Goal: Information Seeking & Learning: Learn about a topic

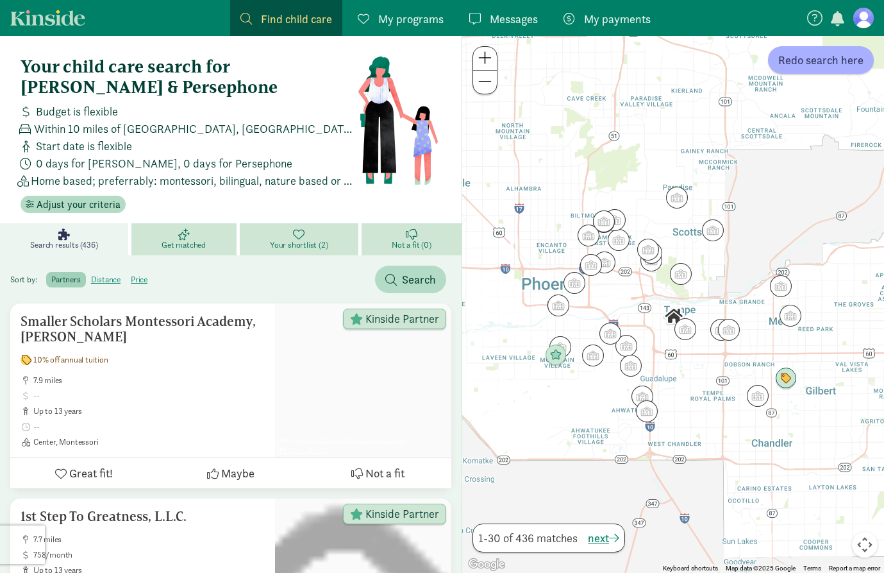
click at [867, 22] on figure at bounding box center [864, 18] width 21 height 21
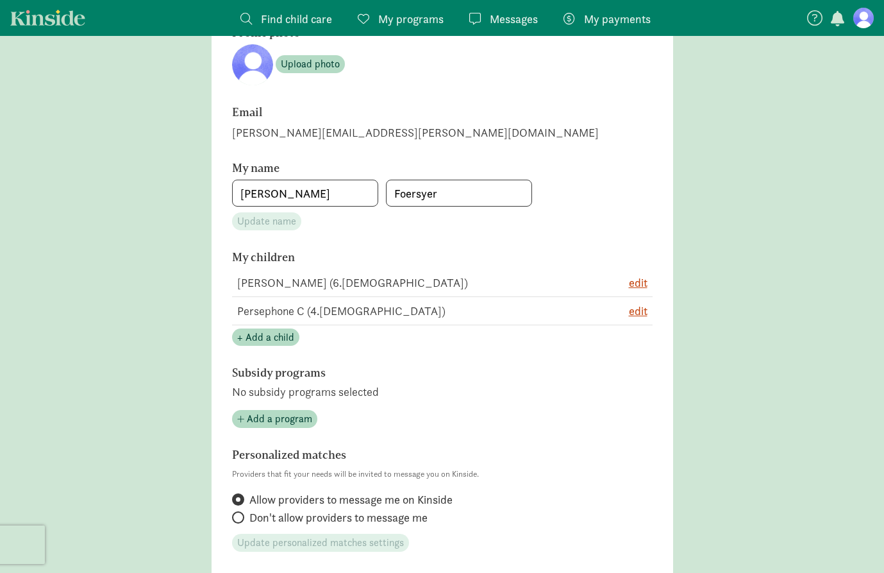
scroll to position [150, 0]
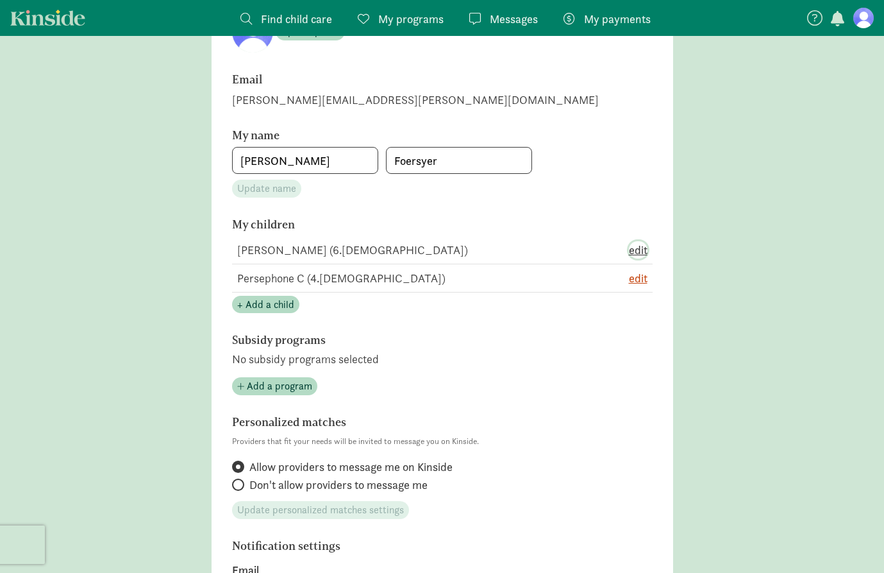
click at [635, 248] on span "edit" at bounding box center [638, 249] width 19 height 17
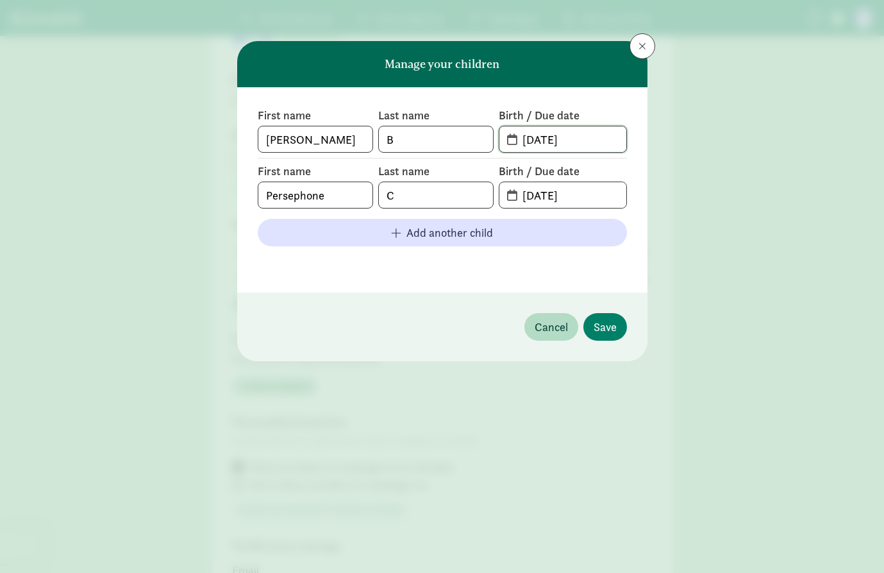
drag, startPoint x: 589, startPoint y: 146, endPoint x: 495, endPoint y: 144, distance: 94.3
click at [495, 144] on div "First name Mason Last name B Birth / Due date 01-21-2019" at bounding box center [442, 130] width 369 height 45
drag, startPoint x: 453, startPoint y: 141, endPoint x: 343, endPoint y: 136, distance: 109.8
click at [343, 136] on div "First name Mason Last name B Birth / Due date" at bounding box center [442, 130] width 369 height 45
drag, startPoint x: 343, startPoint y: 136, endPoint x: 222, endPoint y: 135, distance: 121.2
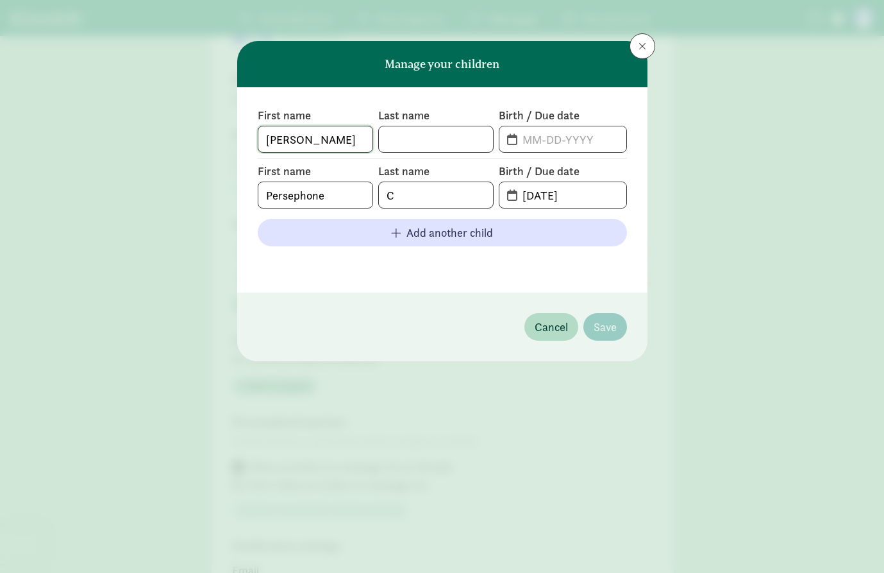
click at [222, 135] on div "Manage your children First name Mason Last name Birth / Due date First name Per…" at bounding box center [442, 286] width 884 height 573
click at [457, 268] on footer at bounding box center [442, 264] width 369 height 15
click at [652, 47] on button at bounding box center [643, 46] width 26 height 26
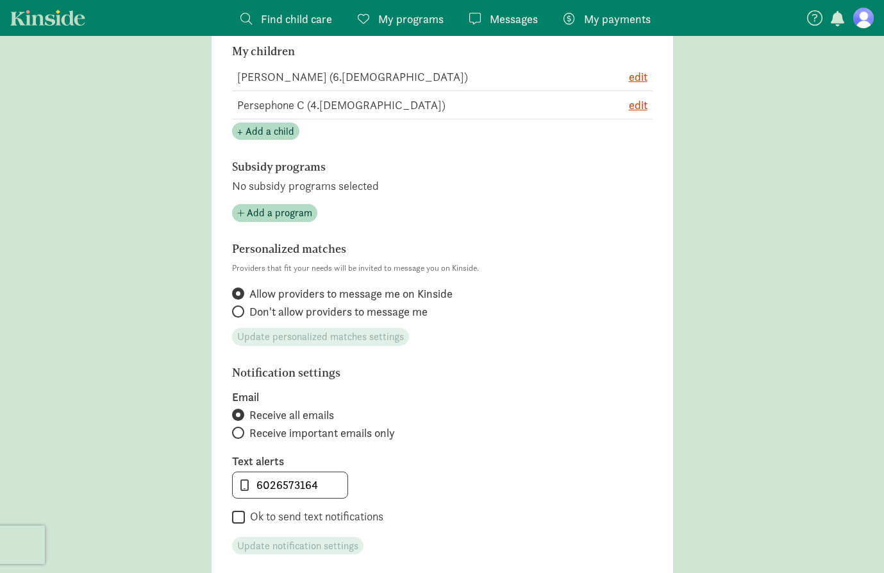
scroll to position [326, 0]
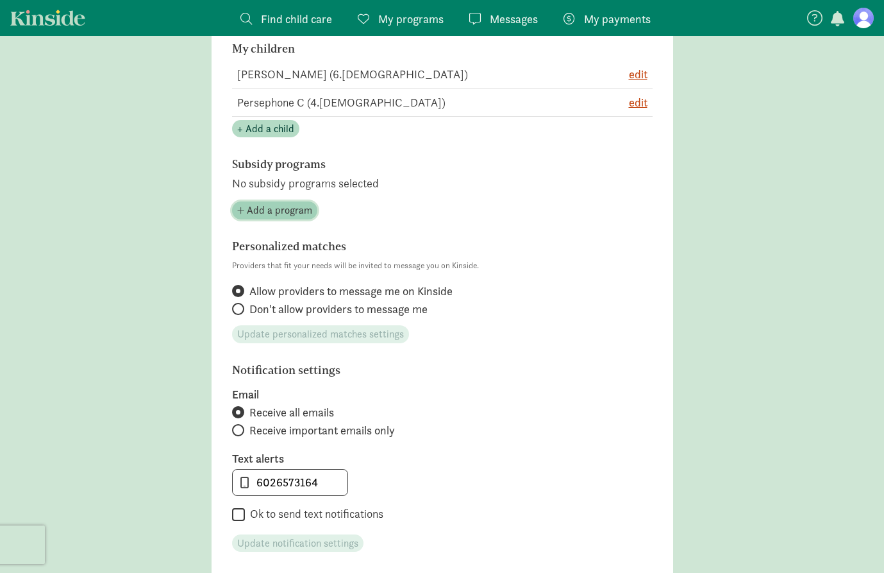
click at [280, 212] on span "Add a program" at bounding box center [279, 210] width 65 height 15
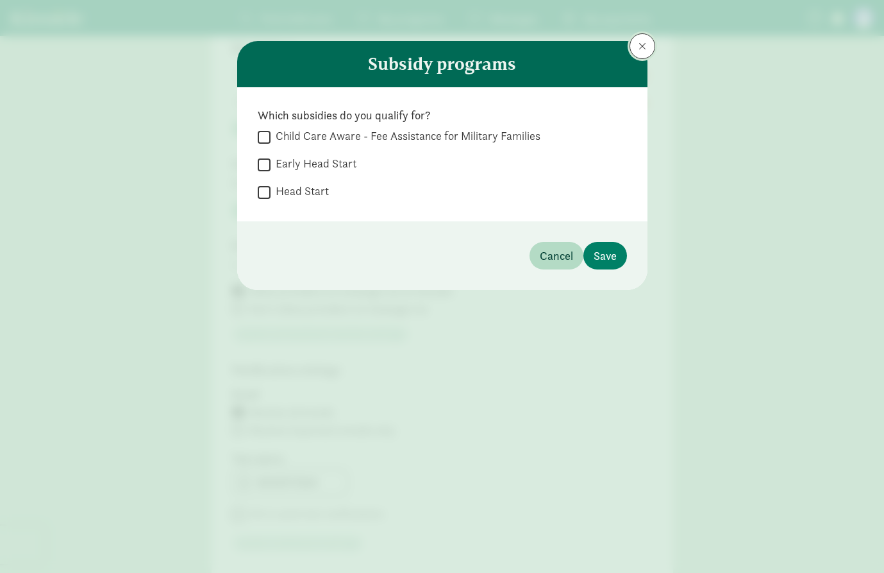
click at [635, 49] on button at bounding box center [643, 46] width 26 height 26
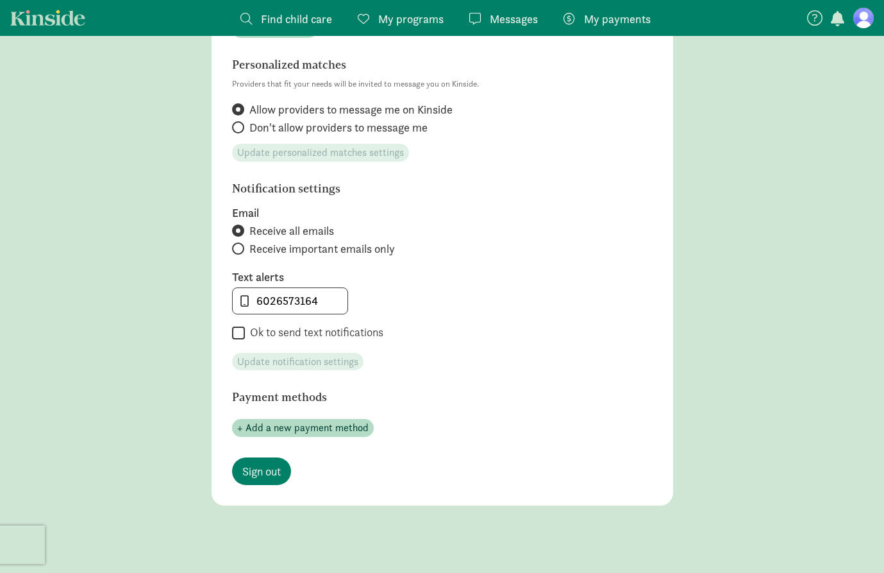
scroll to position [509, 0]
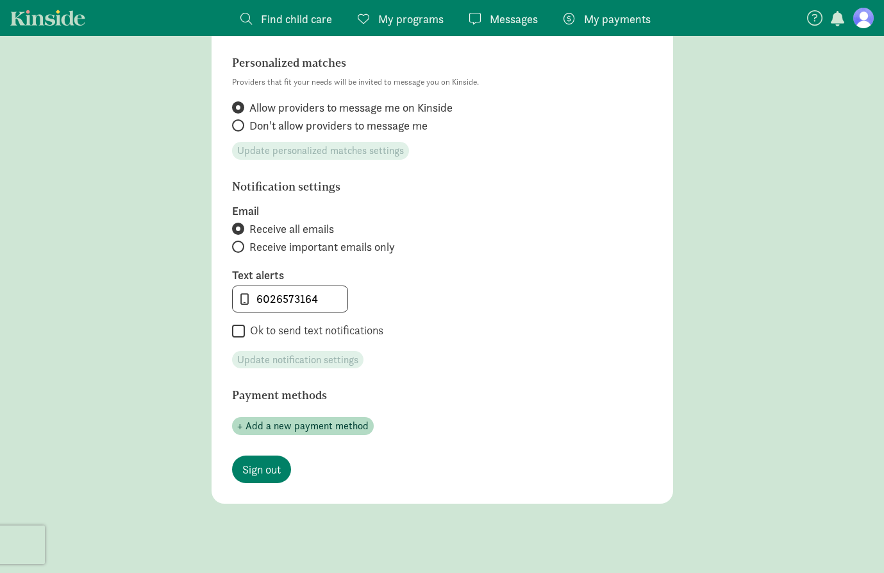
click at [238, 328] on input "Ok to send text notifications" at bounding box center [238, 331] width 13 height 17
checkbox input "true"
click at [276, 474] on span "Sign out" at bounding box center [261, 469] width 38 height 17
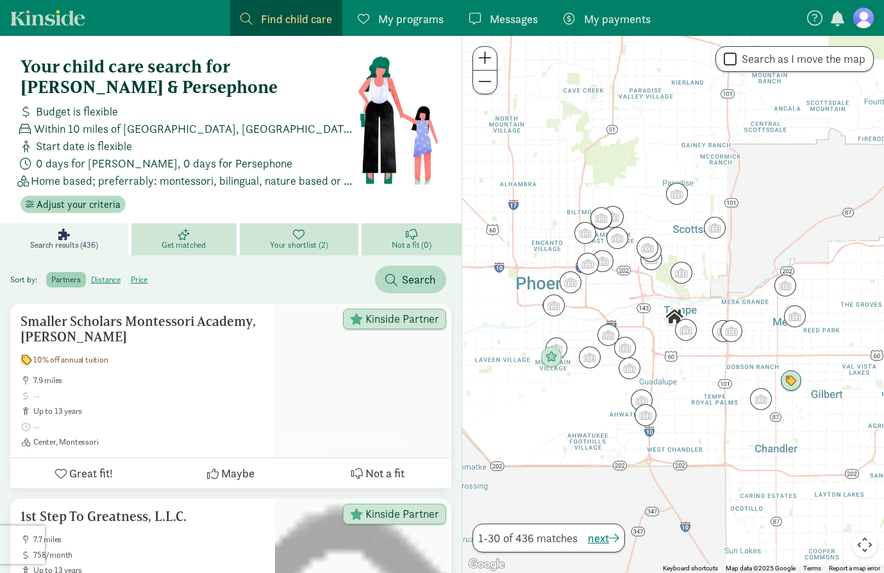
click at [866, 17] on figure at bounding box center [864, 18] width 21 height 21
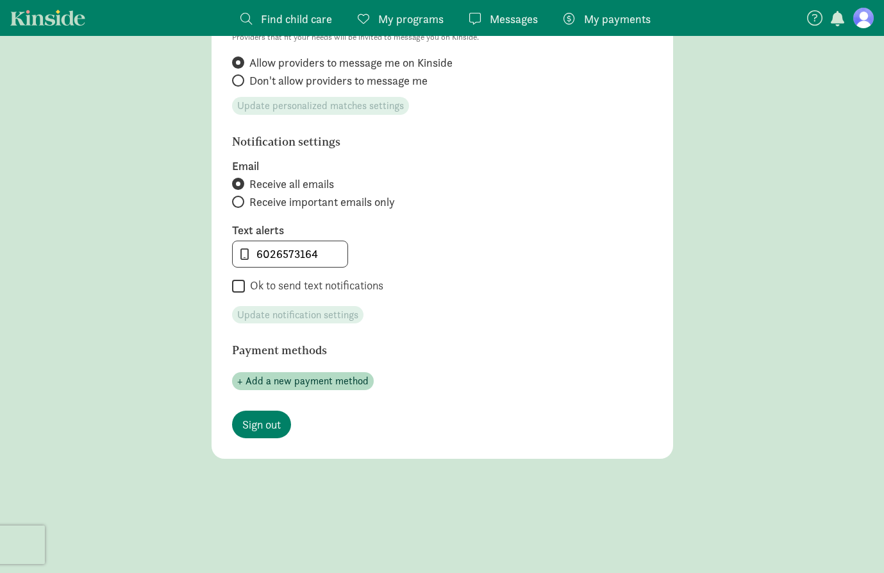
scroll to position [582, 0]
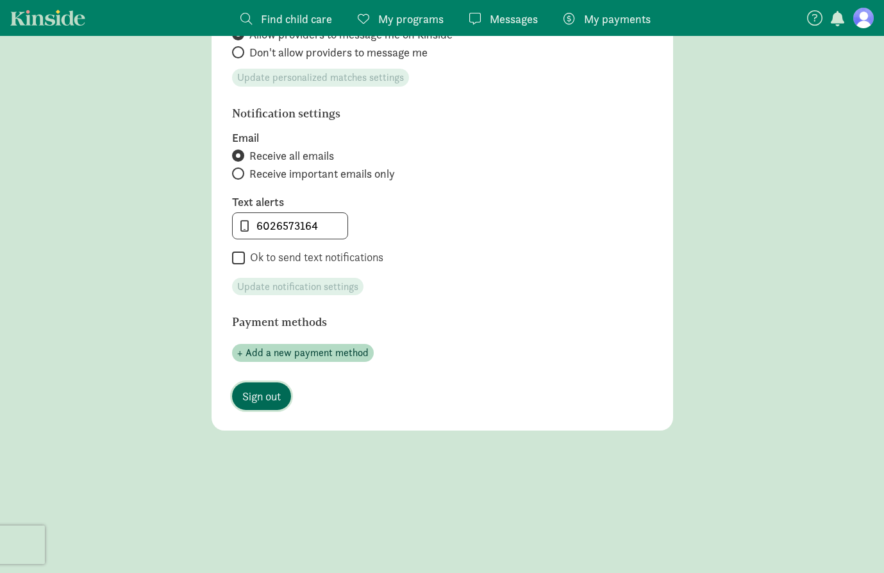
click at [266, 396] on span "Sign out" at bounding box center [261, 395] width 38 height 17
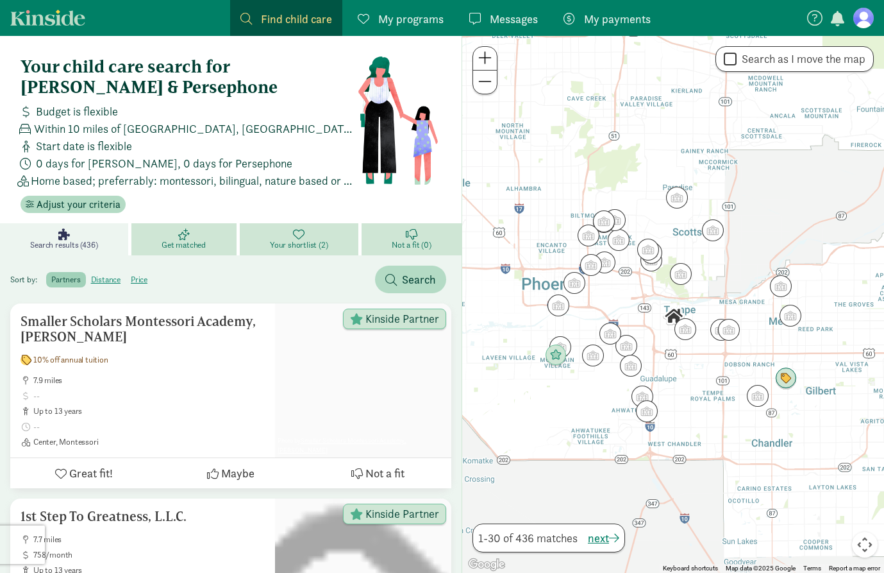
click at [867, 17] on figure at bounding box center [864, 18] width 21 height 21
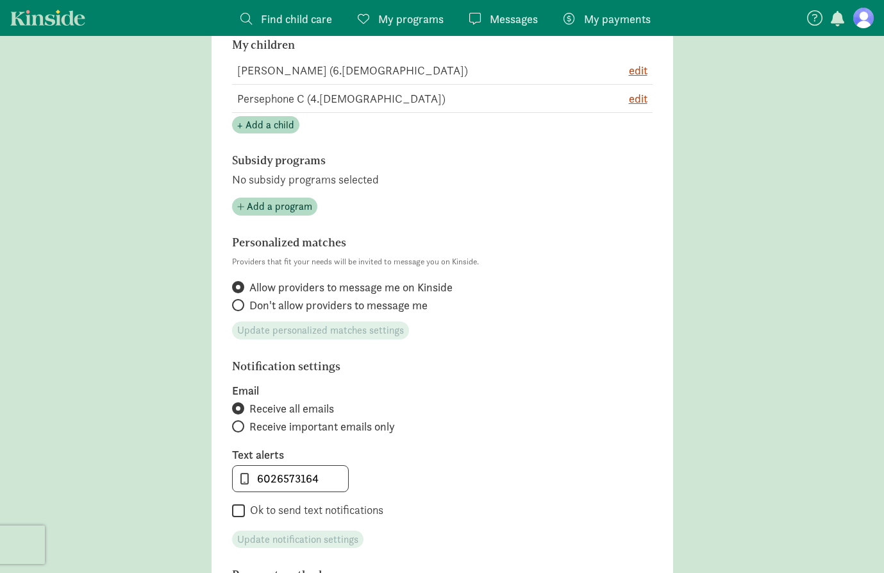
scroll to position [344, 0]
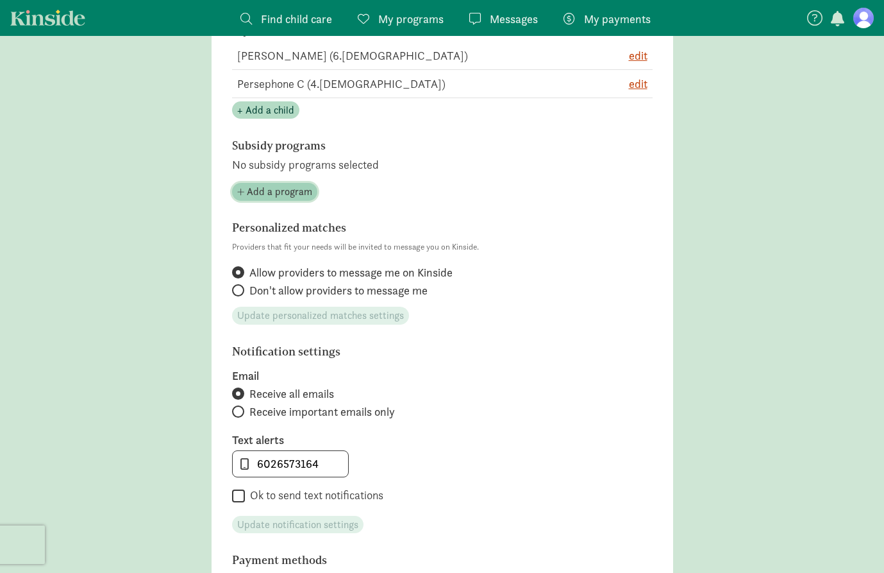
click at [277, 191] on span "Add a program" at bounding box center [279, 191] width 65 height 15
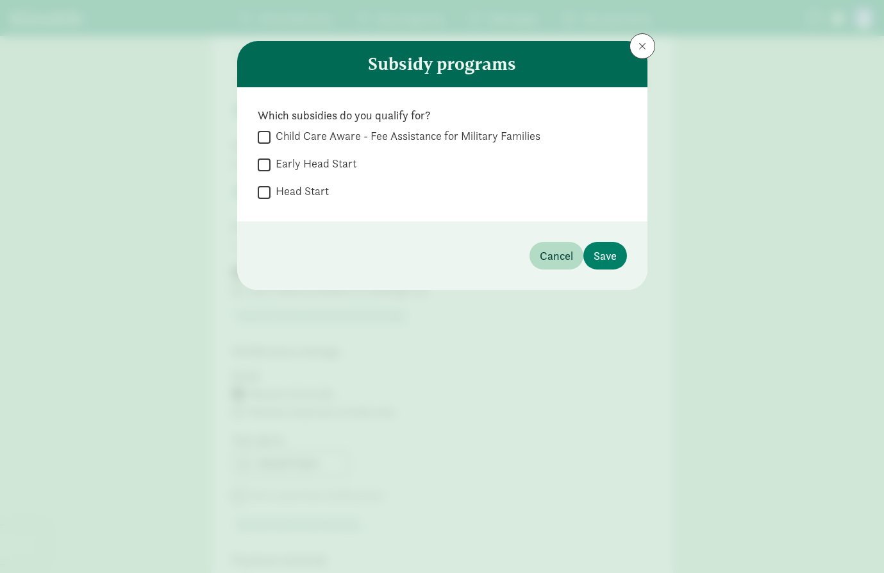
click at [629, 45] on header "Subsidy programs" at bounding box center [442, 64] width 410 height 46
click at [639, 38] on button at bounding box center [643, 46] width 26 height 26
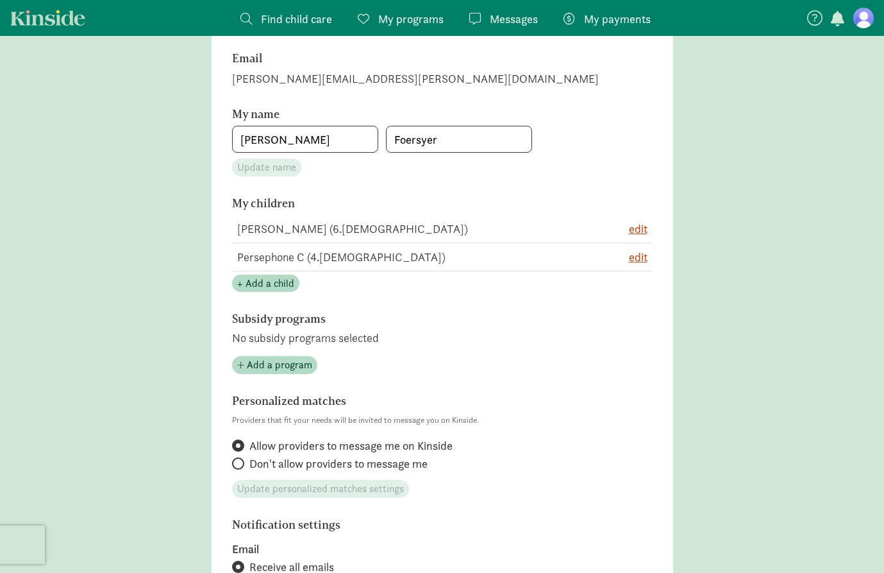
scroll to position [0, 0]
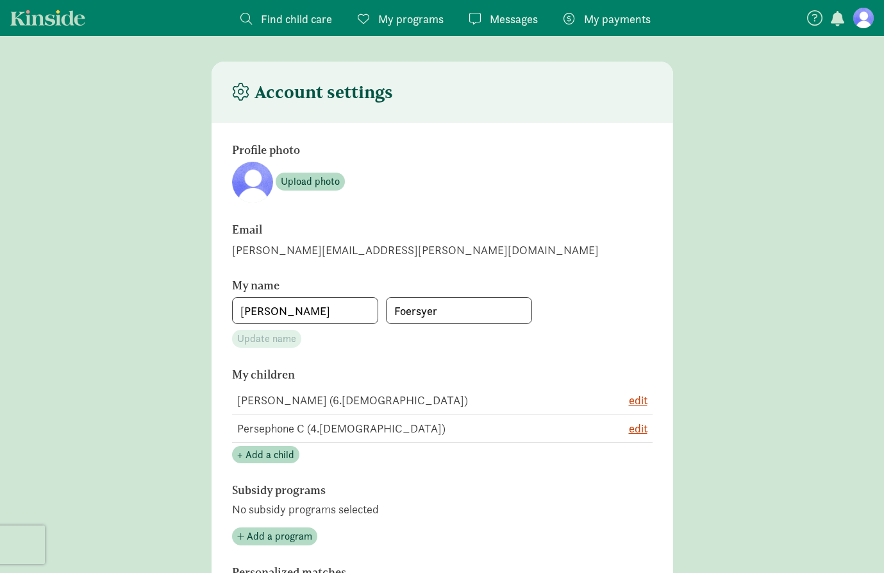
click at [320, 21] on span "Find child care" at bounding box center [296, 18] width 71 height 17
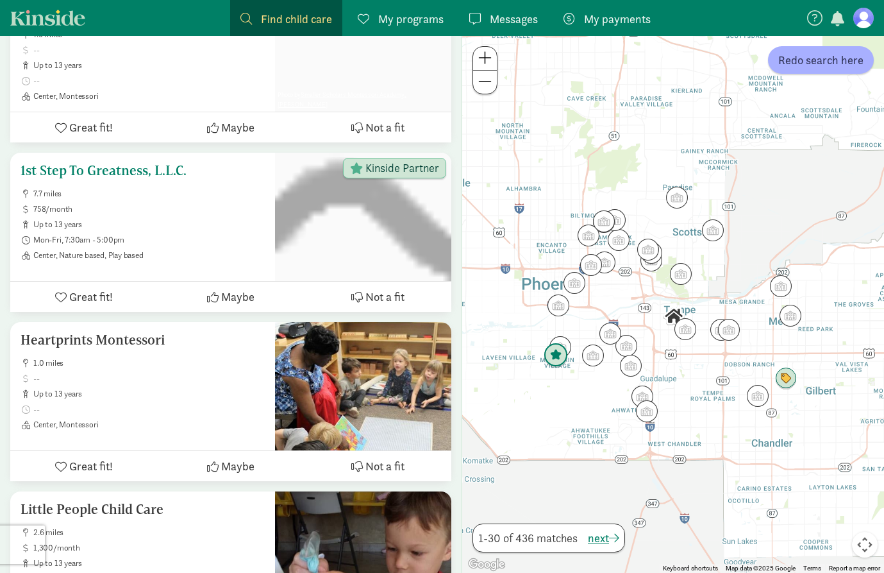
scroll to position [350, 0]
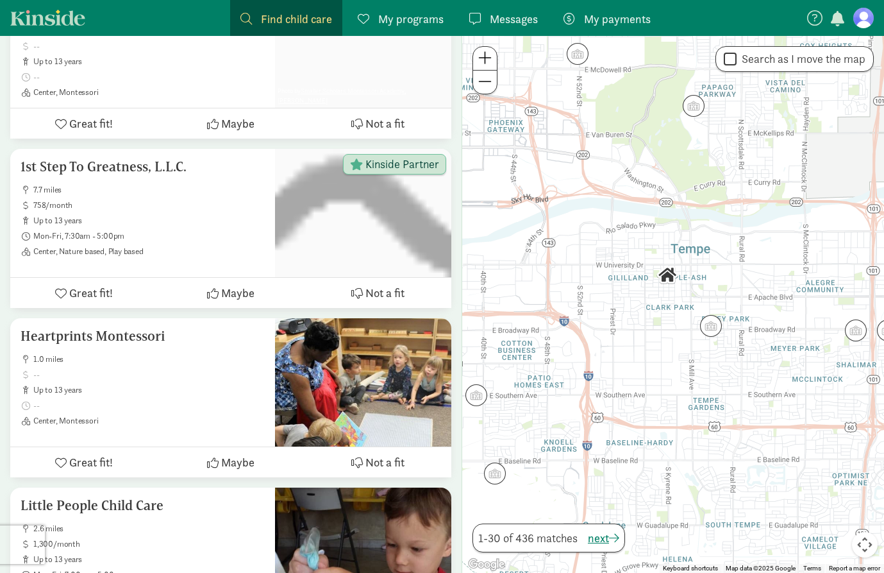
click at [866, 20] on figure at bounding box center [864, 18] width 21 height 21
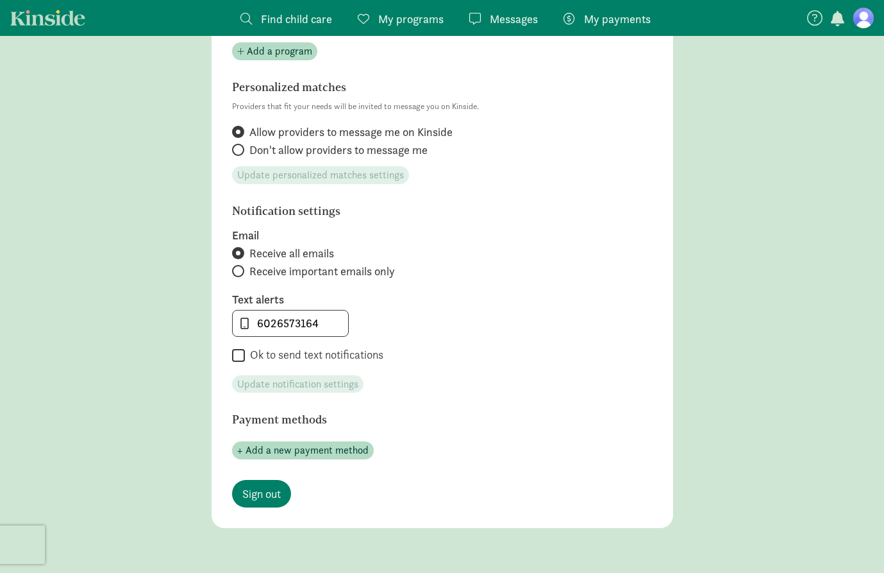
scroll to position [493, 0]
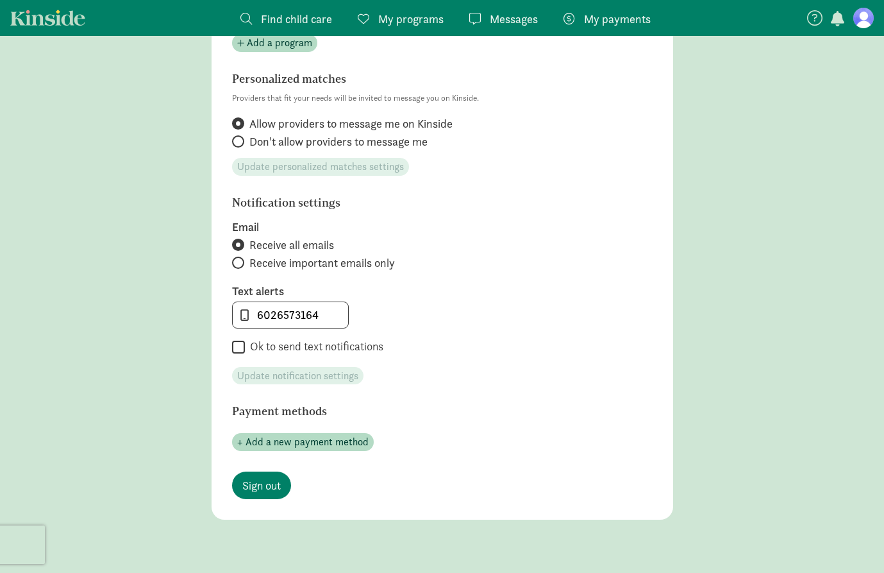
click at [304, 29] on link "Find child care Find" at bounding box center [286, 18] width 112 height 36
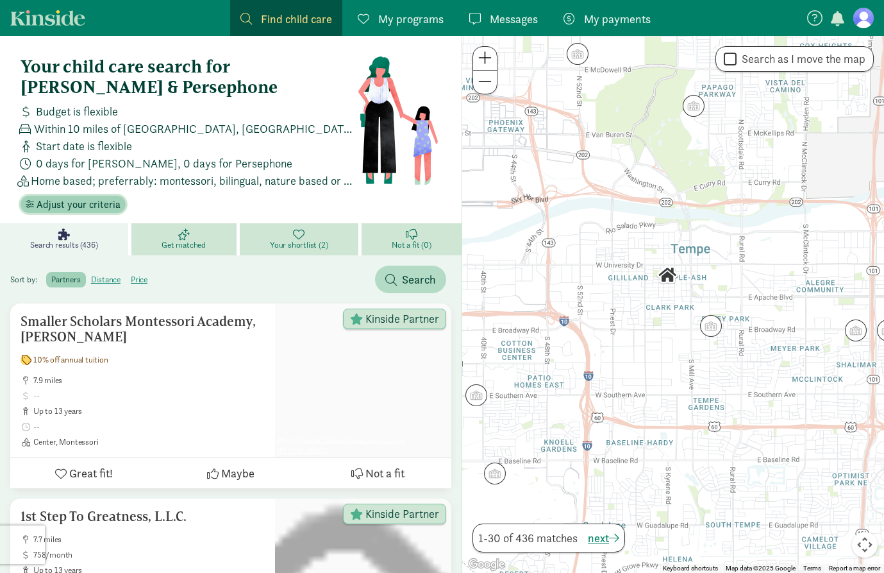
click at [97, 203] on span "Adjust your criteria" at bounding box center [79, 204] width 84 height 15
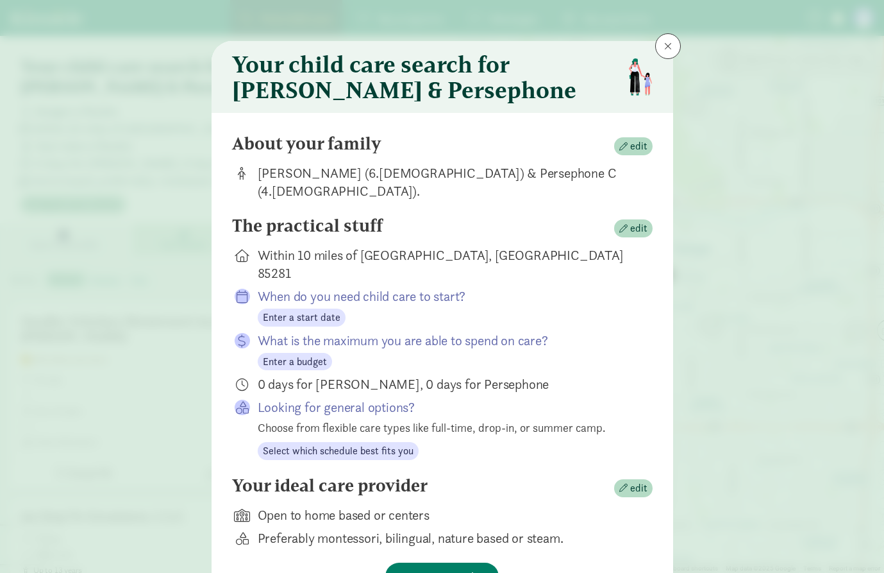
scroll to position [42, 0]
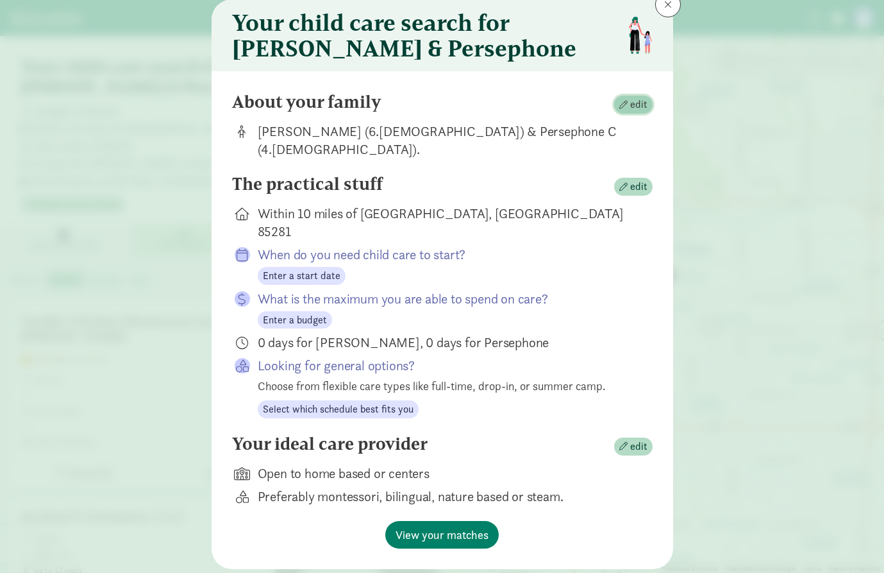
click at [641, 101] on span "edit" at bounding box center [638, 104] width 17 height 15
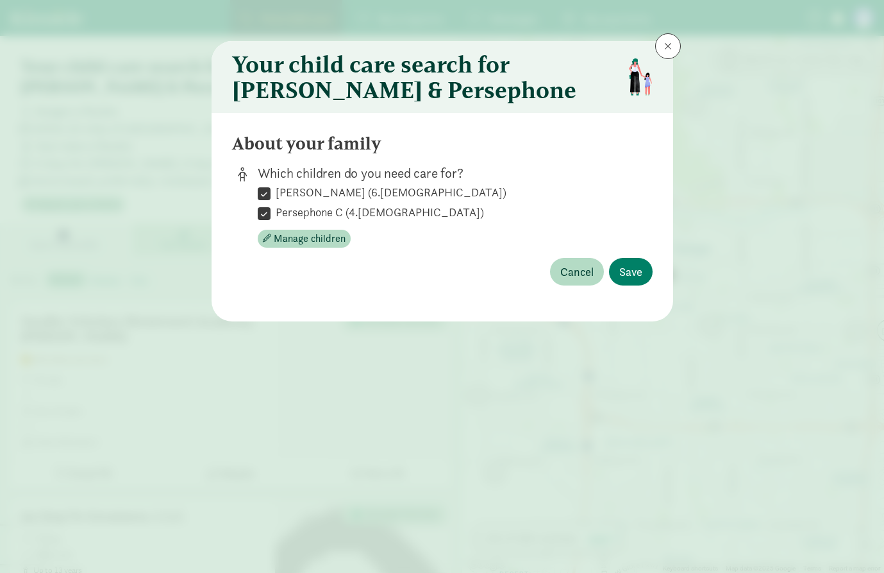
click at [262, 191] on input "Mason B (6.5 years old)" at bounding box center [264, 193] width 13 height 17
checkbox input "false"
click at [632, 273] on span "Save" at bounding box center [631, 271] width 23 height 17
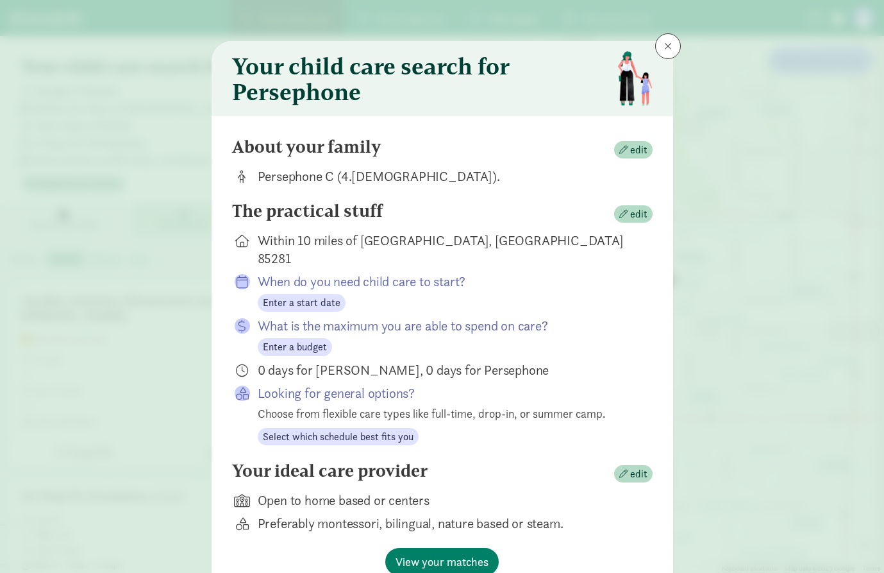
scroll to position [45, 0]
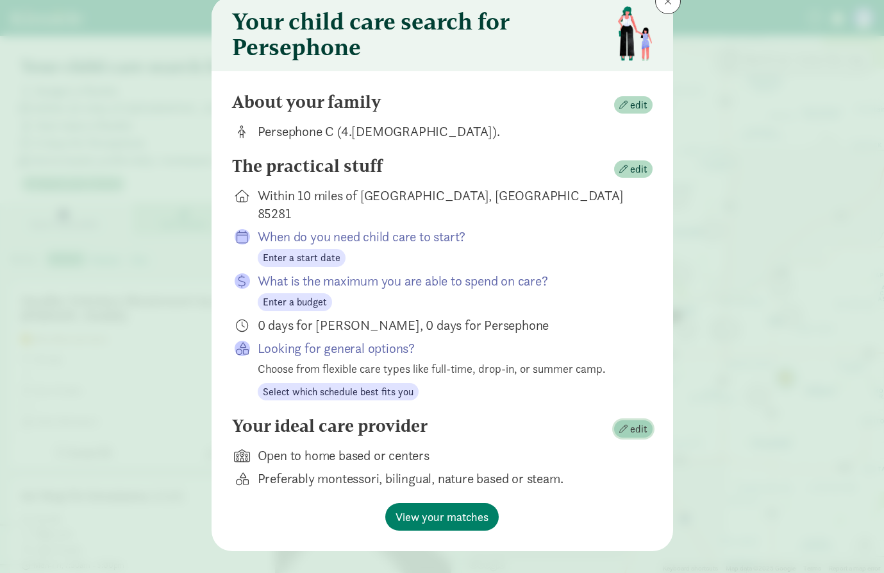
click at [634, 421] on span "edit" at bounding box center [638, 428] width 17 height 15
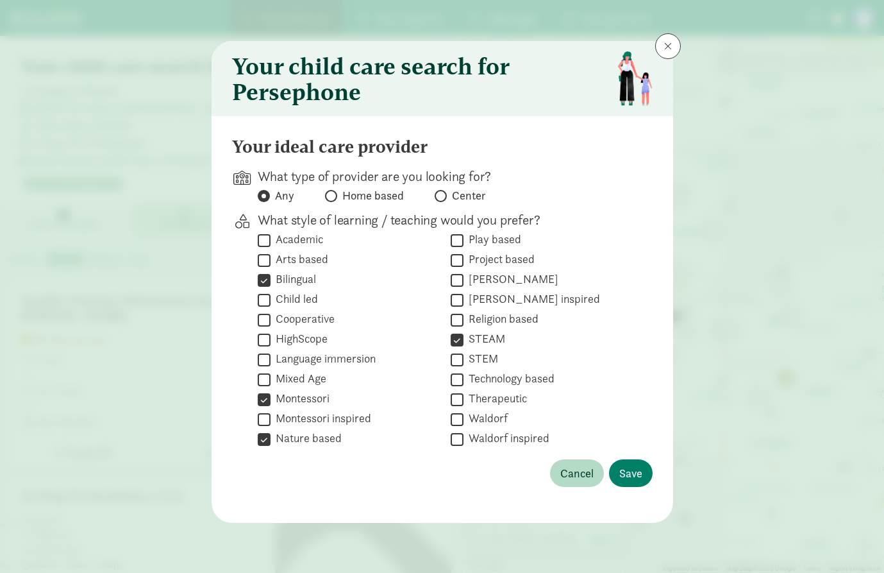
click at [262, 402] on input "Montessori" at bounding box center [264, 399] width 13 height 17
checkbox input "false"
click at [634, 478] on span "Save" at bounding box center [631, 472] width 23 height 17
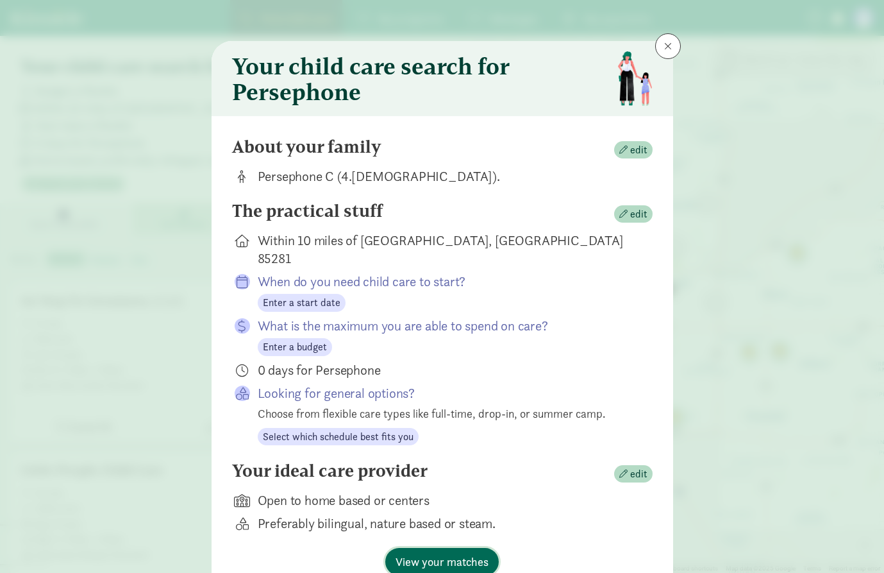
click at [466, 553] on span "View your matches" at bounding box center [442, 561] width 93 height 17
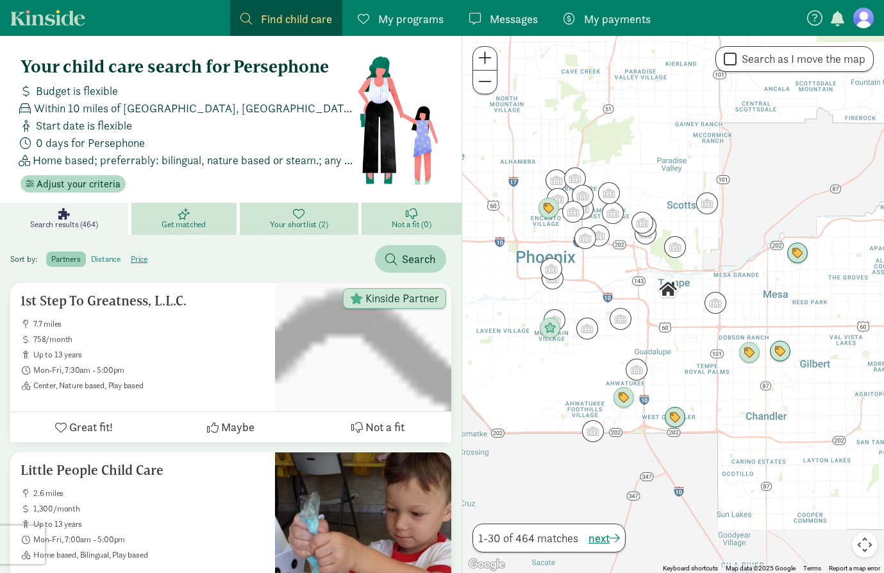
click at [106, 259] on label "distance" at bounding box center [106, 258] width 40 height 15
click at [91, 254] on input "distance" at bounding box center [91, 254] width 0 height 0
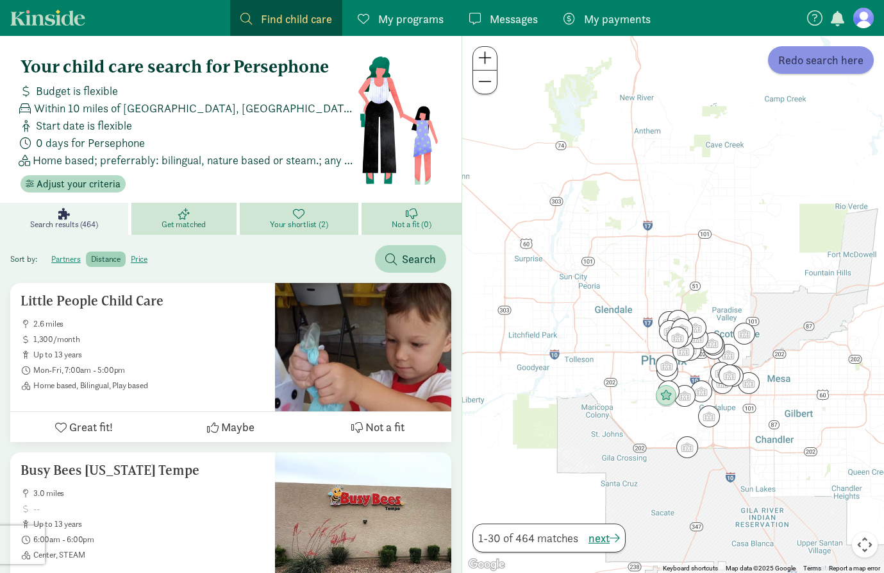
click at [841, 64] on span "Redo search here" at bounding box center [821, 59] width 85 height 17
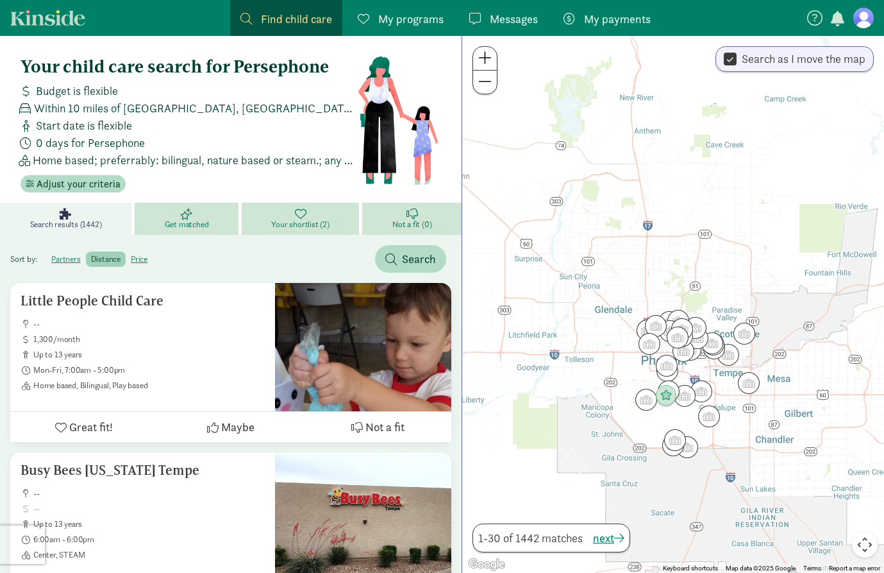
click at [831, 63] on label "Search as I move the map" at bounding box center [801, 58] width 129 height 15
click at [737, 63] on input "Search as I move the map" at bounding box center [730, 59] width 13 height 17
click at [831, 63] on span "Redo search here" at bounding box center [821, 59] width 85 height 17
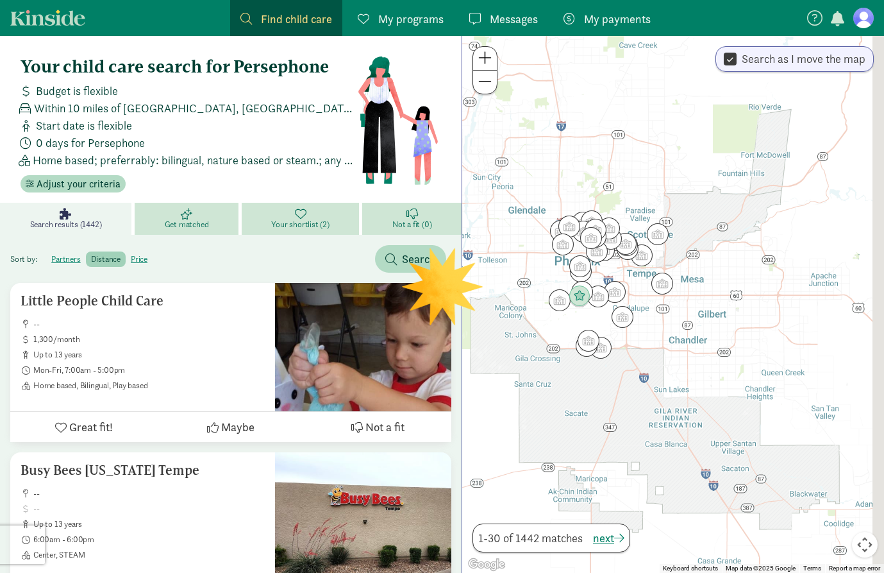
drag, startPoint x: 733, startPoint y: 310, endPoint x: 645, endPoint y: 208, distance: 135.5
click at [645, 208] on div at bounding box center [673, 304] width 422 height 537
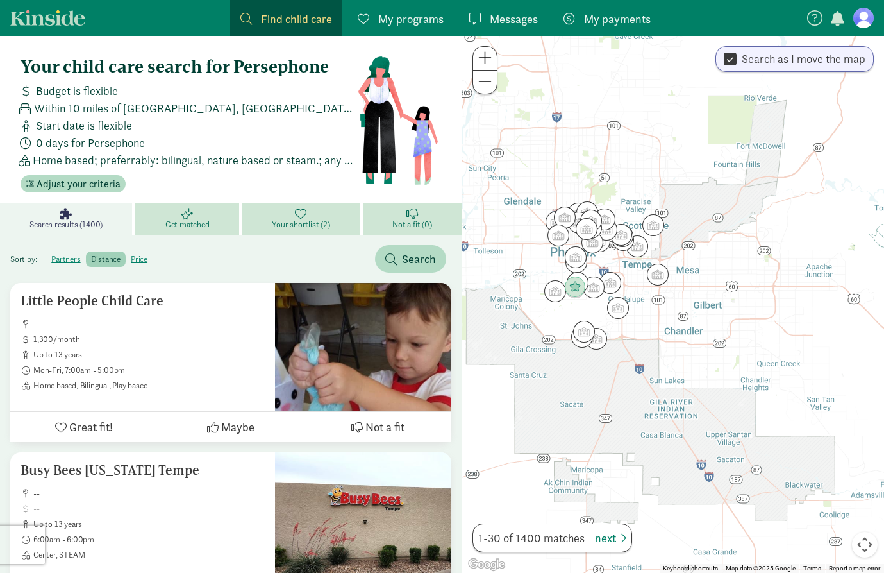
click at [868, 15] on figure at bounding box center [864, 18] width 21 height 21
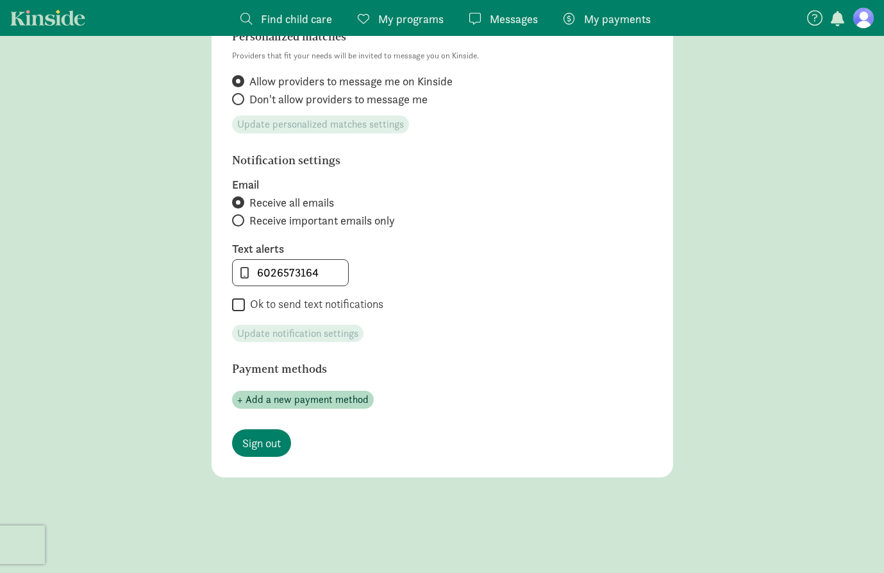
scroll to position [532, 0]
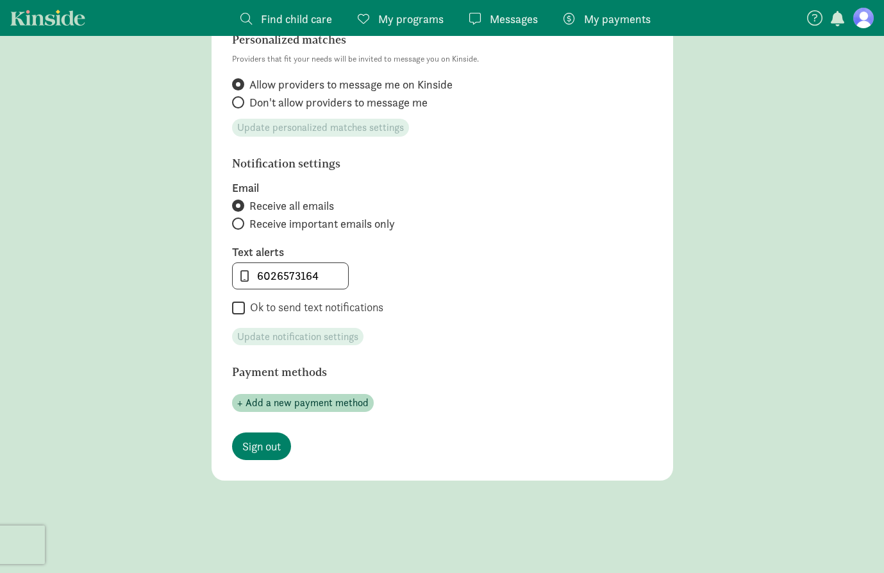
click at [236, 307] on input "Ok to send text notifications" at bounding box center [238, 308] width 13 height 17
checkbox input "true"
click at [315, 337] on span "Update notification settings" at bounding box center [297, 336] width 121 height 15
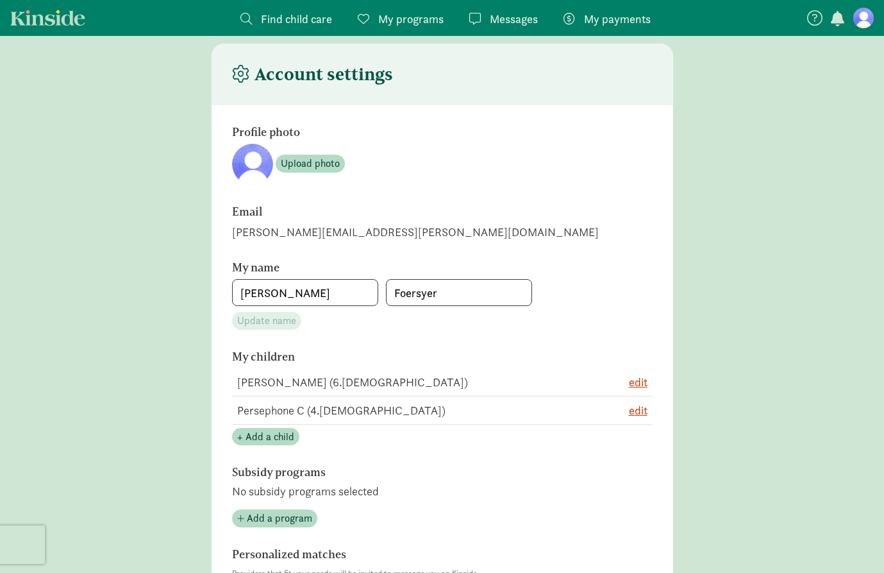
scroll to position [0, 0]
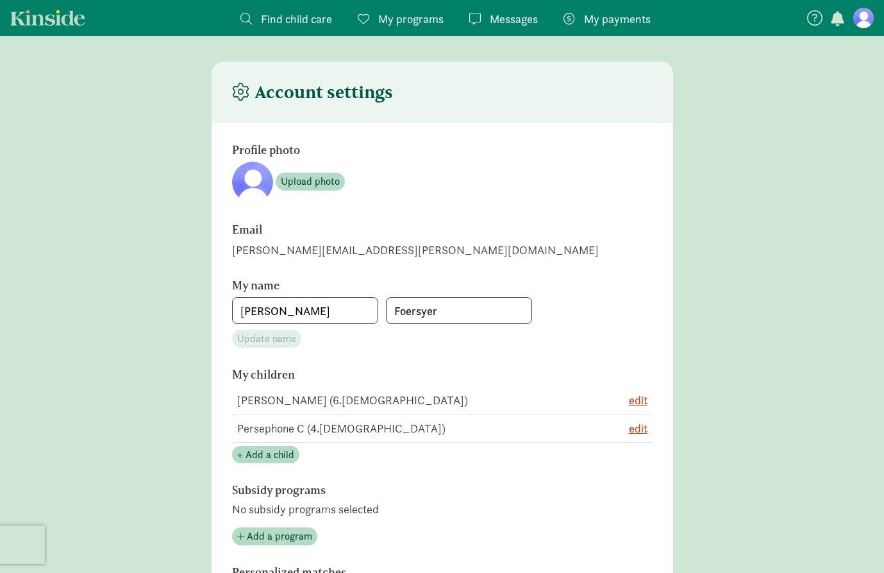
click at [591, 15] on span "My payments" at bounding box center [617, 18] width 67 height 17
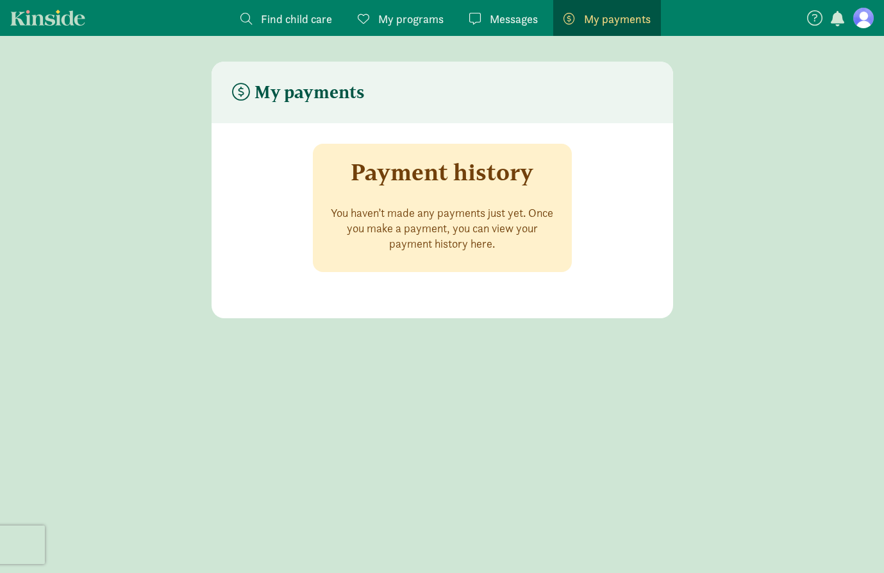
click at [500, 13] on span "Messages" at bounding box center [514, 18] width 48 height 17
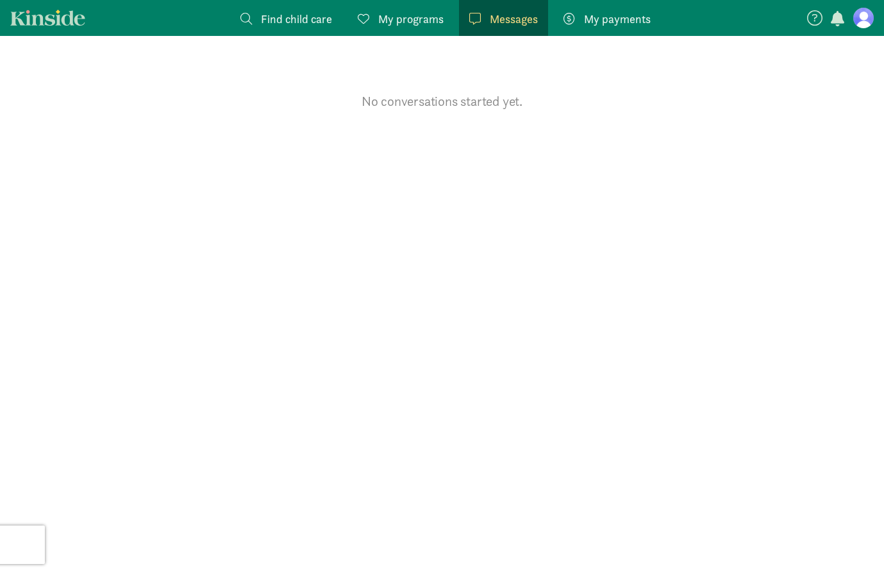
click at [409, 19] on span "My programs" at bounding box center [410, 18] width 65 height 17
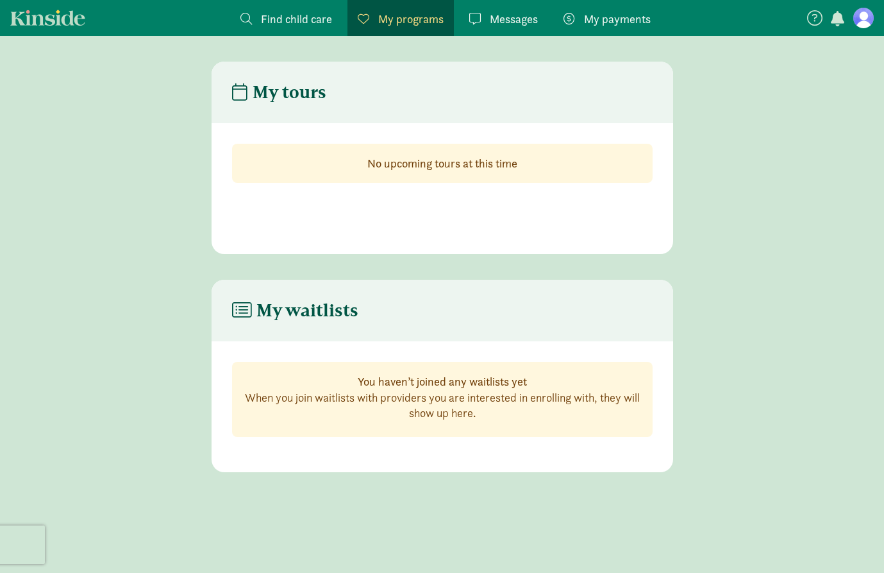
click at [286, 26] on span "Find child care" at bounding box center [296, 18] width 71 height 17
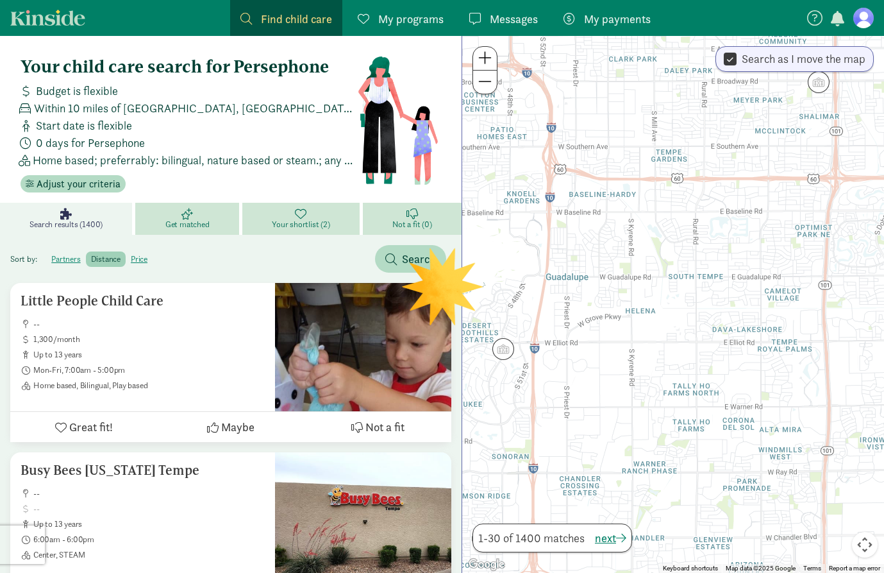
drag, startPoint x: 777, startPoint y: 384, endPoint x: 699, endPoint y: 296, distance: 118.1
click at [699, 296] on div at bounding box center [673, 304] width 422 height 537
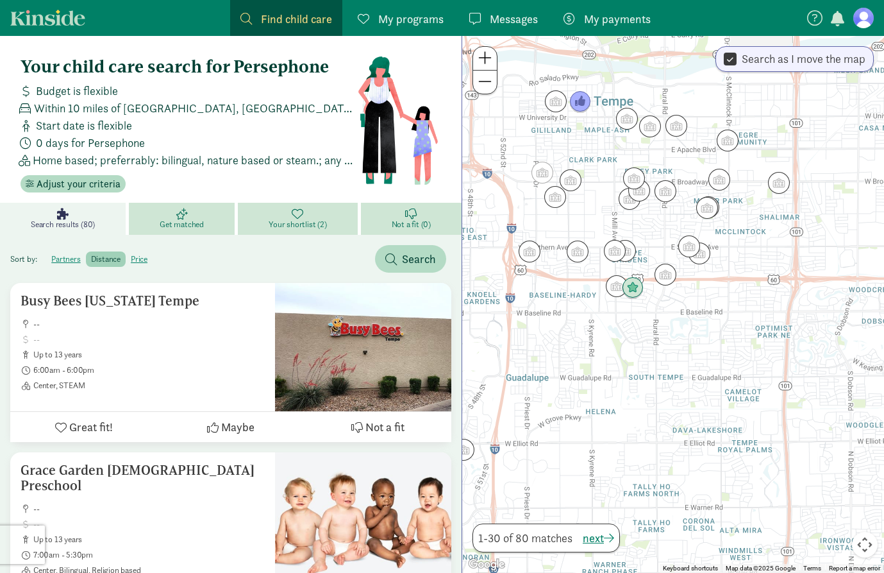
drag, startPoint x: 669, startPoint y: 230, endPoint x: 632, endPoint y: 330, distance: 107.3
click at [632, 331] on div at bounding box center [673, 304] width 422 height 537
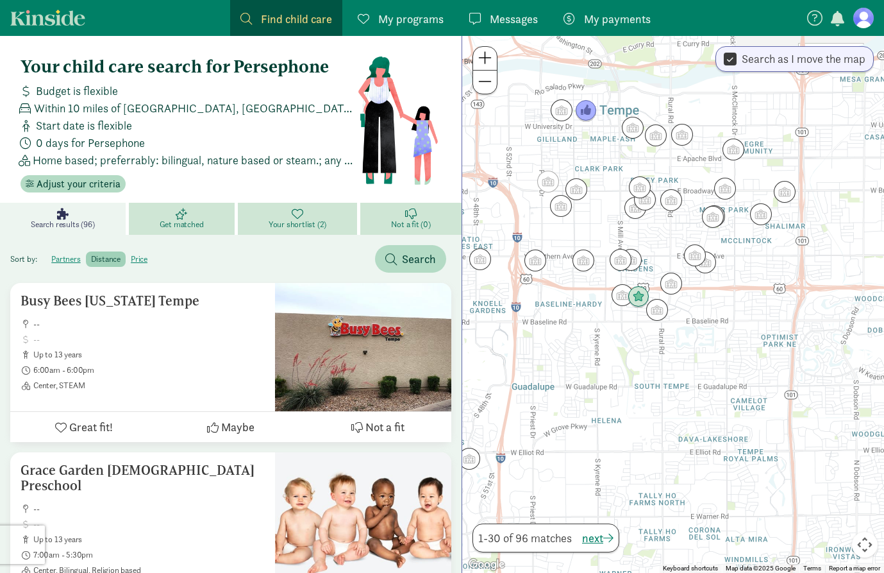
drag, startPoint x: 718, startPoint y: 309, endPoint x: 727, endPoint y: 319, distance: 14.5
click at [727, 320] on div at bounding box center [673, 304] width 422 height 537
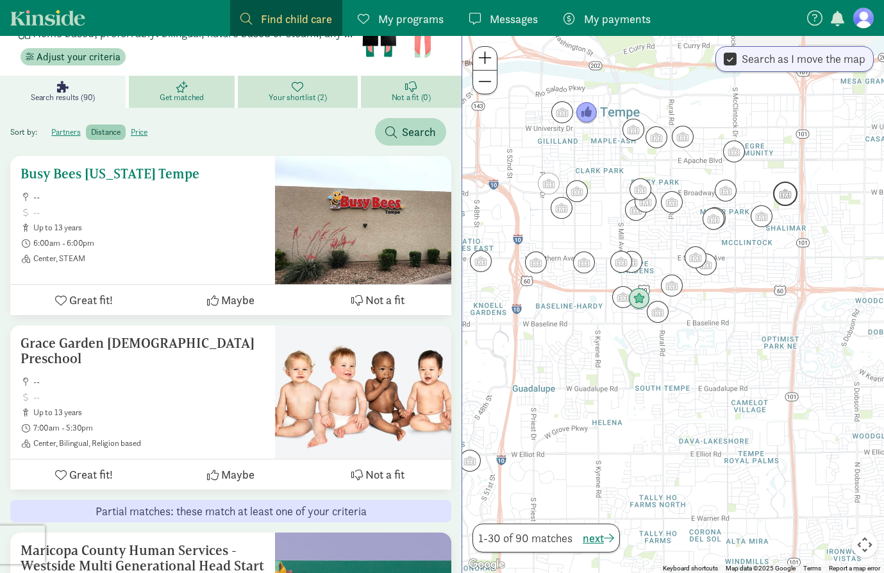
scroll to position [128, 0]
click at [65, 128] on label "partners" at bounding box center [65, 131] width 39 height 15
click at [51, 126] on input "partners" at bounding box center [51, 126] width 0 height 0
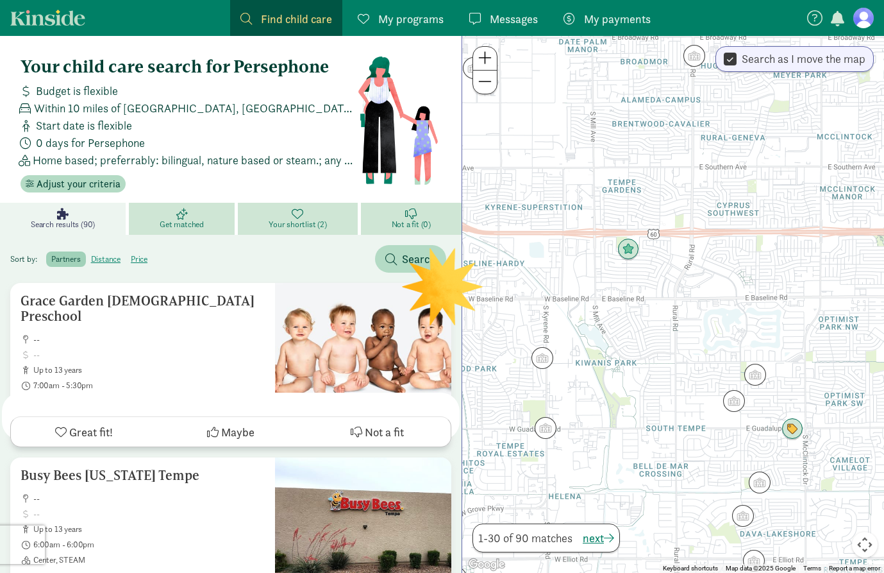
drag, startPoint x: 561, startPoint y: 319, endPoint x: 698, endPoint y: 333, distance: 138.0
click at [699, 334] on div at bounding box center [673, 304] width 422 height 537
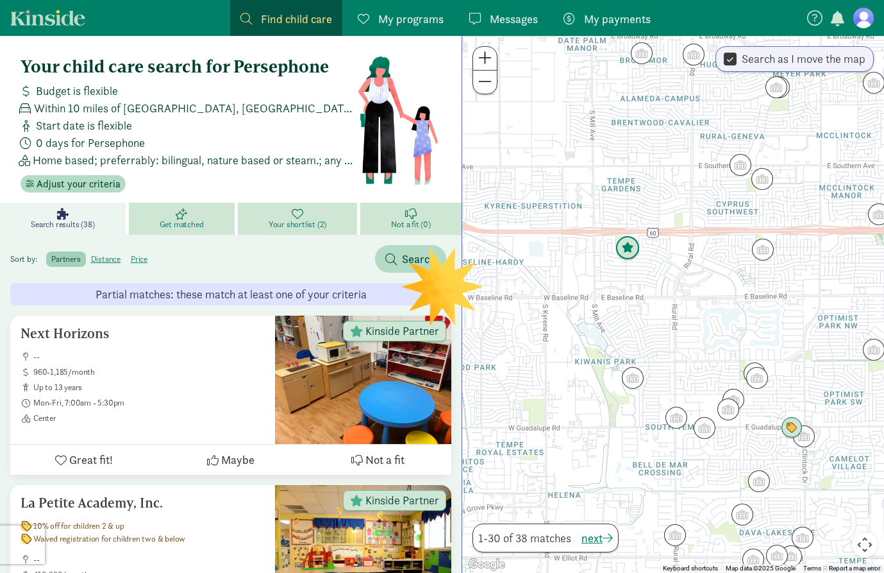
click at [628, 253] on img "Click to see details" at bounding box center [628, 248] width 24 height 24
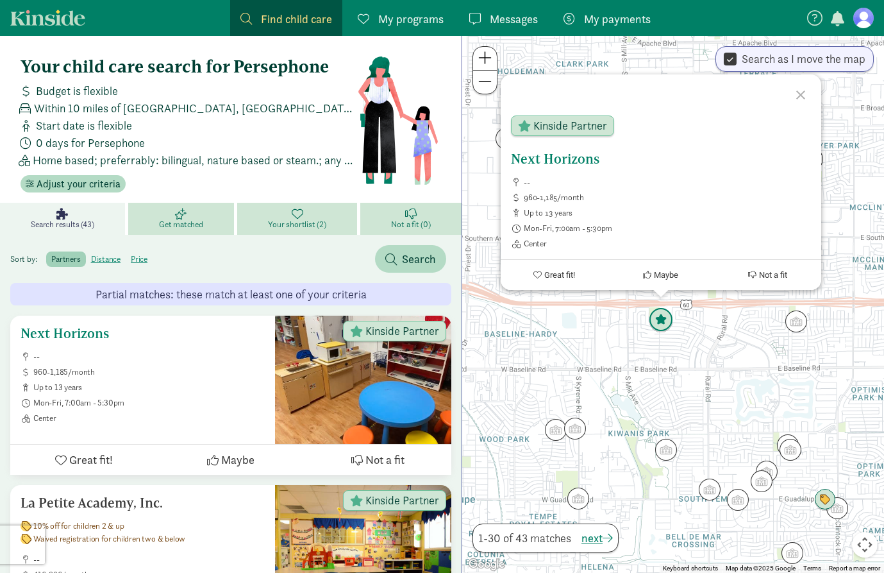
click at [183, 377] on ul "-- 960-1,185/month up to 13 years Mon-Fri, 7:00am - 5:30pm Center" at bounding box center [143, 387] width 244 height 72
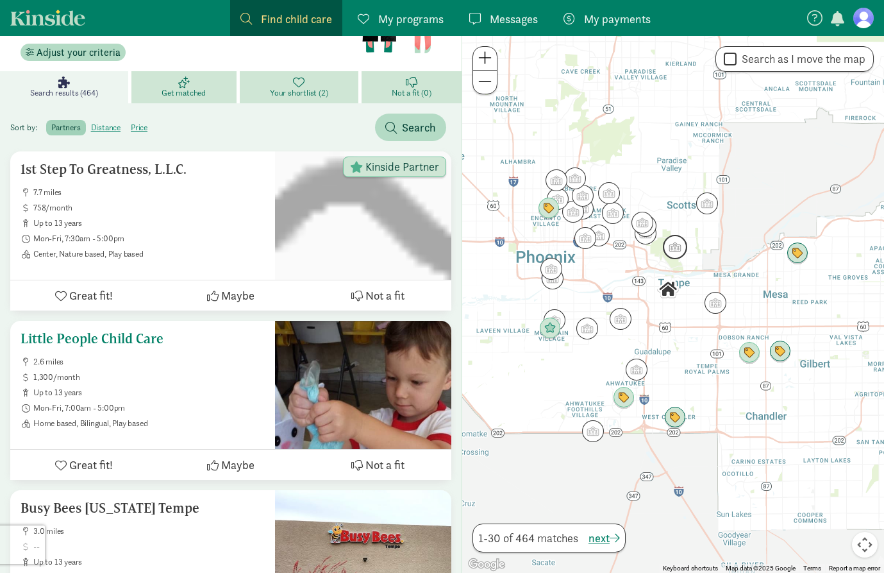
scroll to position [141, 0]
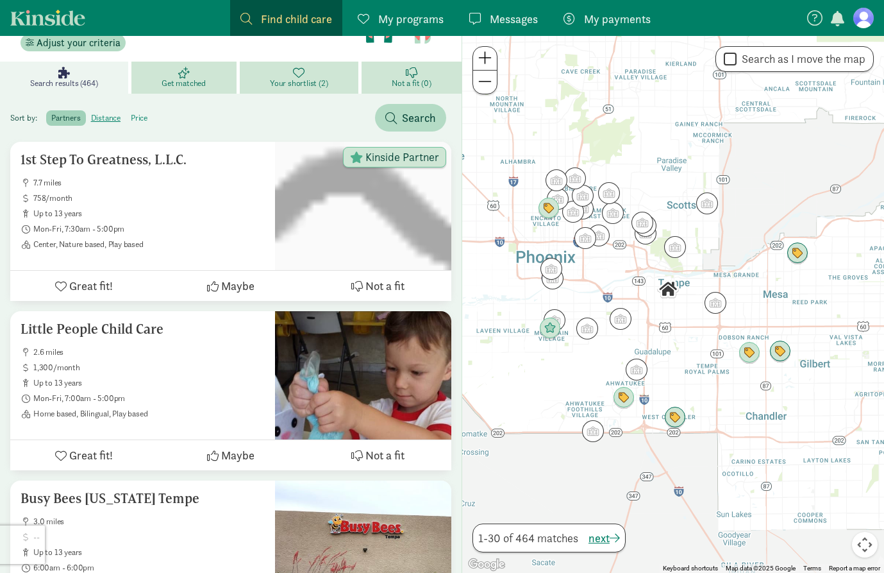
click at [139, 116] on label "price" at bounding box center [139, 117] width 27 height 15
click at [131, 113] on input "price" at bounding box center [131, 113] width 0 height 0
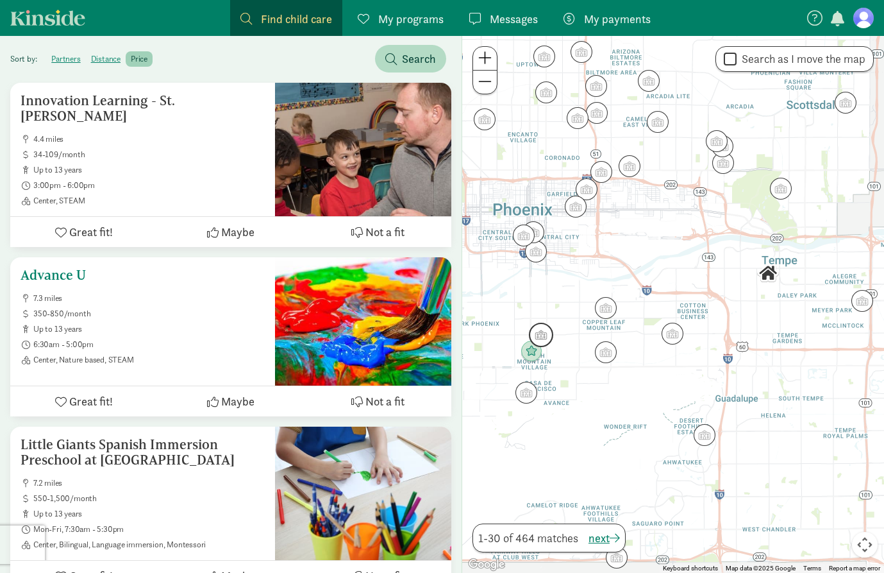
scroll to position [201, 0]
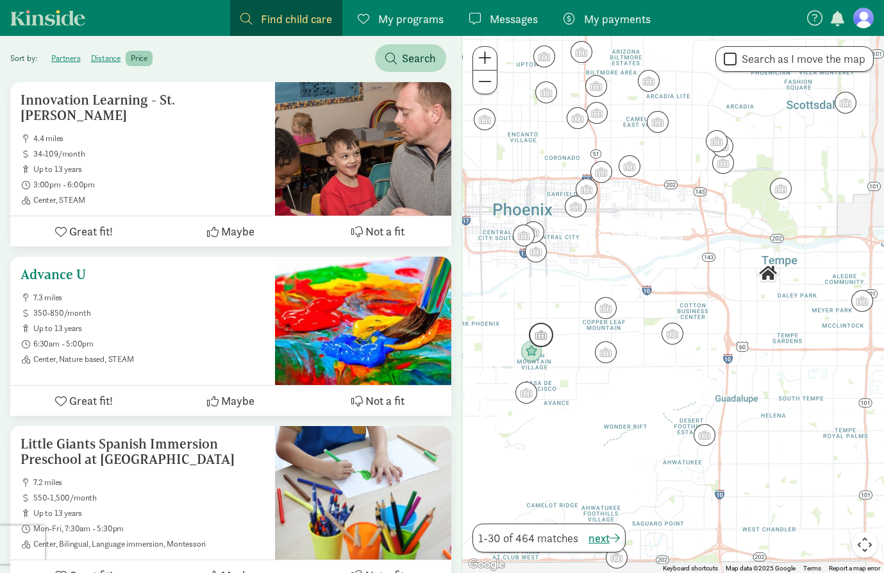
click at [197, 327] on span "up to 13 years" at bounding box center [149, 328] width 232 height 10
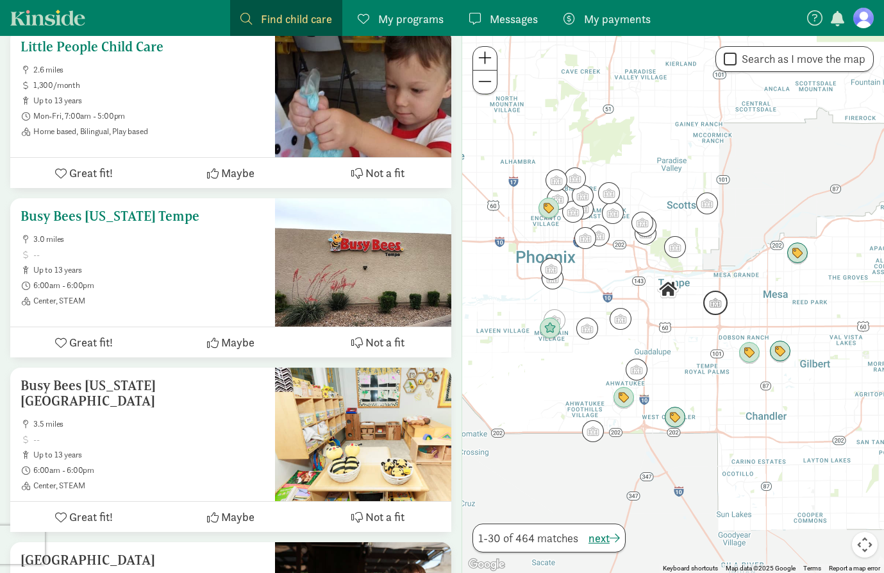
scroll to position [425, 0]
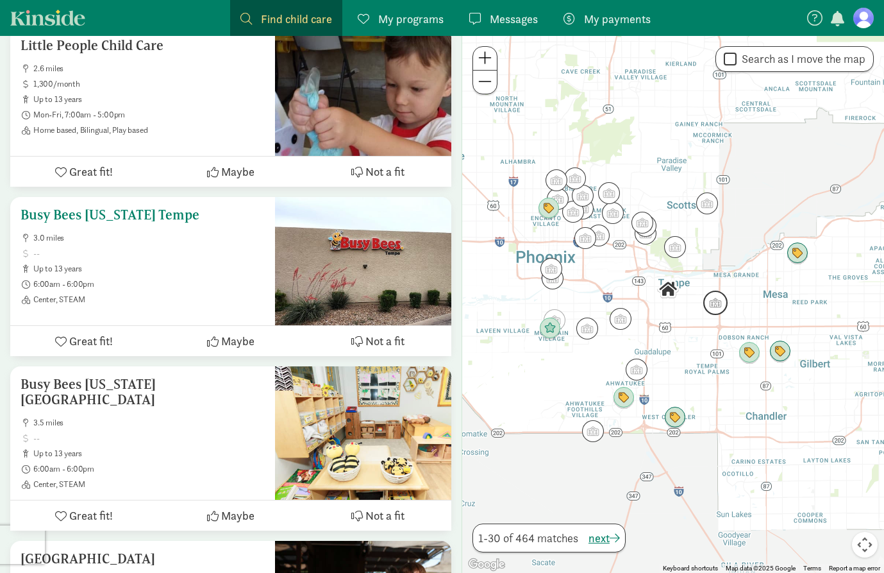
click at [155, 266] on span "up to 13 years" at bounding box center [149, 269] width 232 height 10
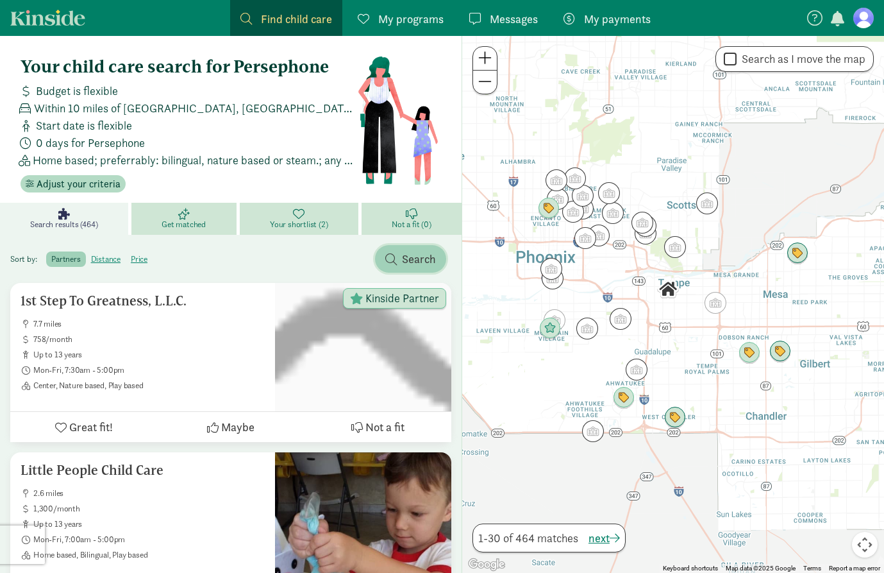
click at [430, 255] on span "Search" at bounding box center [419, 258] width 34 height 17
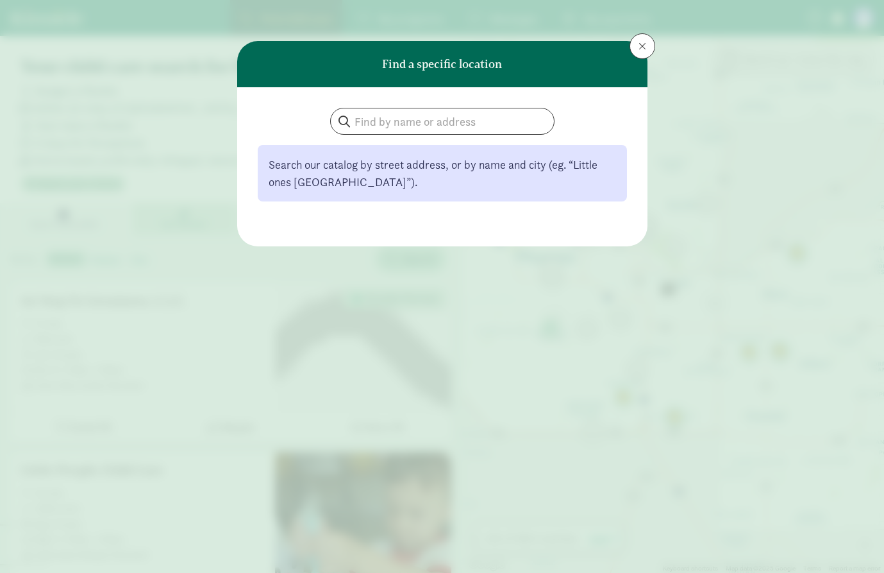
click at [648, 33] on div "Find a specific location Search our catalog by street address, or by name and c…" at bounding box center [442, 286] width 884 height 573
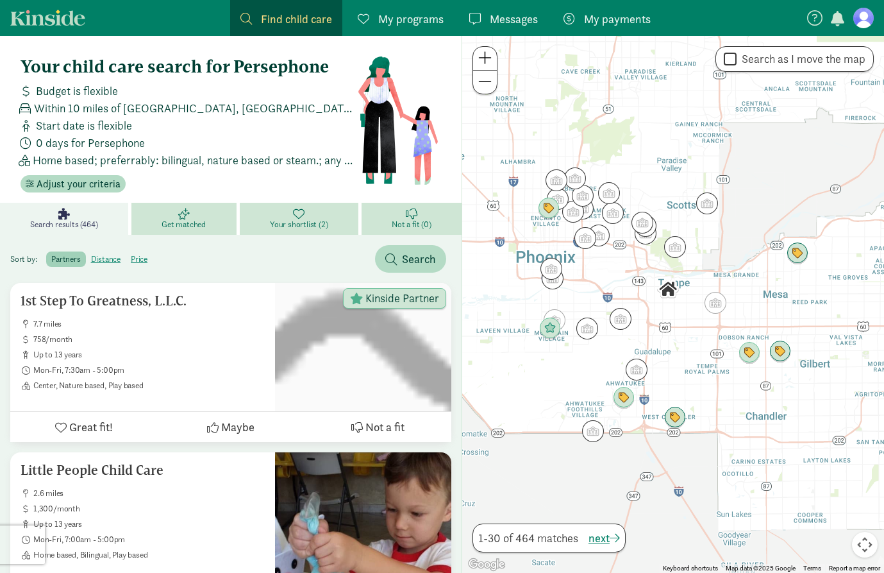
click at [648, 43] on button at bounding box center [643, 46] width 26 height 26
click at [139, 262] on label "price" at bounding box center [139, 258] width 27 height 15
click at [131, 254] on input "price" at bounding box center [131, 254] width 0 height 0
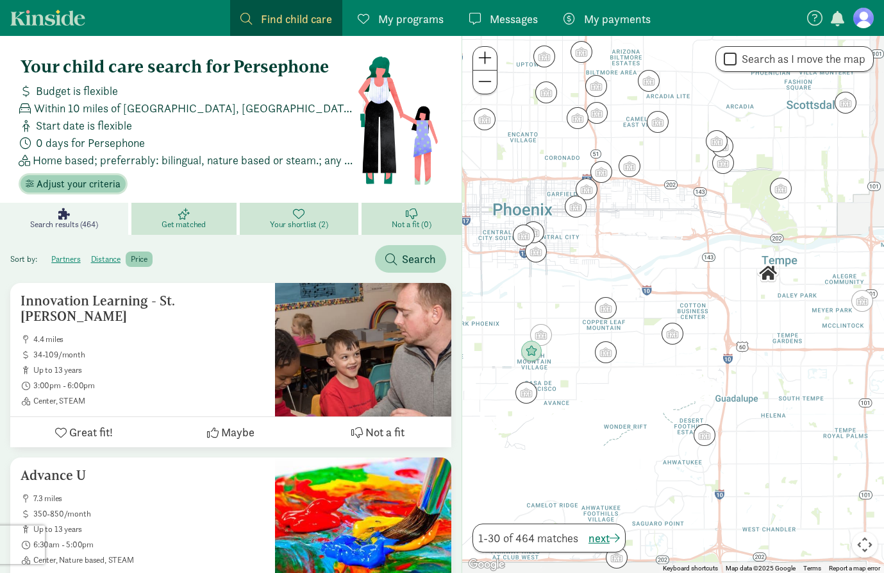
click at [82, 184] on span "Adjust your criteria" at bounding box center [79, 183] width 84 height 15
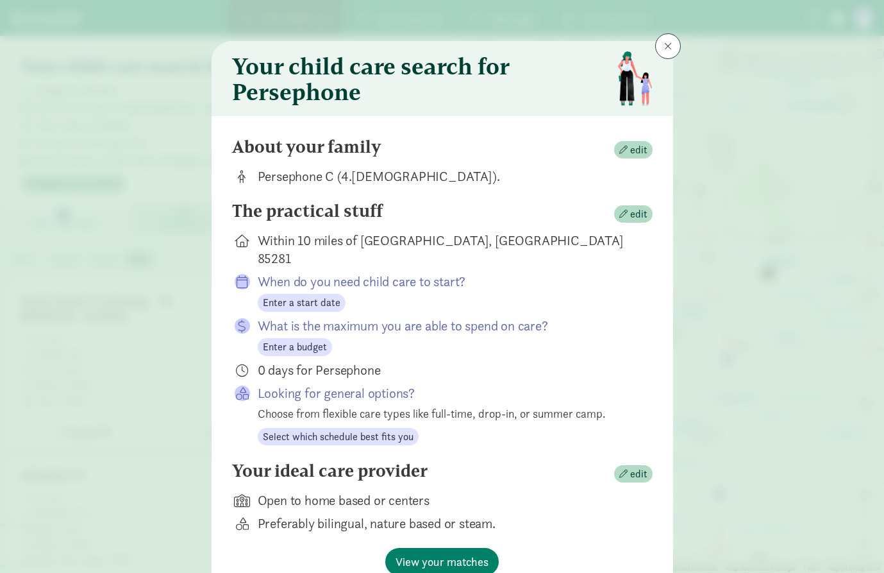
scroll to position [45, 0]
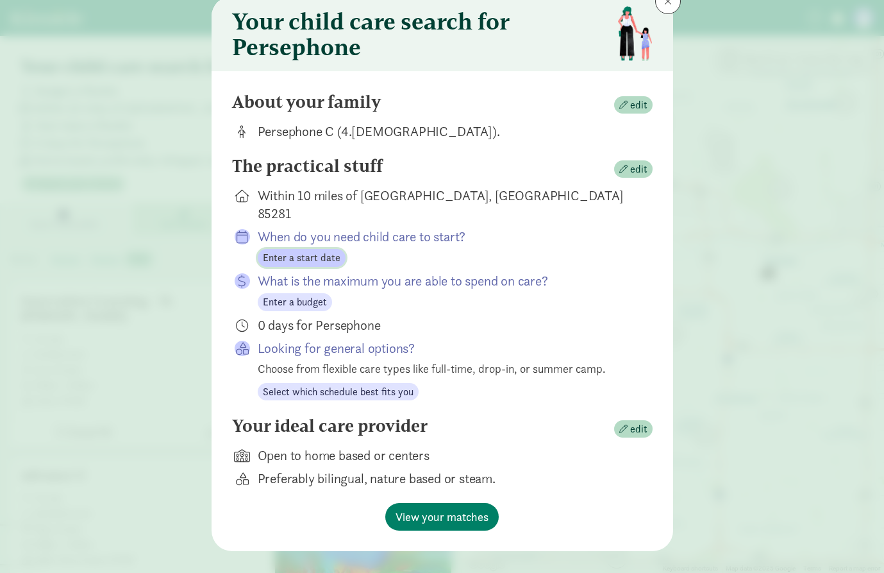
click at [312, 250] on span "Enter a start date" at bounding box center [302, 257] width 78 height 15
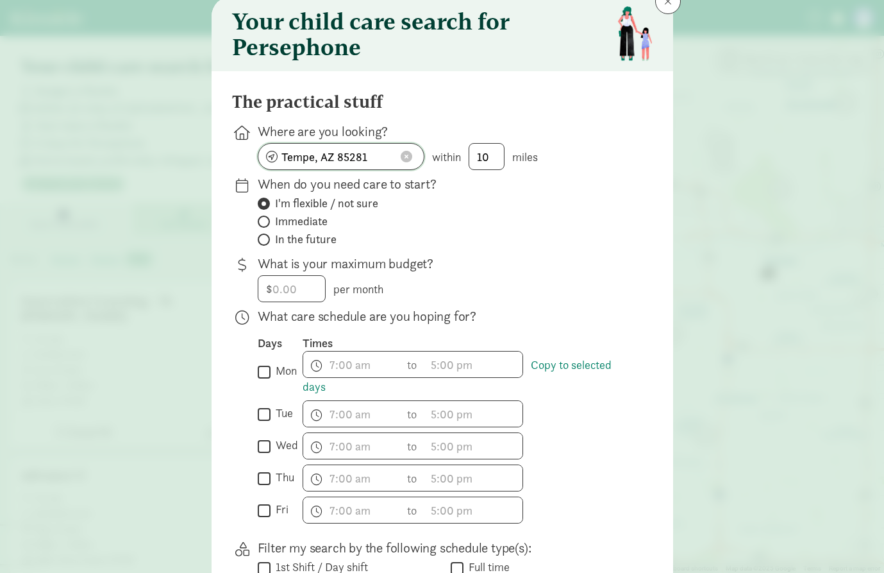
click at [414, 162] on button at bounding box center [406, 156] width 19 height 13
click at [342, 158] on input at bounding box center [340, 157] width 165 height 26
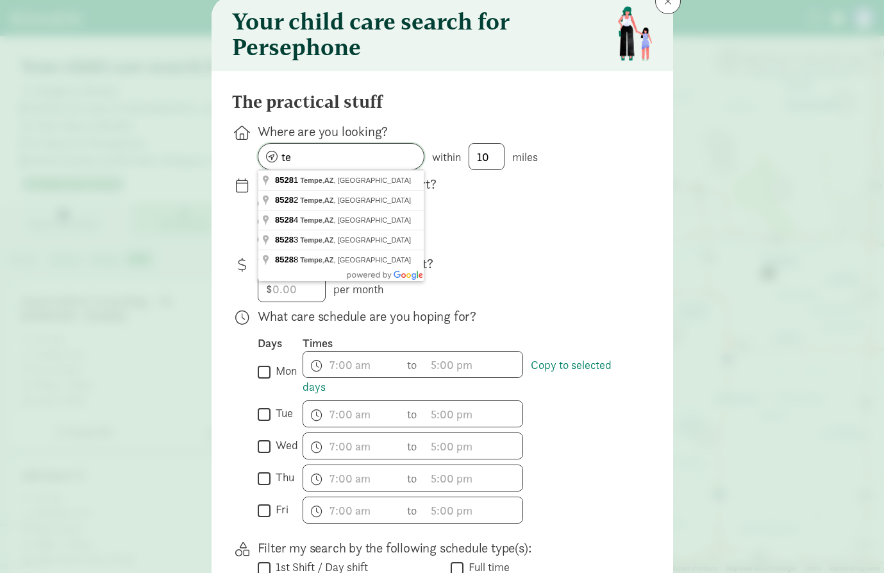
type input "t"
type input "4540 S Rural Rd, Tempe, AZ 85282, USA"
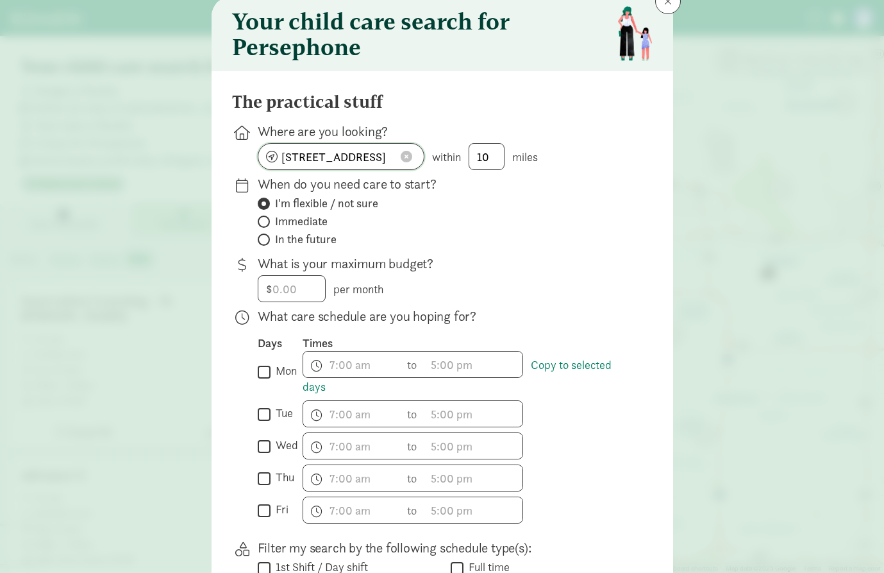
click at [368, 160] on input "4540 S Rural Rd, Tempe, AZ 85282, USA" at bounding box center [340, 157] width 165 height 26
click button at bounding box center [406, 156] width 19 height 13
type input "4540 S Rural Rd, Tempe, AZ 85282, USA"
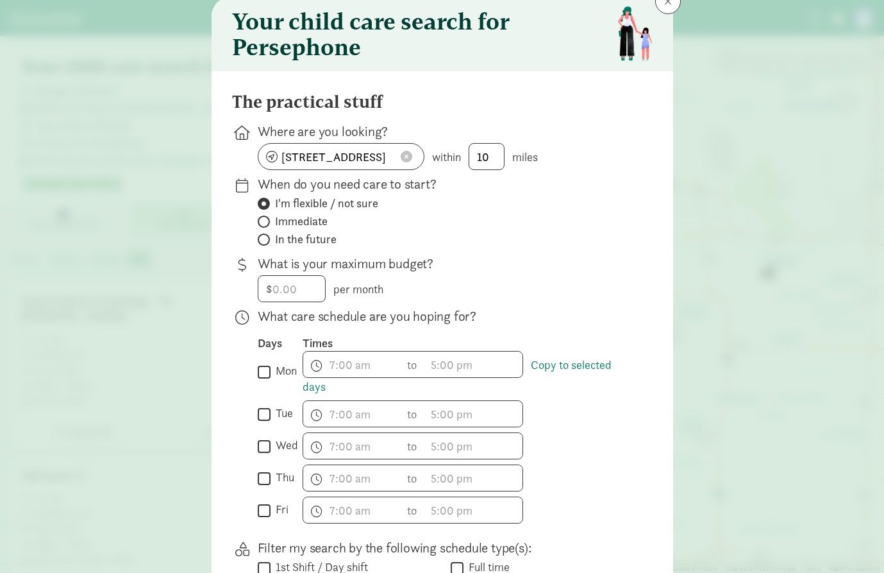
click at [547, 229] on div "I'm flexible / not sure Immediate In the future" at bounding box center [445, 221] width 375 height 51
click at [270, 219] on label "Immediate" at bounding box center [445, 221] width 375 height 15
click at [266, 219] on input "Immediate" at bounding box center [262, 221] width 8 height 8
radio input "true"
radio input "false"
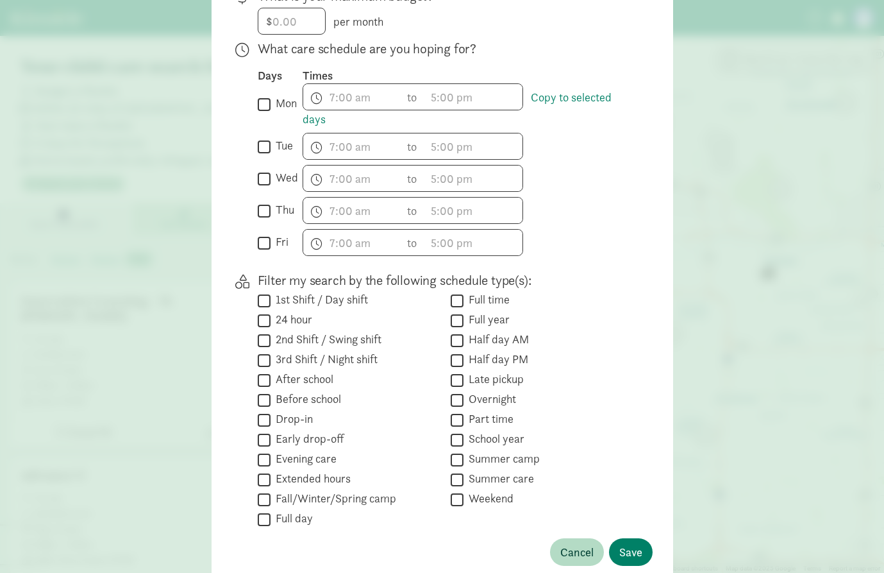
scroll to position [313, 0]
click at [464, 337] on label "Half day AM" at bounding box center [496, 338] width 65 height 15
click at [464, 337] on input "Half day AM" at bounding box center [457, 339] width 13 height 17
checkbox input "true"
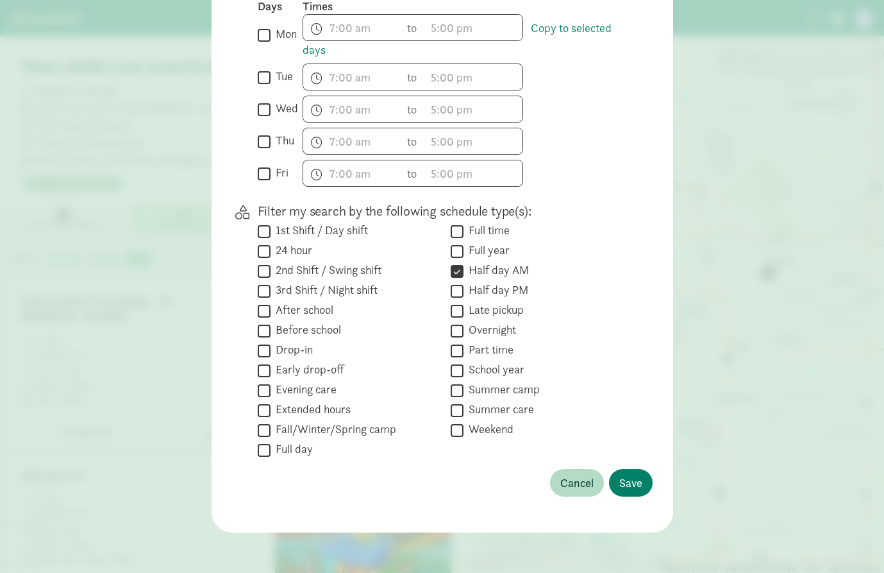
scroll to position [382, 0]
click at [638, 479] on span "Save" at bounding box center [631, 481] width 23 height 17
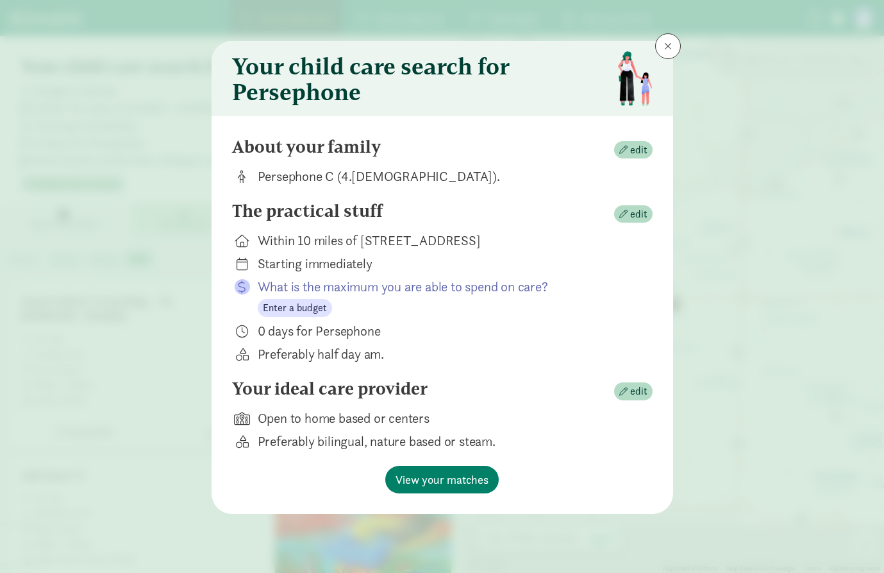
scroll to position [0, 0]
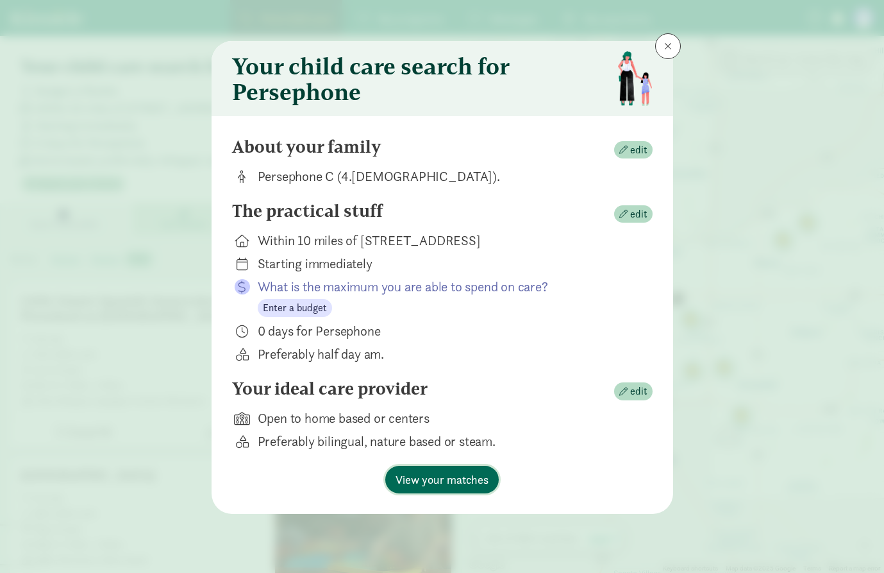
click at [468, 478] on span "View your matches" at bounding box center [442, 479] width 93 height 17
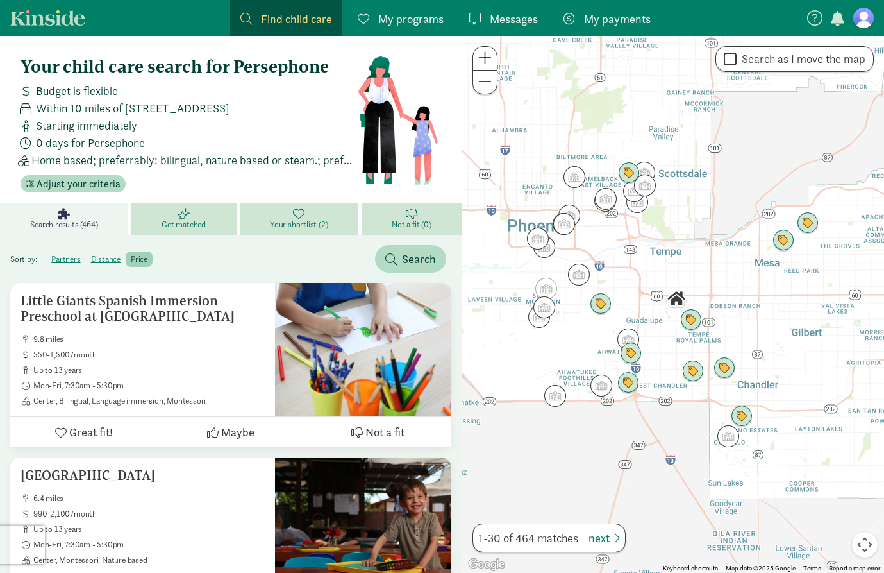
click at [142, 257] on label "price" at bounding box center [139, 258] width 27 height 15
click at [131, 254] on input "price" at bounding box center [131, 254] width 0 height 0
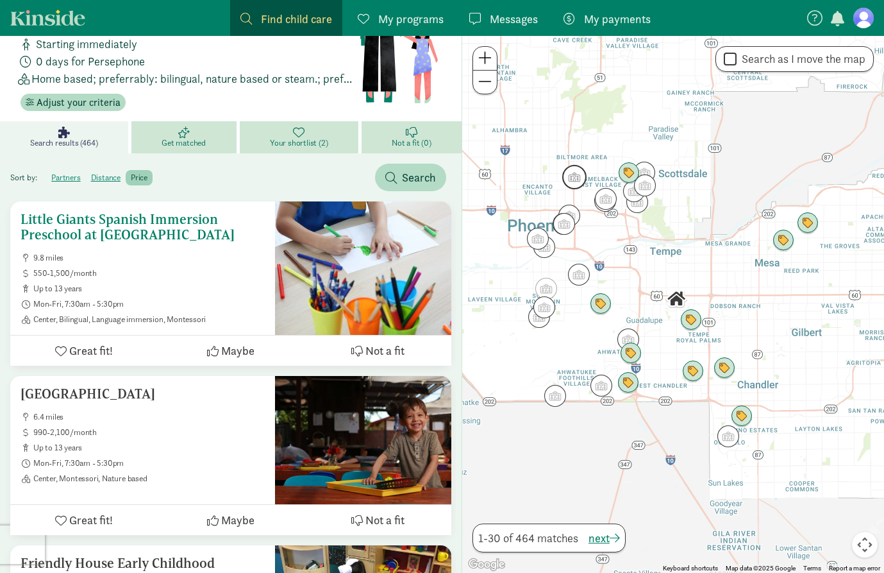
scroll to position [80, 0]
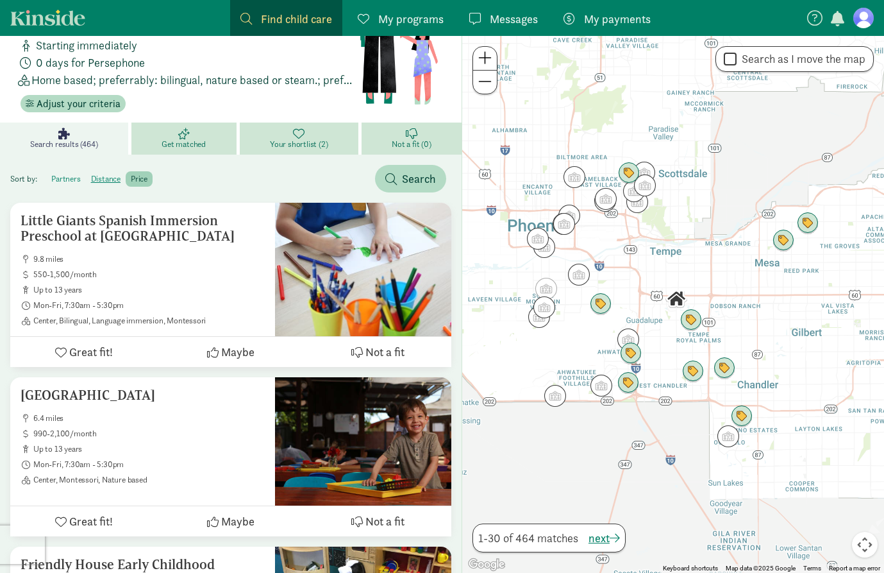
click at [68, 180] on label "partners" at bounding box center [65, 178] width 39 height 15
click at [51, 174] on input "partners" at bounding box center [51, 174] width 0 height 0
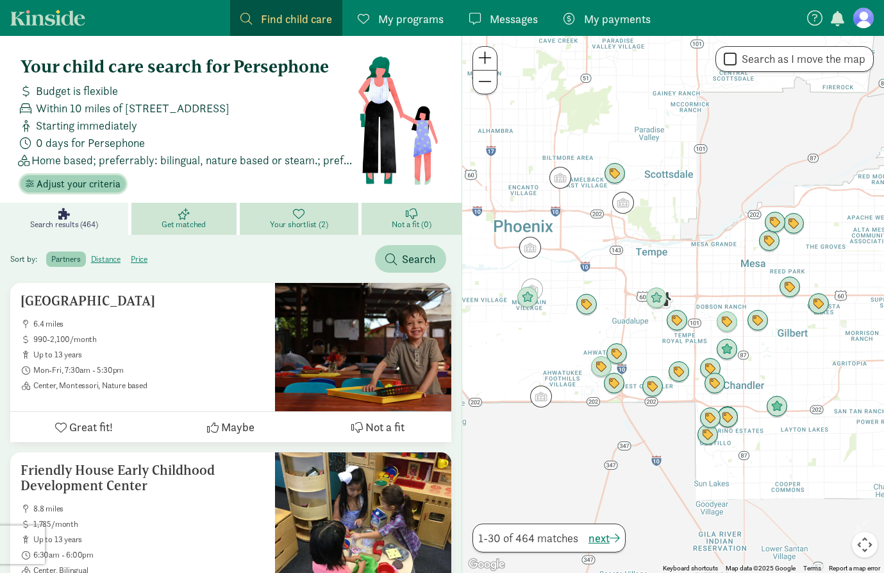
click at [74, 183] on span "Adjust your criteria" at bounding box center [79, 183] width 84 height 15
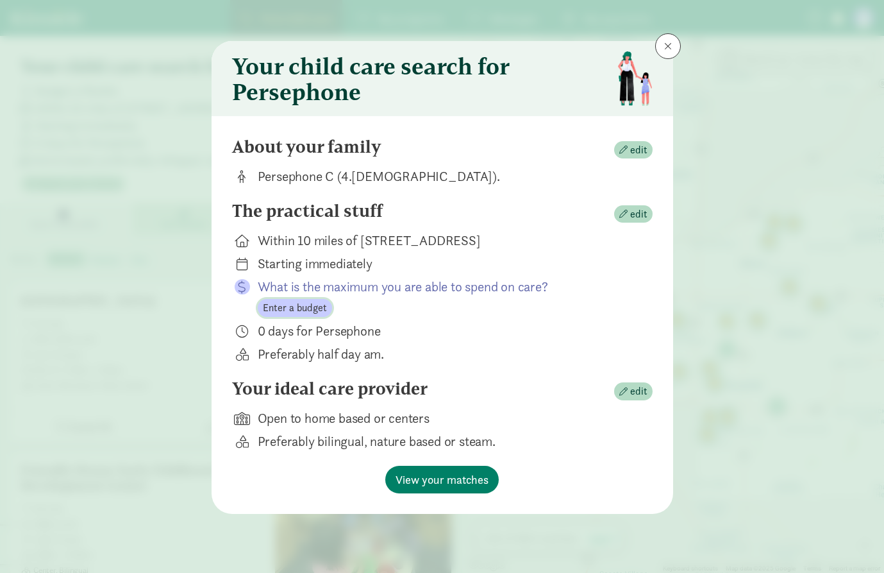
click at [301, 308] on span "Enter a budget" at bounding box center [295, 307] width 64 height 15
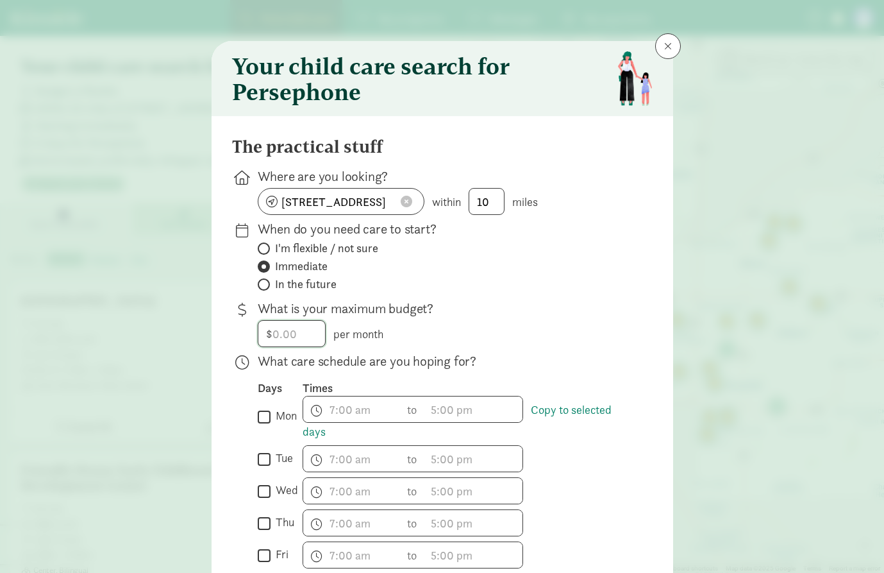
click at [310, 327] on input "number" at bounding box center [291, 334] width 67 height 26
type input "100"
click at [553, 337] on div "$ 100 per month" at bounding box center [445, 333] width 375 height 27
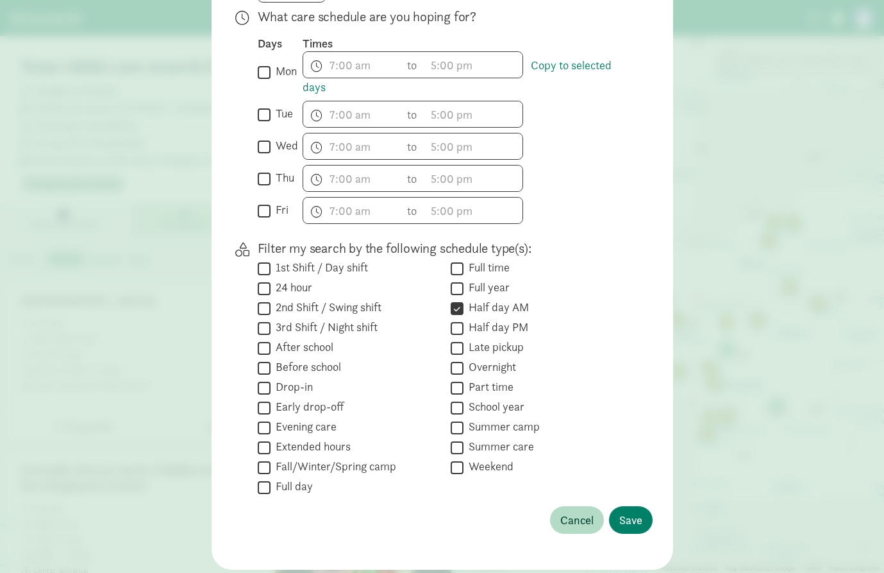
scroll to position [347, 0]
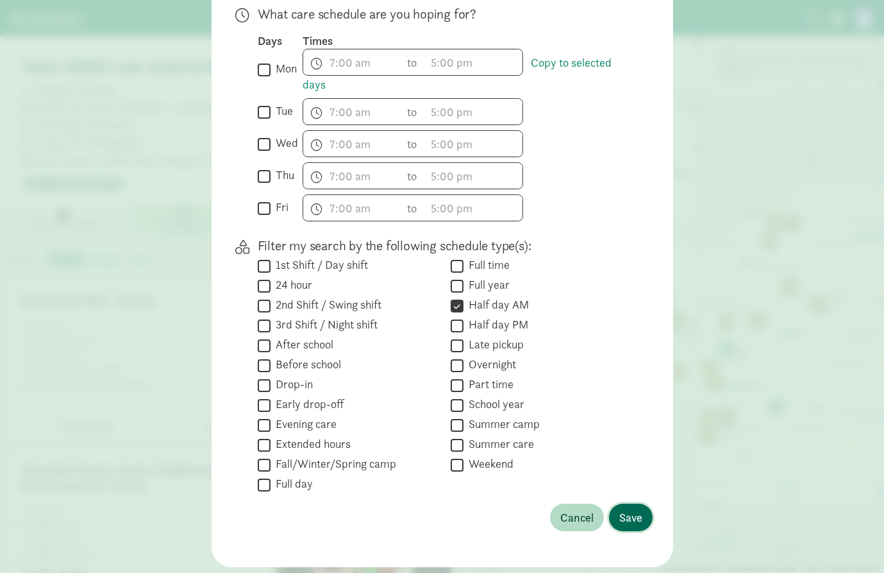
click at [642, 516] on button "Save" at bounding box center [631, 517] width 44 height 28
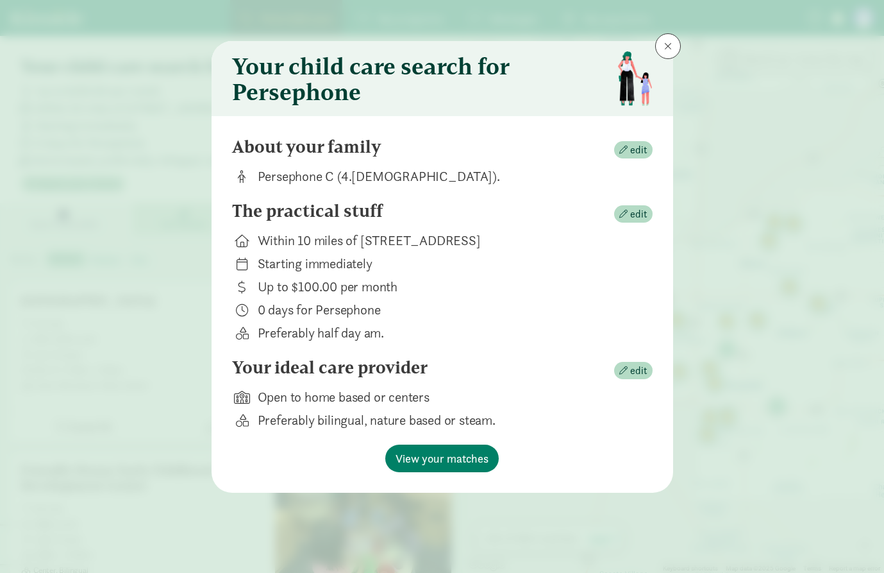
scroll to position [0, 0]
click at [632, 373] on span "edit" at bounding box center [638, 370] width 17 height 15
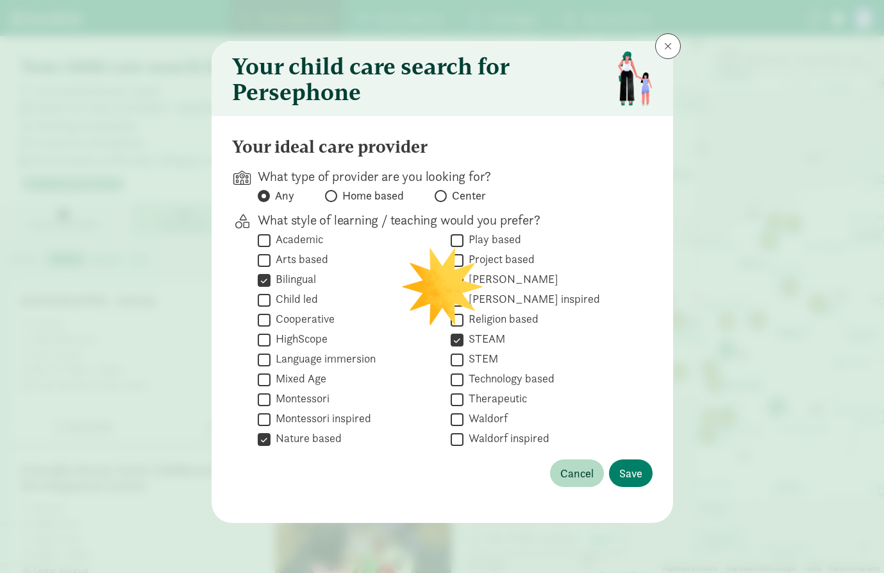
click at [264, 277] on input "Bilingual" at bounding box center [264, 279] width 13 height 17
checkbox input "false"
click at [266, 442] on input "Nature based" at bounding box center [264, 438] width 13 height 17
checkbox input "false"
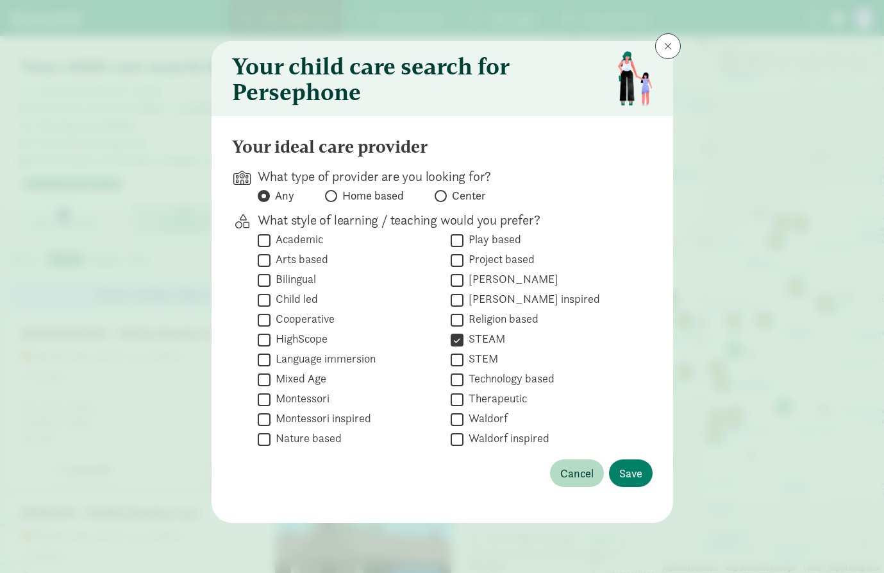
click at [452, 334] on input "STEAM" at bounding box center [457, 339] width 13 height 17
checkbox input "false"
click at [643, 474] on button "Save" at bounding box center [631, 473] width 44 height 28
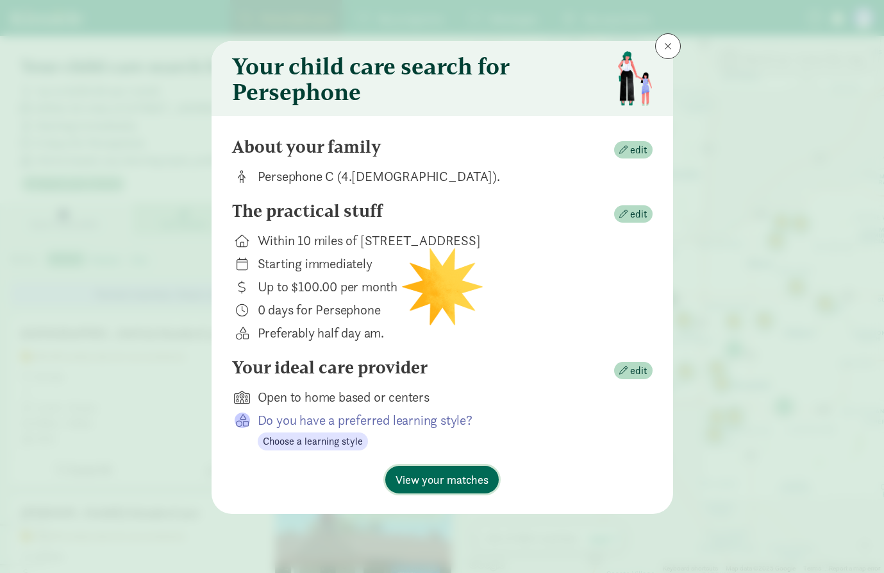
click at [433, 468] on button "View your matches" at bounding box center [442, 480] width 114 height 28
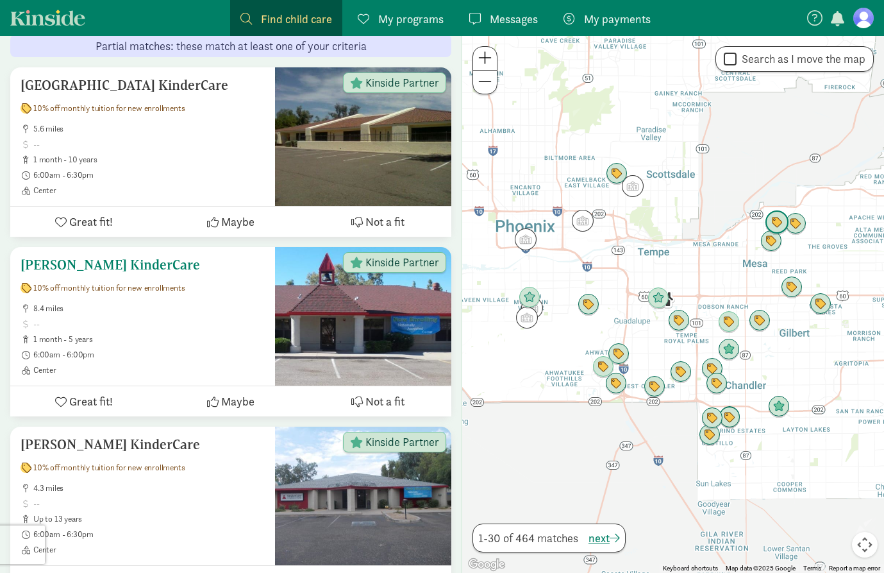
scroll to position [250, 0]
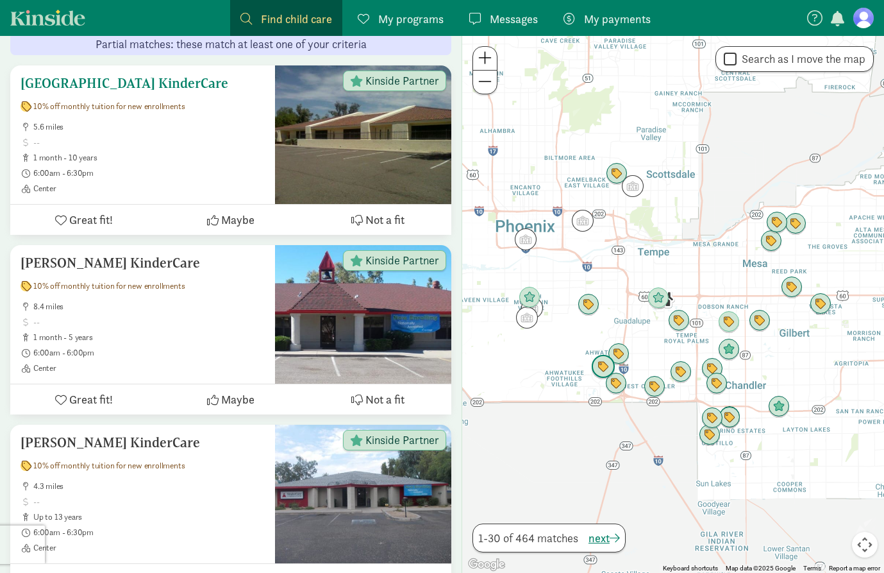
click at [201, 146] on span at bounding box center [149, 142] width 232 height 10
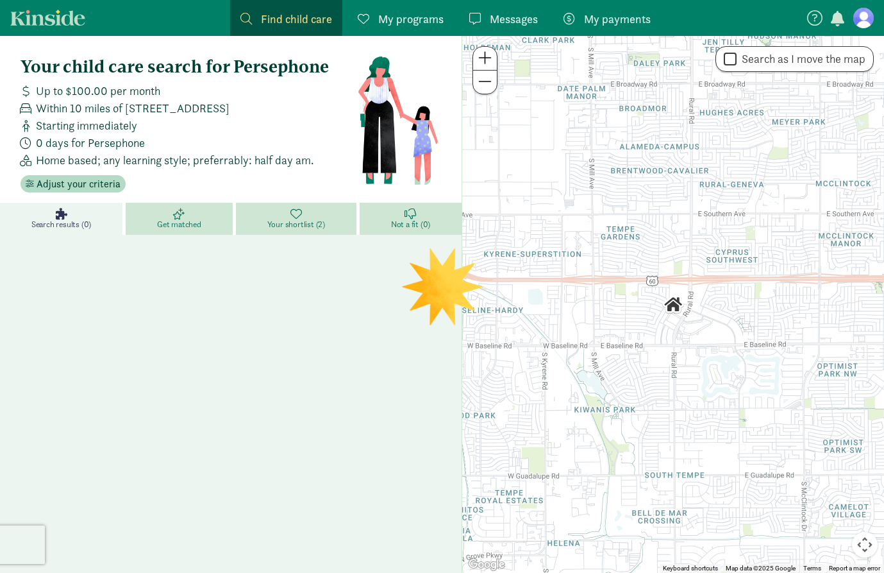
scroll to position [15, 0]
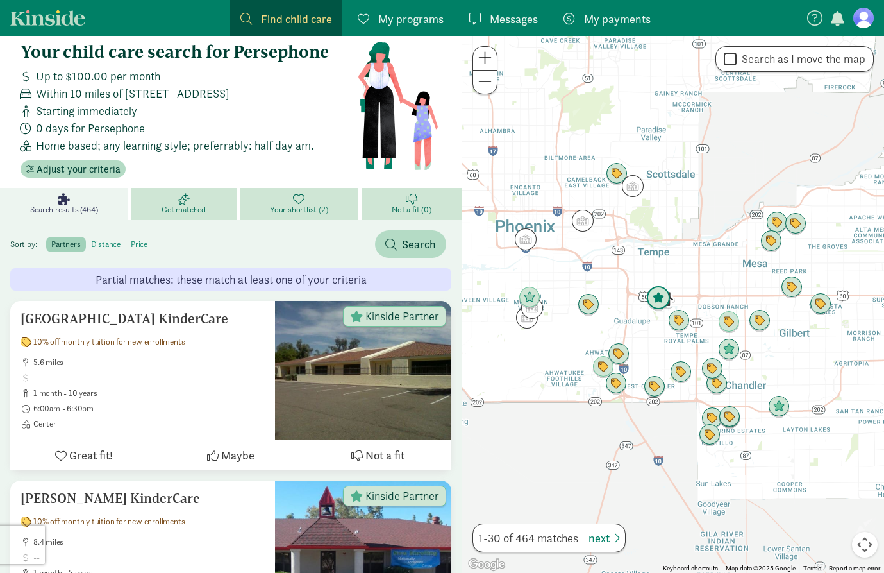
click at [661, 299] on img "Click to see details" at bounding box center [659, 298] width 24 height 24
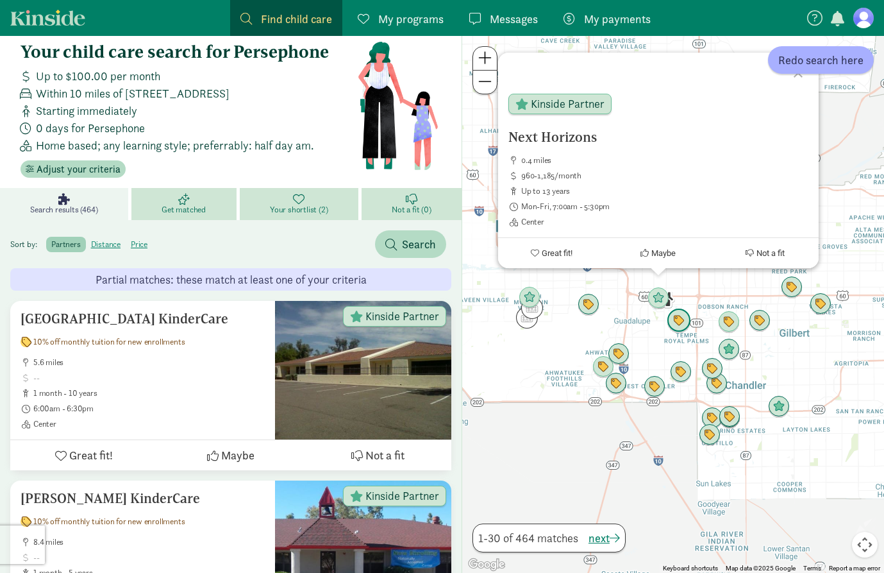
click at [682, 325] on img "Click to see details" at bounding box center [679, 321] width 24 height 24
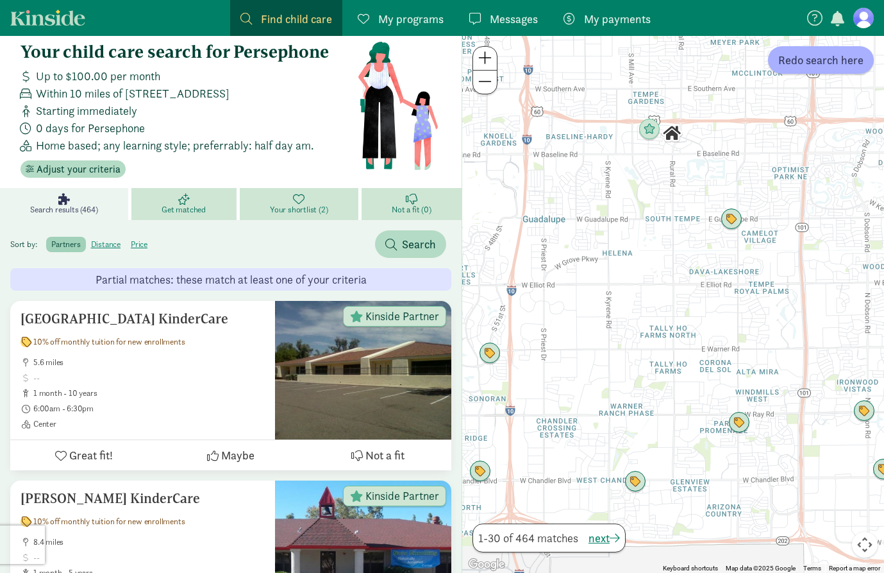
drag, startPoint x: 673, startPoint y: 374, endPoint x: 703, endPoint y: 300, distance: 80.3
click at [703, 299] on div at bounding box center [673, 304] width 422 height 537
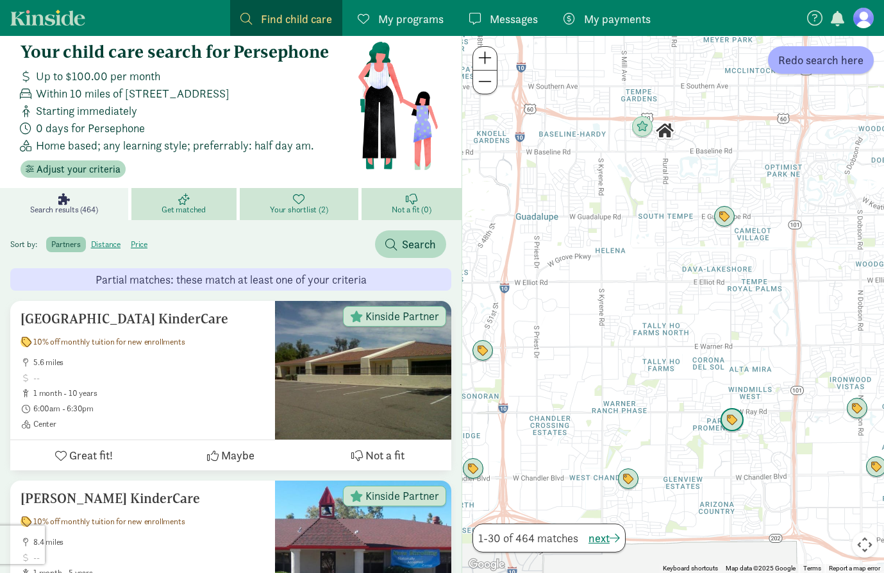
click at [733, 420] on img "Click to see details" at bounding box center [732, 420] width 24 height 24
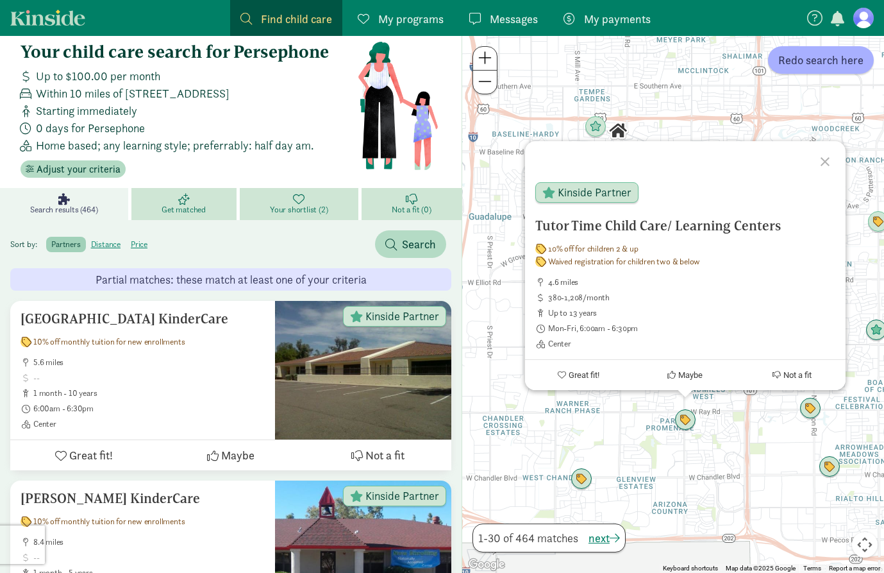
click at [616, 437] on div "Tutor Time Child Care/ Learning Centers 10% off for children 2 & up Waived regi…" at bounding box center [673, 304] width 422 height 537
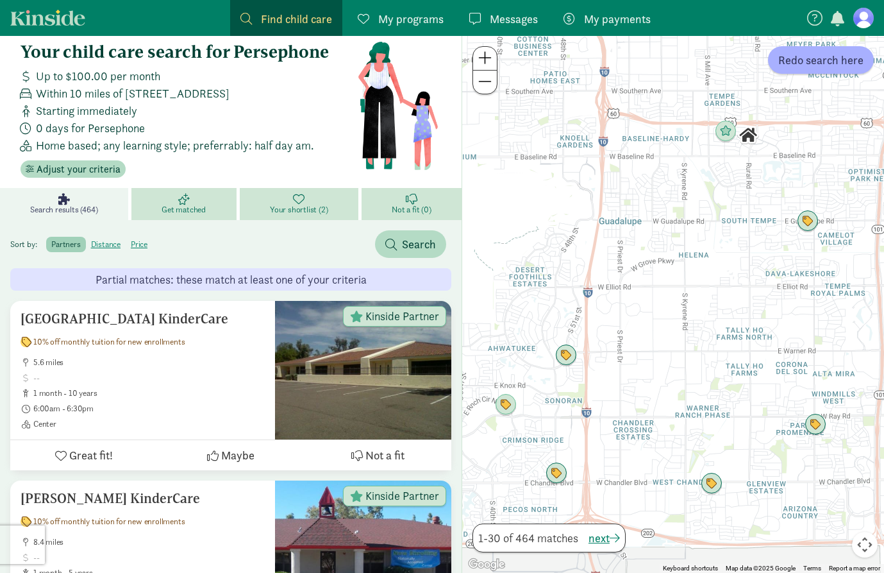
drag, startPoint x: 553, startPoint y: 394, endPoint x: 698, endPoint y: 400, distance: 145.7
click at [698, 400] on div at bounding box center [673, 304] width 422 height 537
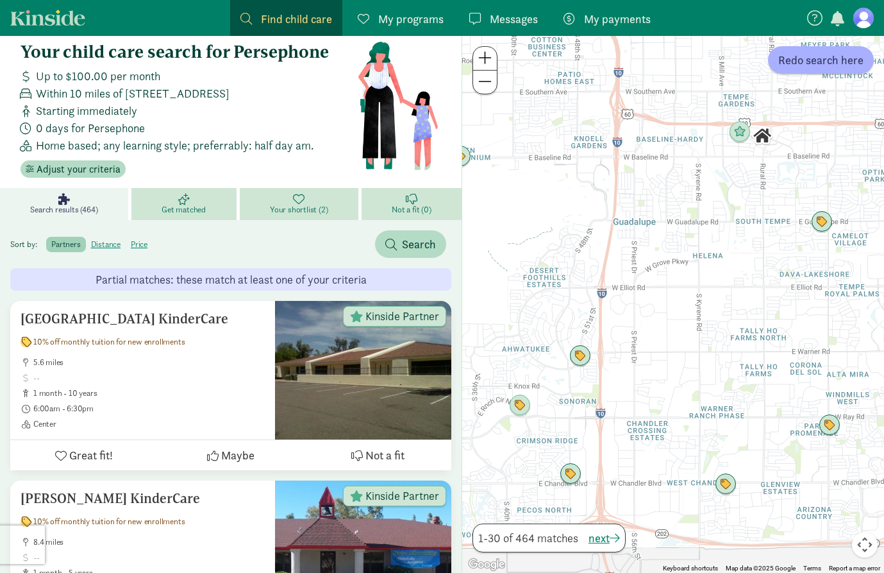
click at [591, 359] on div at bounding box center [673, 304] width 422 height 537
click at [578, 357] on img "Click to see details" at bounding box center [580, 356] width 24 height 24
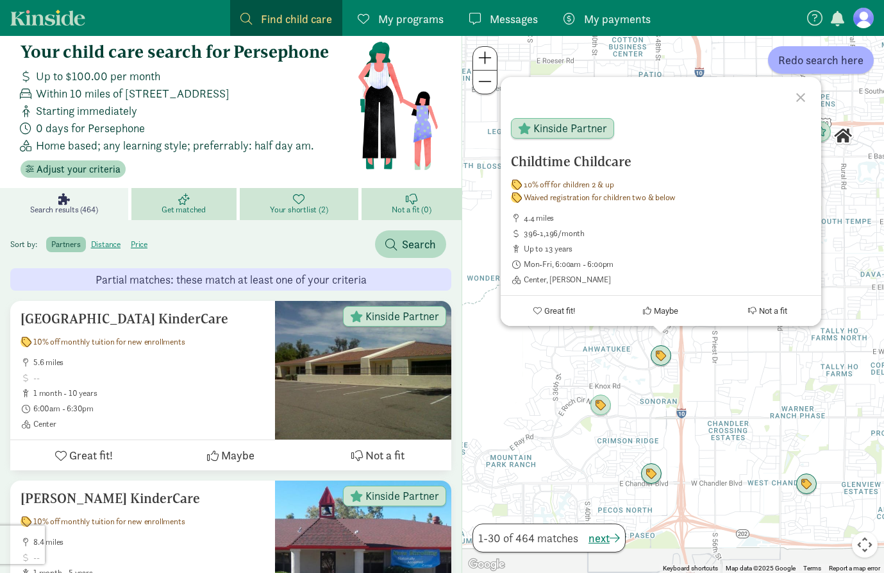
click at [648, 372] on div "Childtime Childcare 10% off for children 2 & up Waived registration for childre…" at bounding box center [673, 304] width 422 height 537
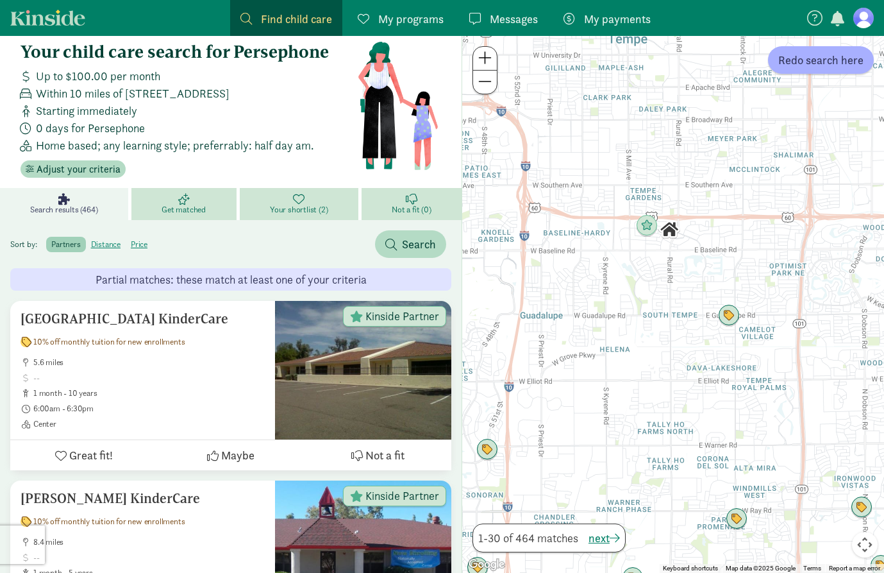
drag, startPoint x: 814, startPoint y: 239, endPoint x: 631, endPoint y: 350, distance: 213.8
click at [631, 350] on div at bounding box center [673, 304] width 422 height 537
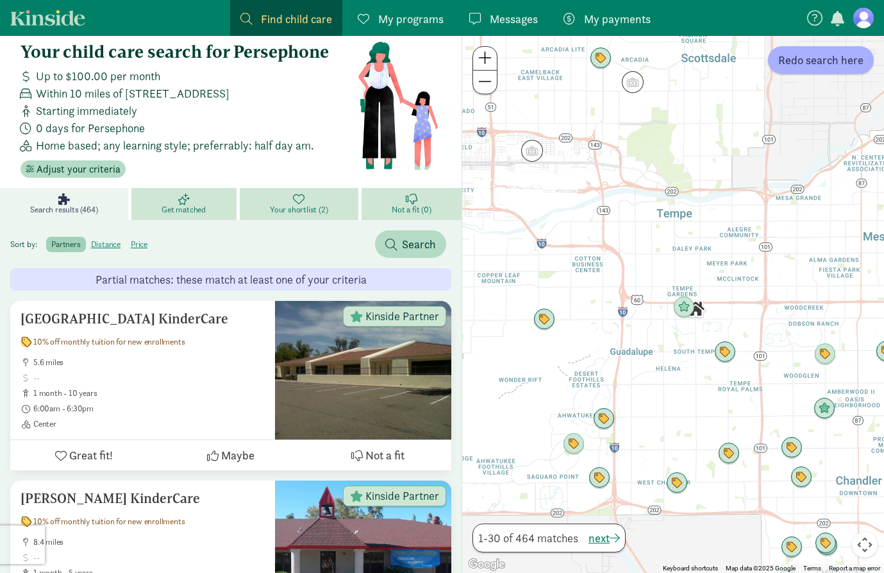
drag, startPoint x: 720, startPoint y: 416, endPoint x: 754, endPoint y: 403, distance: 35.5
click at [754, 403] on div at bounding box center [673, 304] width 422 height 537
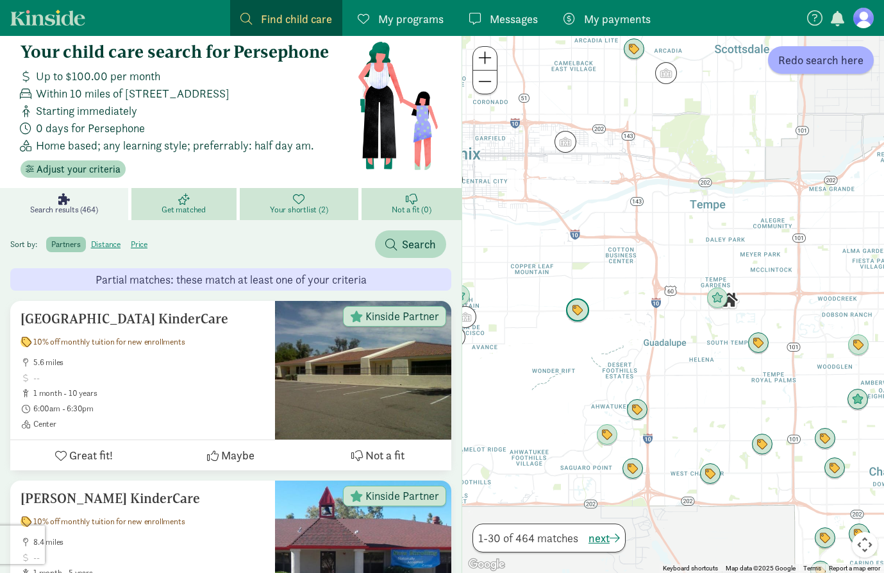
click at [578, 315] on img "Click to see details" at bounding box center [578, 310] width 24 height 24
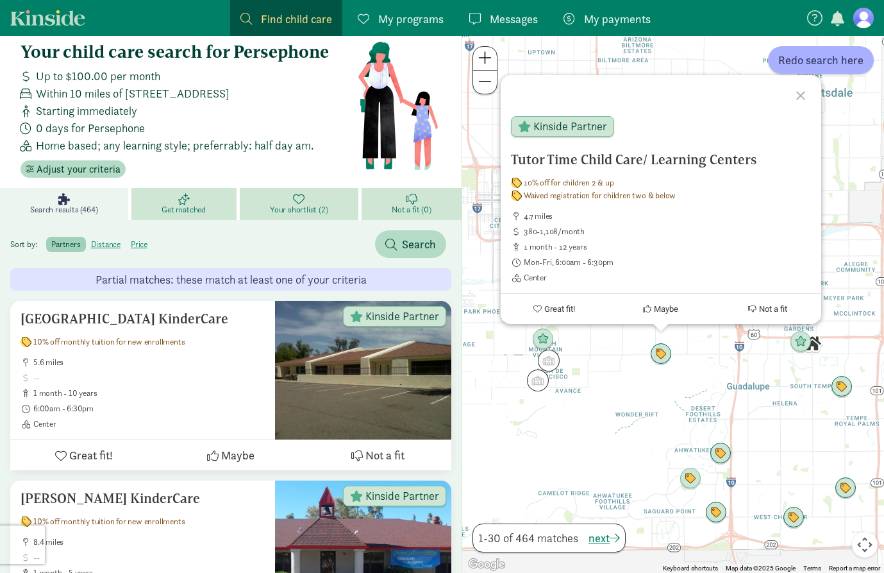
click at [766, 386] on div "Tutor Time Child Care/ Learning Centers 10% off for children 2 & up Waived regi…" at bounding box center [673, 304] width 422 height 537
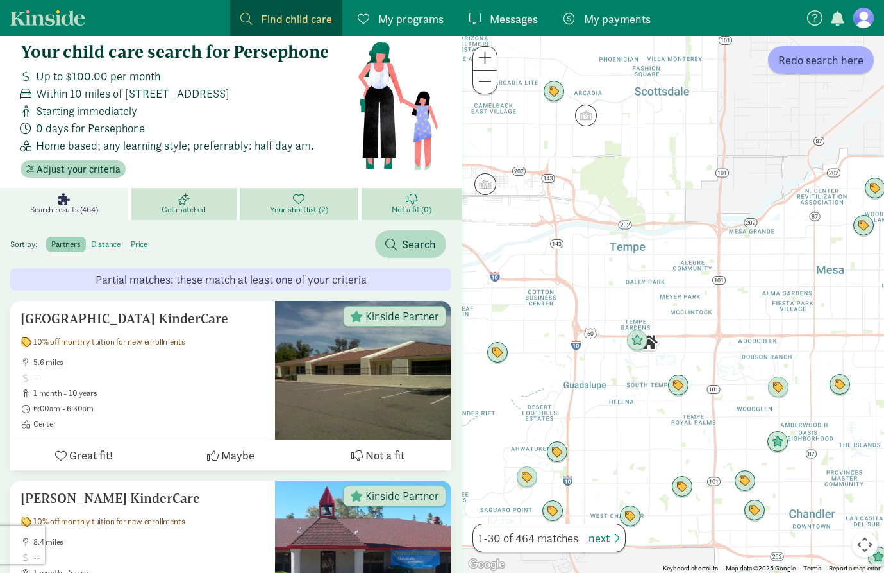
drag, startPoint x: 765, startPoint y: 384, endPoint x: 537, endPoint y: 351, distance: 229.5
click at [539, 352] on div at bounding box center [673, 304] width 422 height 537
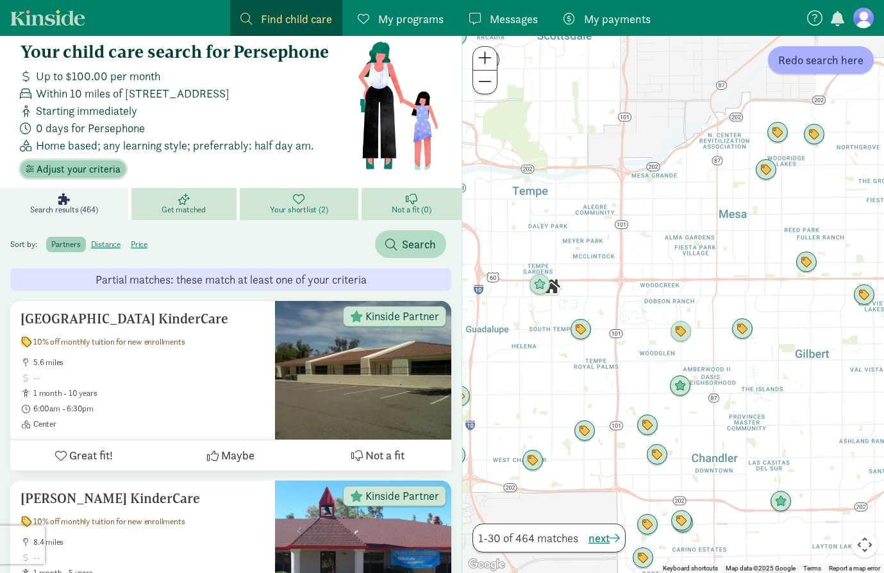
click at [96, 172] on span "Adjust your criteria" at bounding box center [79, 169] width 84 height 15
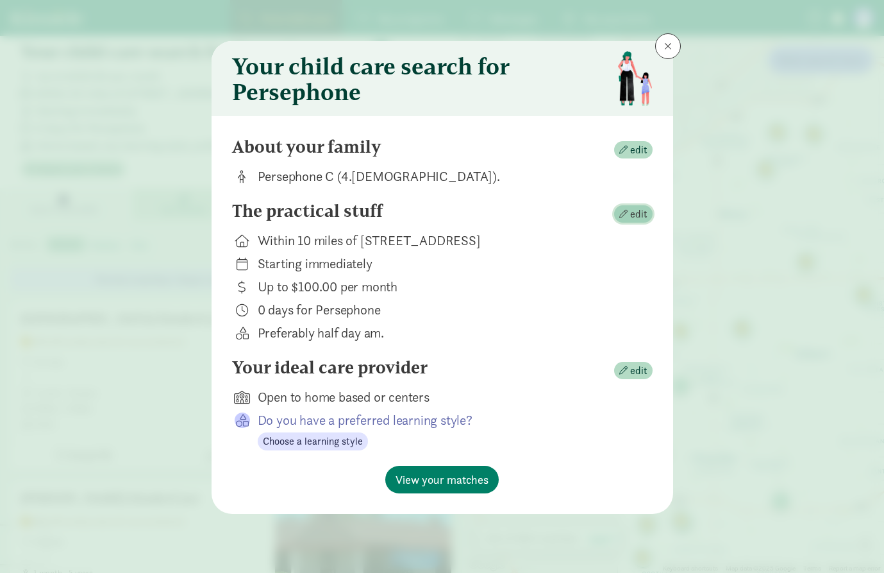
click at [638, 214] on span "edit" at bounding box center [638, 214] width 17 height 15
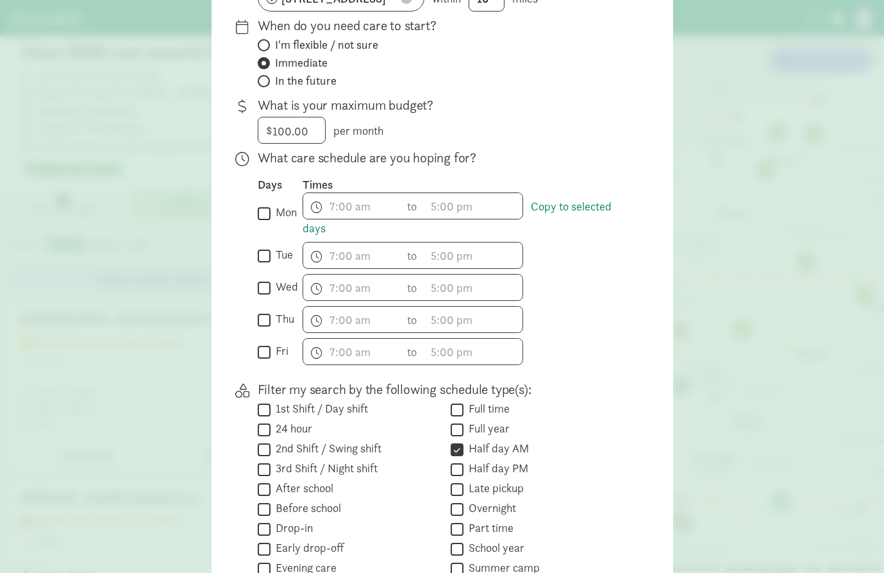
scroll to position [206, 0]
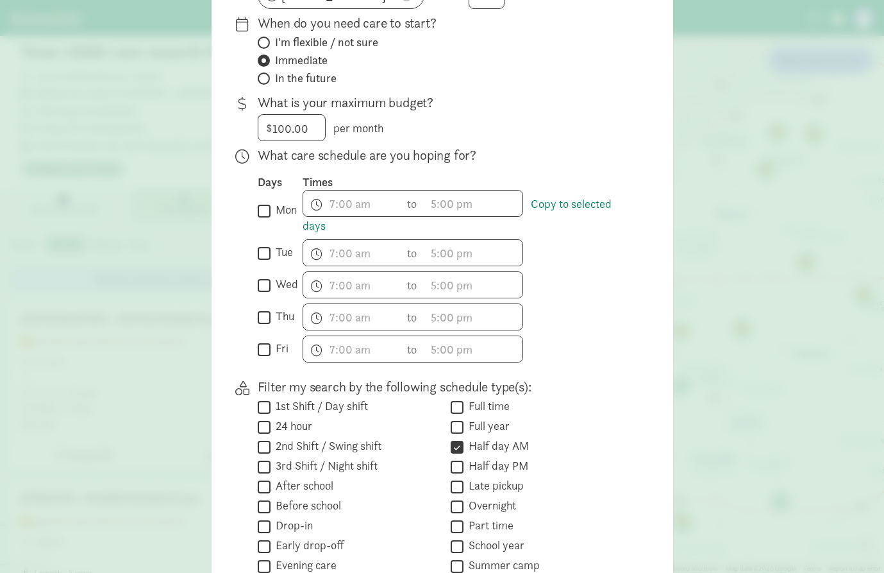
click at [267, 298] on div " wed" at bounding box center [280, 284] width 45 height 27
click at [266, 287] on input "wed" at bounding box center [264, 284] width 13 height 17
checkbox input "true"
click at [260, 319] on input "thu" at bounding box center [264, 317] width 13 height 17
checkbox input "true"
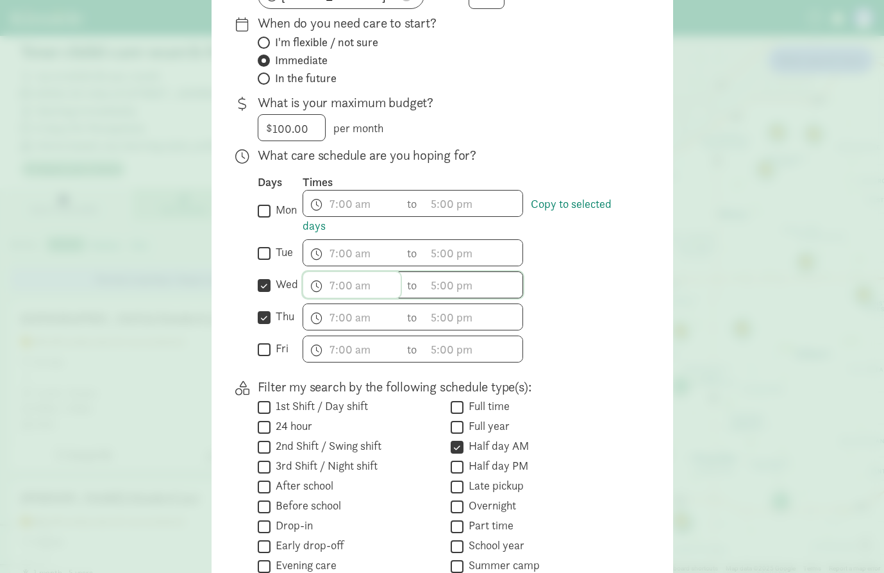
click at [352, 288] on span "h 12 1 2 3 4 5 6 7 8 9 10 11 mm 00 15 30 45 a am pm" at bounding box center [351, 285] width 97 height 26
click at [600, 344] on div at bounding box center [442, 80] width 884 height 573
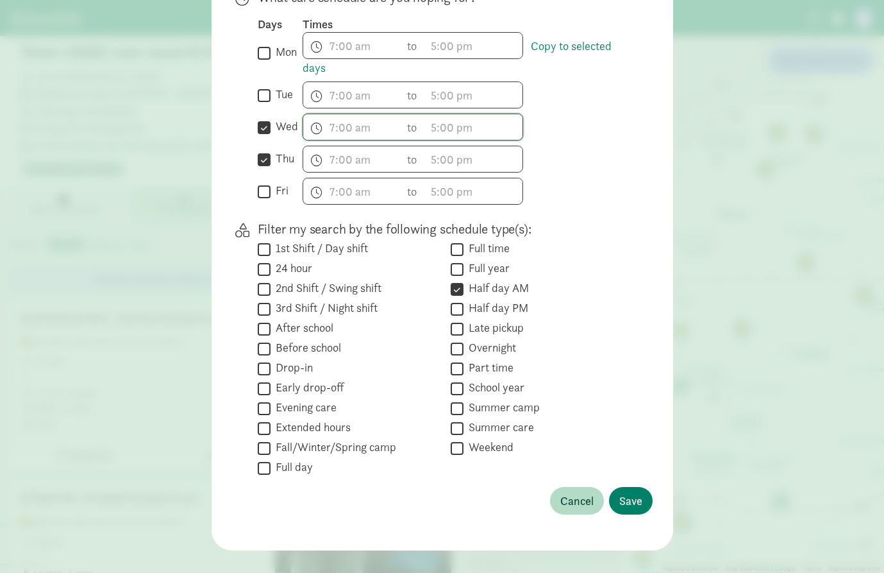
scroll to position [382, 0]
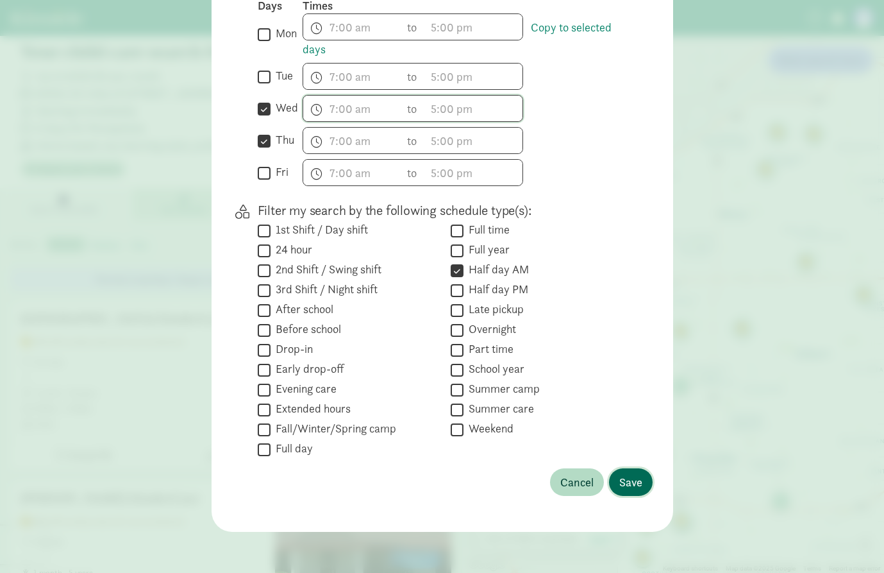
click at [618, 479] on button "Save" at bounding box center [631, 482] width 44 height 28
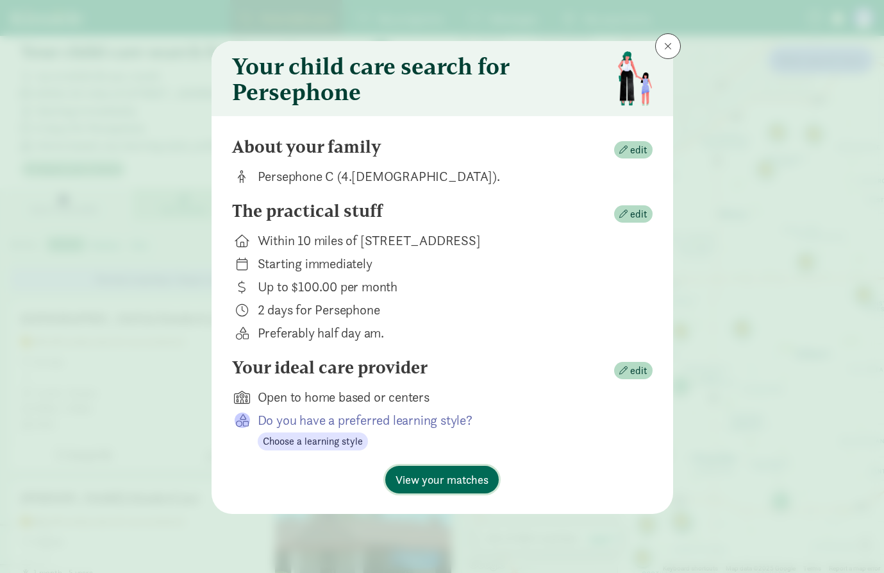
click at [466, 480] on span "View your matches" at bounding box center [442, 479] width 93 height 17
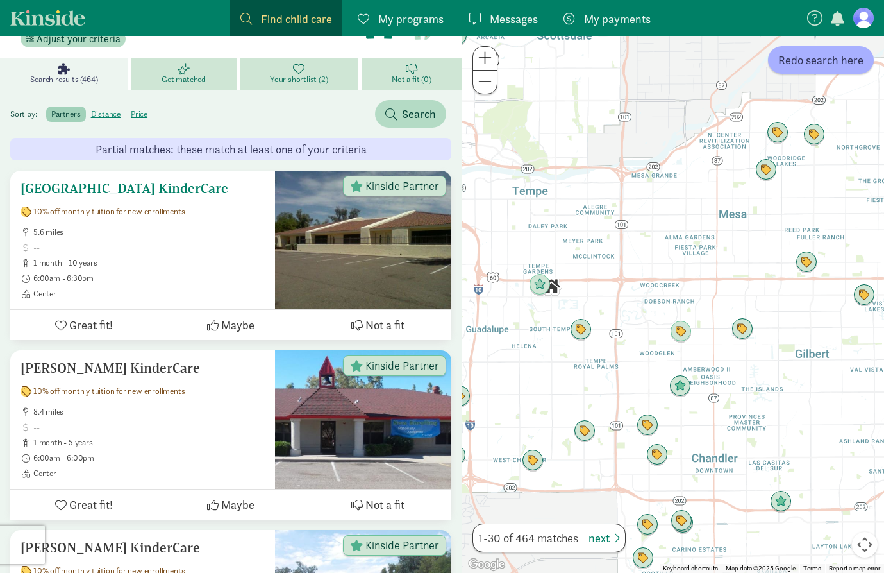
scroll to position [161, 0]
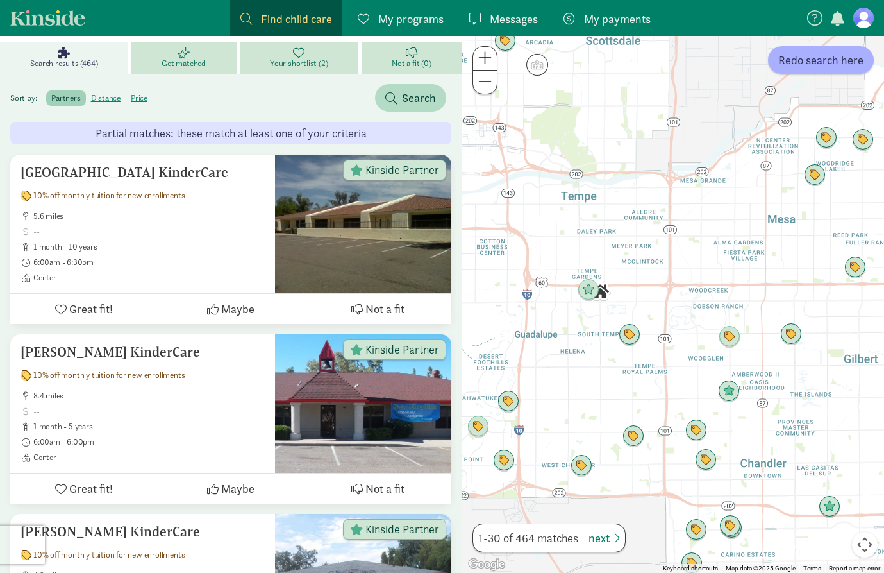
drag, startPoint x: 614, startPoint y: 362, endPoint x: 664, endPoint y: 368, distance: 49.7
click at [664, 368] on div at bounding box center [673, 304] width 422 height 537
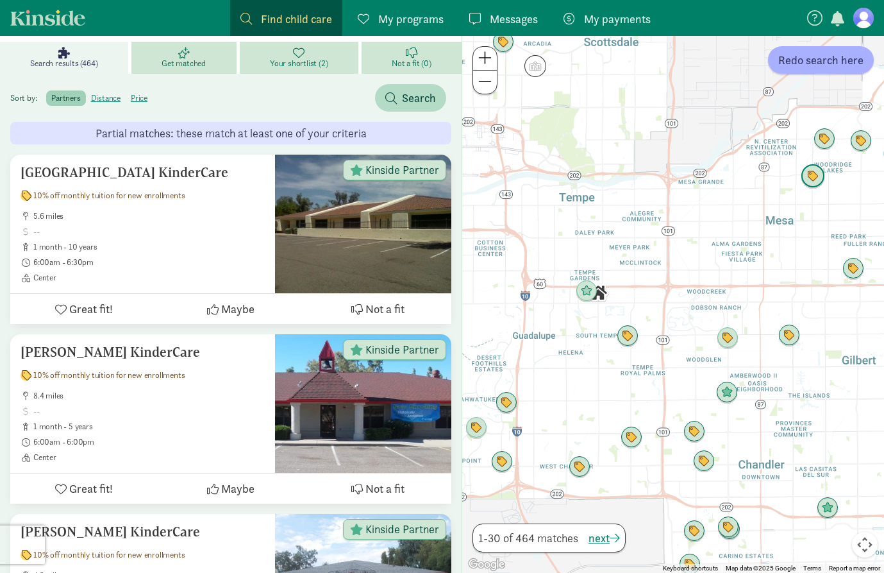
click at [809, 183] on img "Click to see details" at bounding box center [813, 176] width 24 height 24
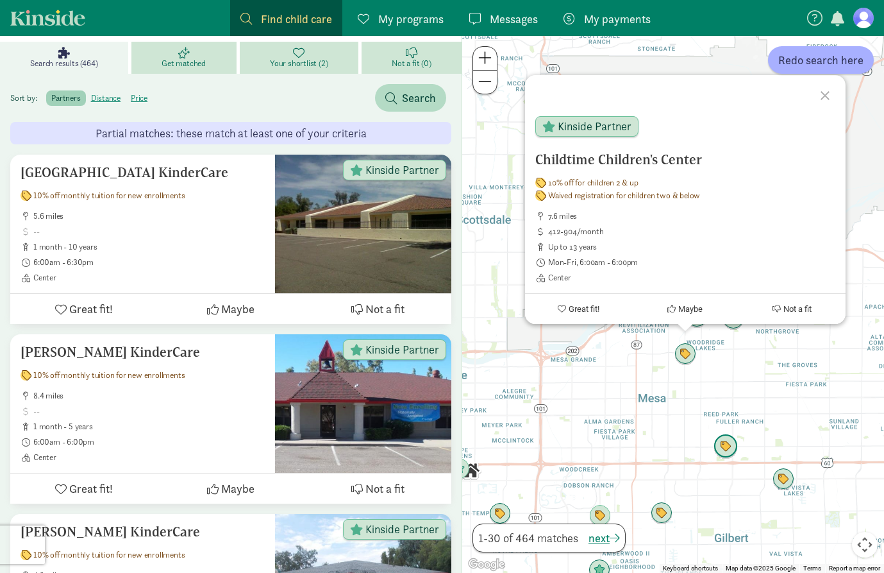
click at [725, 444] on img "Click to see details" at bounding box center [726, 446] width 24 height 24
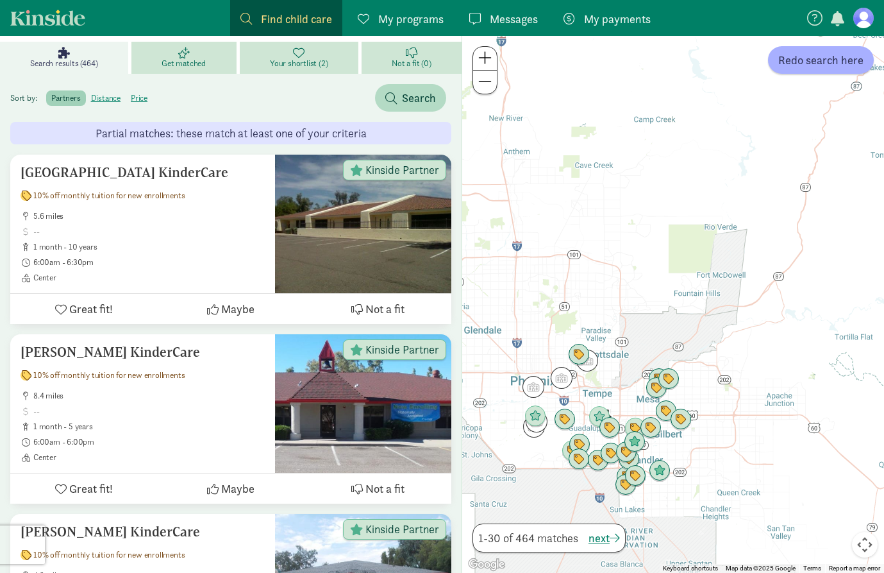
drag, startPoint x: 559, startPoint y: 448, endPoint x: 665, endPoint y: 352, distance: 143.1
click at [665, 351] on div at bounding box center [673, 304] width 422 height 537
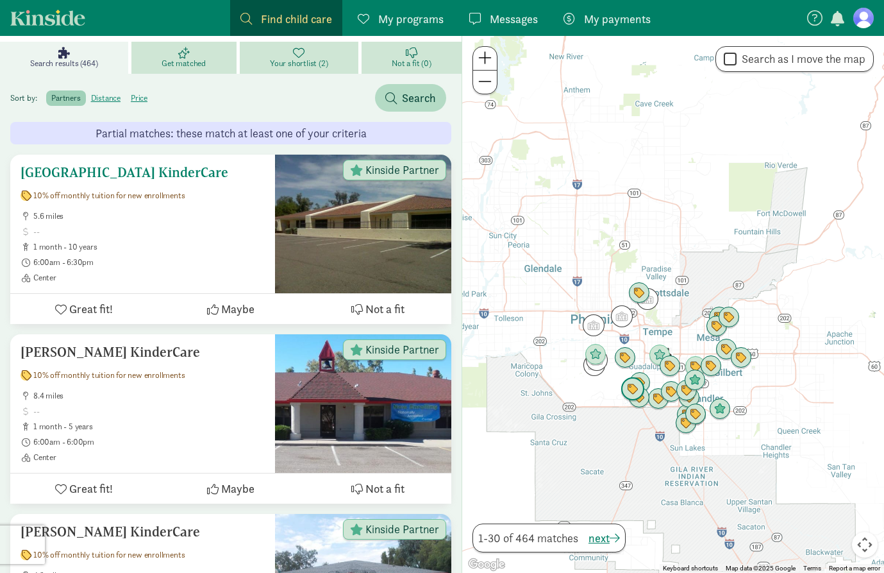
click at [222, 230] on span at bounding box center [149, 231] width 232 height 10
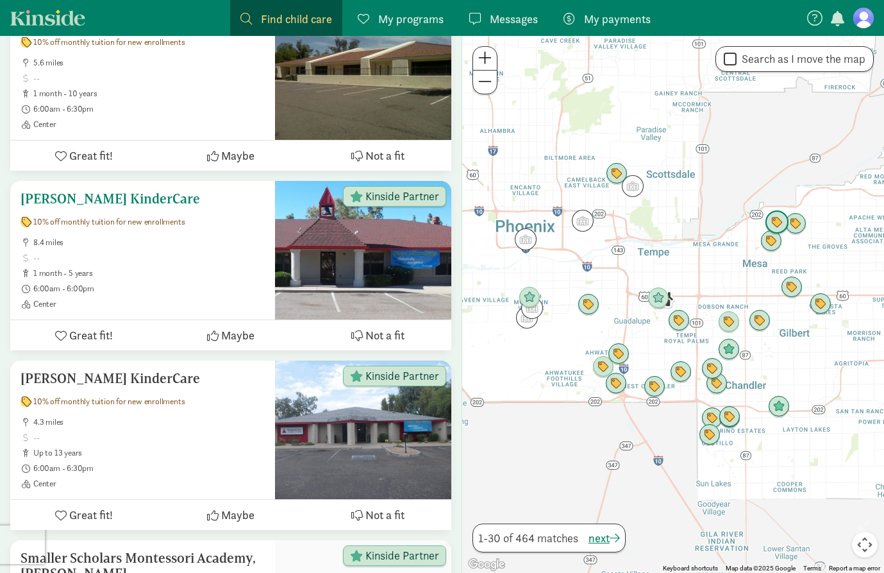
scroll to position [316, 0]
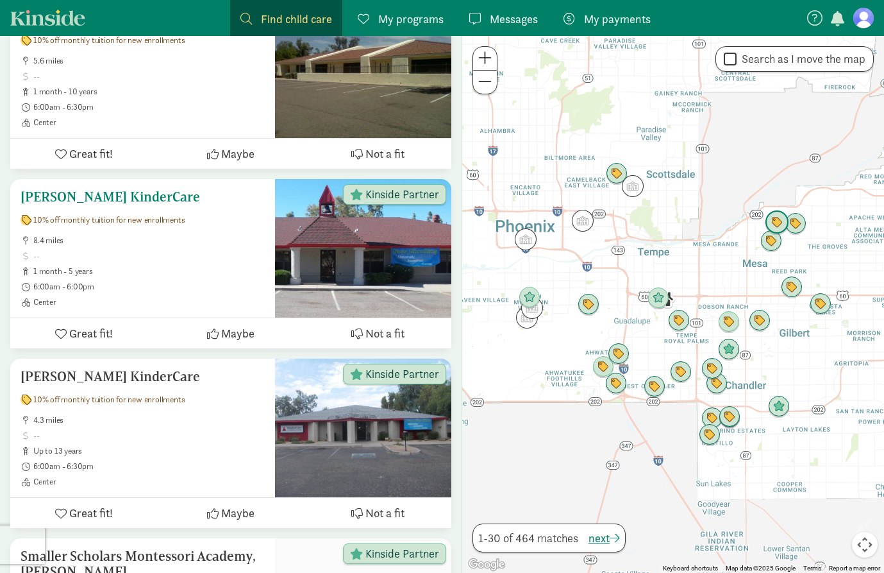
click at [171, 246] on ul "8.4 miles 1 month - 5 years 6:00am - 6:00pm Center" at bounding box center [143, 271] width 244 height 72
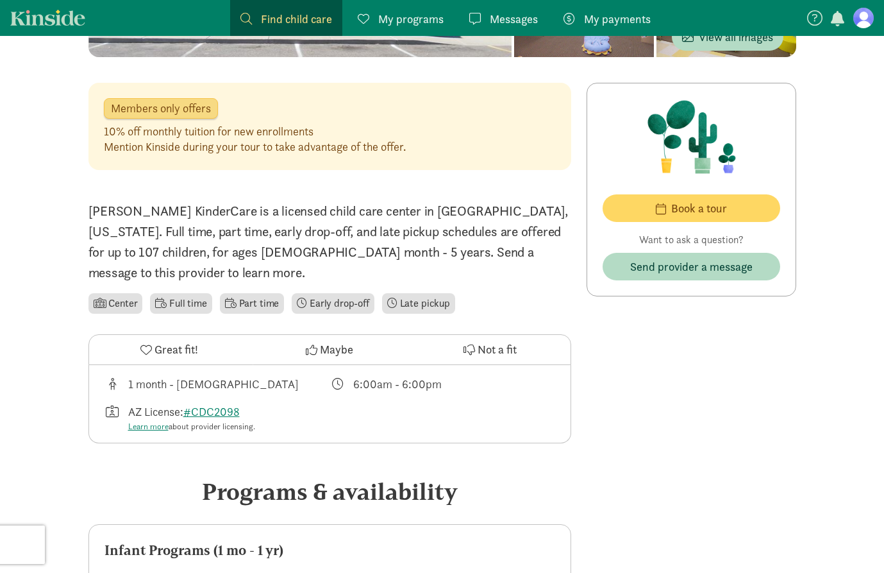
scroll to position [178, 0]
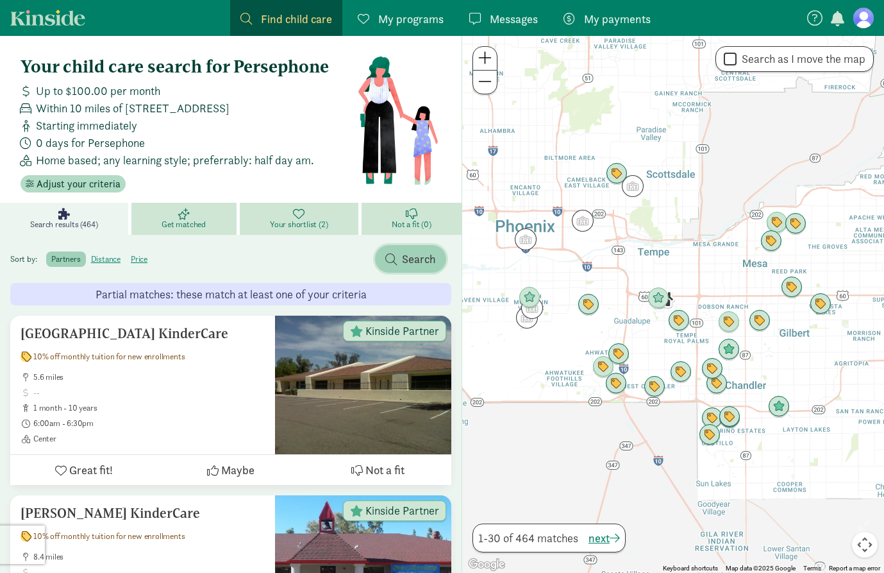
click at [414, 257] on span "Search" at bounding box center [419, 258] width 34 height 17
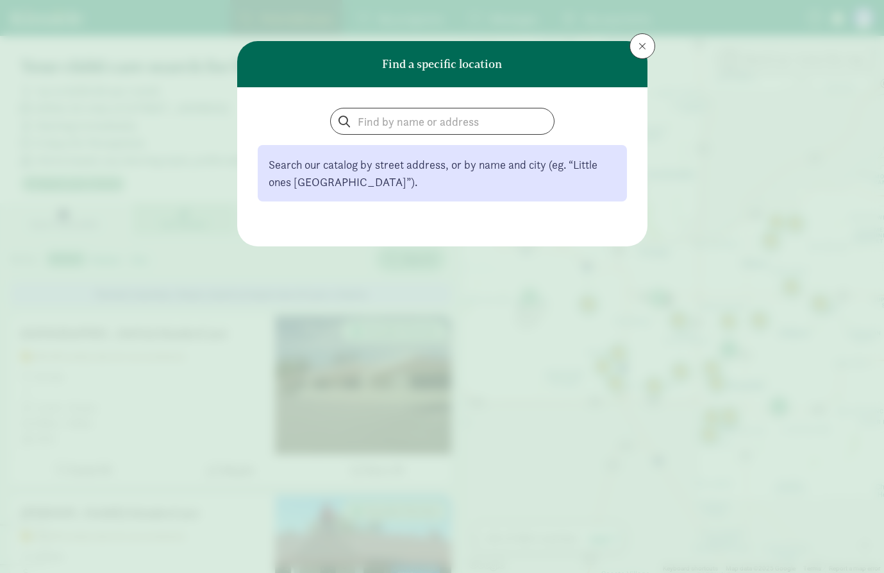
click at [607, 56] on header "Find a specific location" at bounding box center [442, 64] width 410 height 46
click at [656, 46] on div "Find a specific location Search our catalog by street address, or by name and c…" at bounding box center [442, 286] width 884 height 573
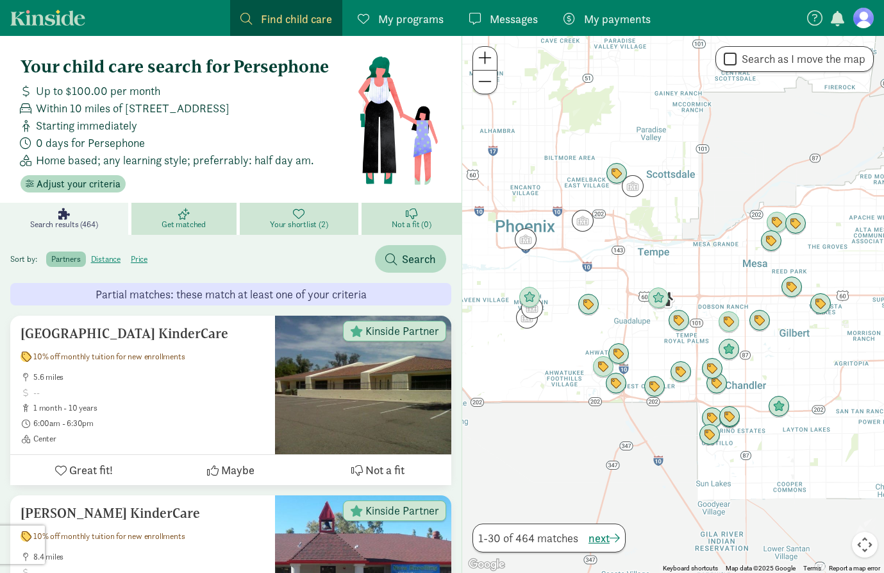
click at [630, 46] on button at bounding box center [643, 46] width 26 height 26
click at [108, 187] on span "Adjust your criteria" at bounding box center [79, 183] width 84 height 15
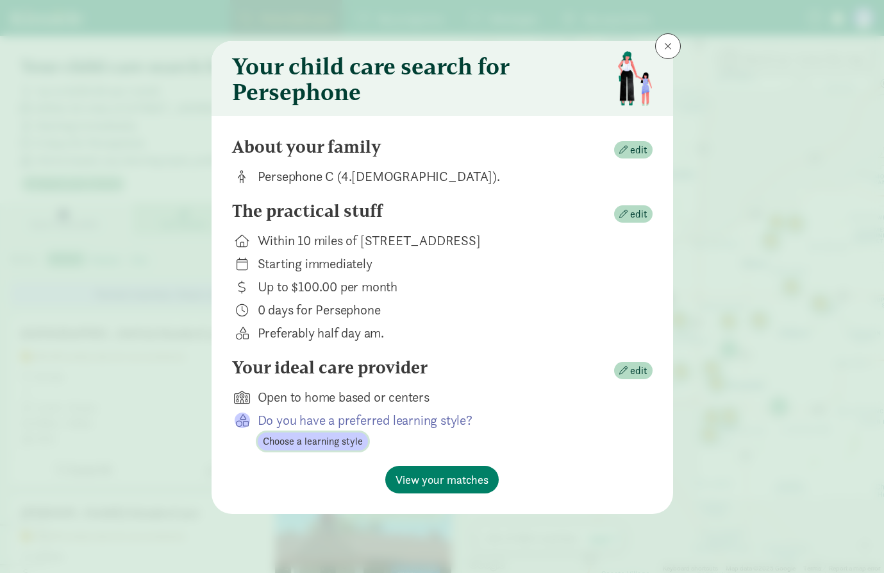
click at [360, 443] on span "Choose a learning style" at bounding box center [313, 441] width 100 height 15
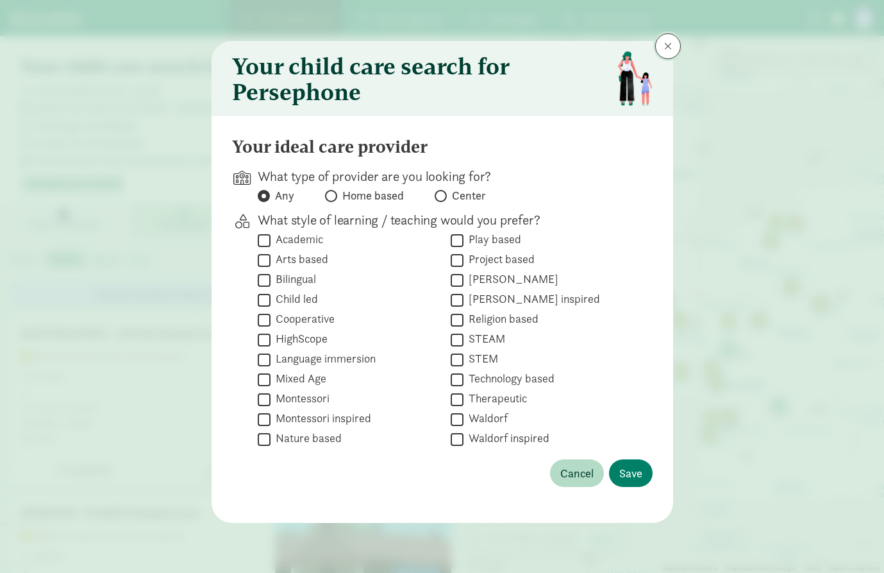
click at [666, 51] on span at bounding box center [668, 46] width 8 height 10
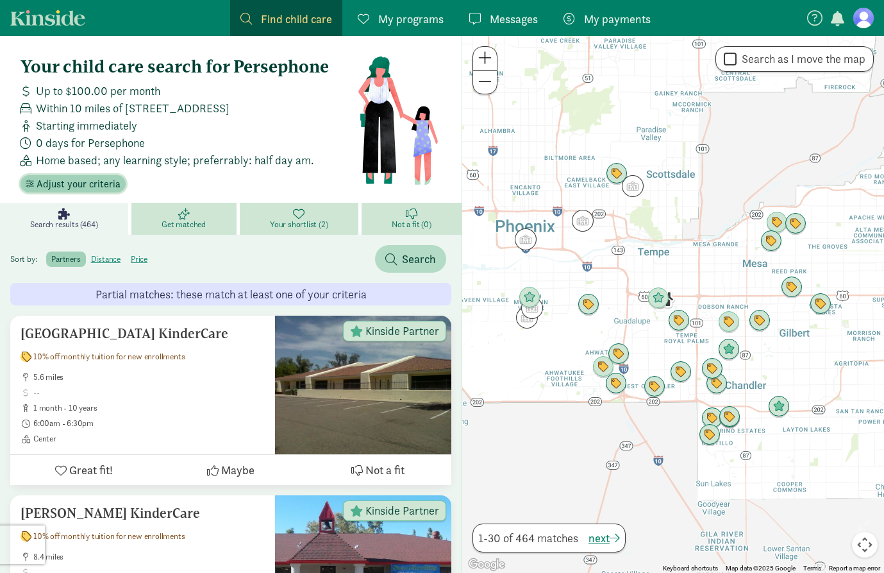
click at [71, 183] on span "Adjust your criteria" at bounding box center [79, 183] width 84 height 15
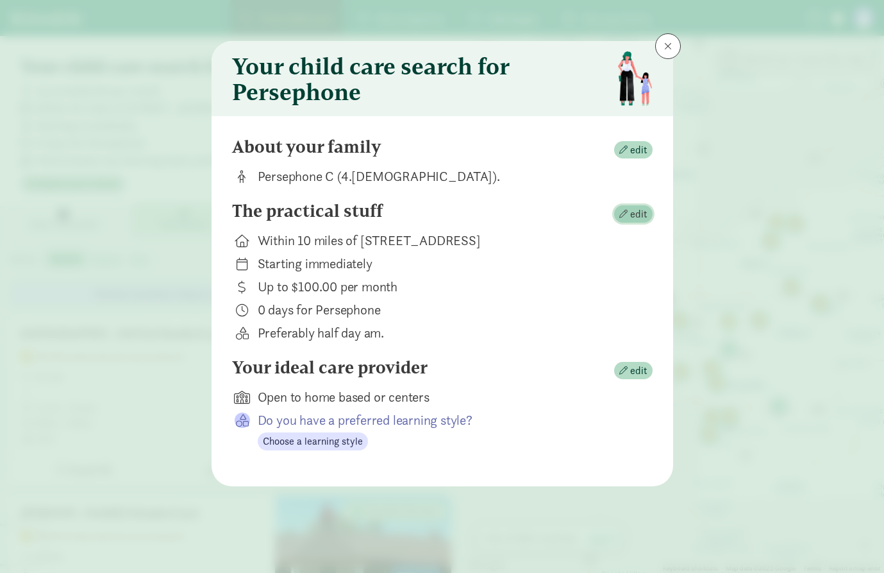
click at [636, 219] on span "edit" at bounding box center [638, 214] width 17 height 15
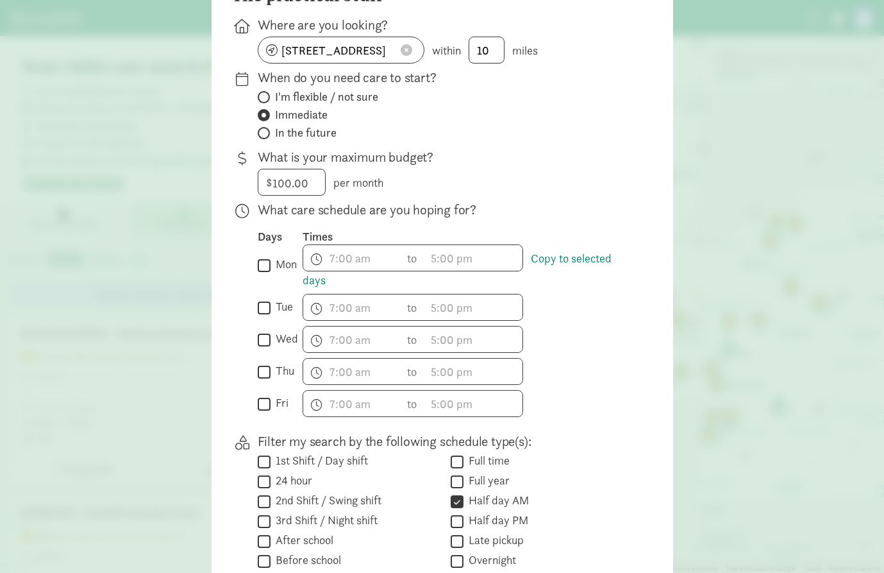
scroll to position [156, 0]
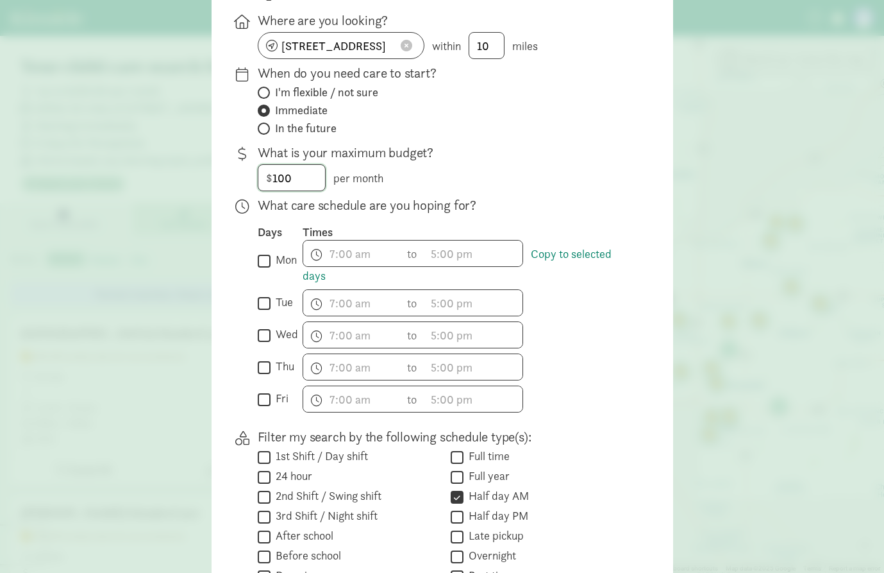
drag, startPoint x: 309, startPoint y: 177, endPoint x: 252, endPoint y: 177, distance: 57.1
click at [252, 177] on div "What is your maximum budget? $ 100 per month" at bounding box center [442, 167] width 421 height 47
click at [563, 145] on p "What is your maximum budget?" at bounding box center [445, 153] width 375 height 18
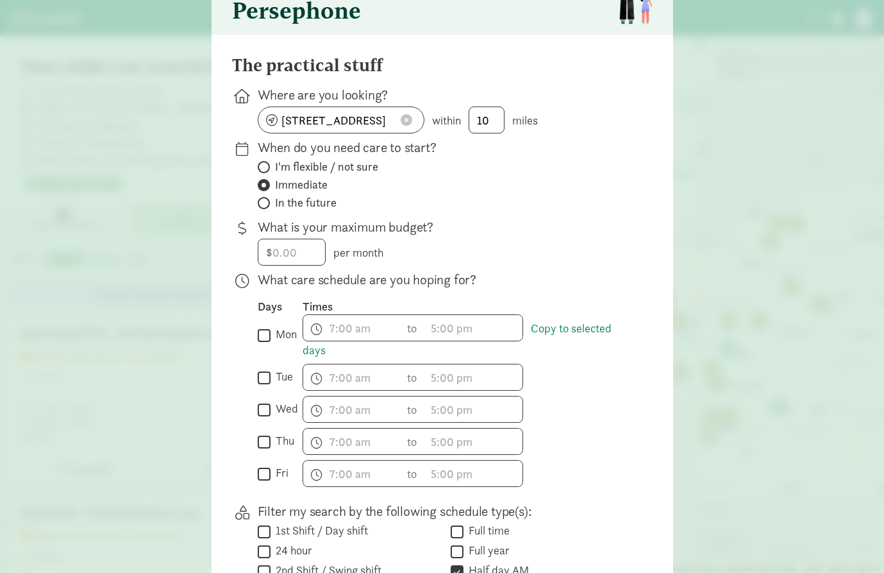
scroll to position [81, 0]
click at [267, 442] on input "thu" at bounding box center [264, 442] width 13 height 17
checkbox input "true"
click at [265, 410] on input "wed" at bounding box center [264, 410] width 13 height 17
checkbox input "true"
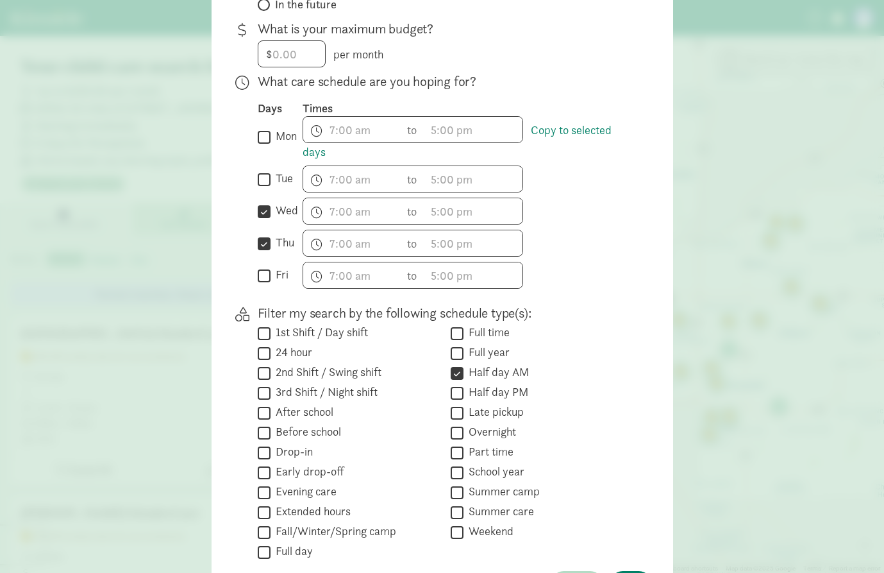
scroll to position [284, 0]
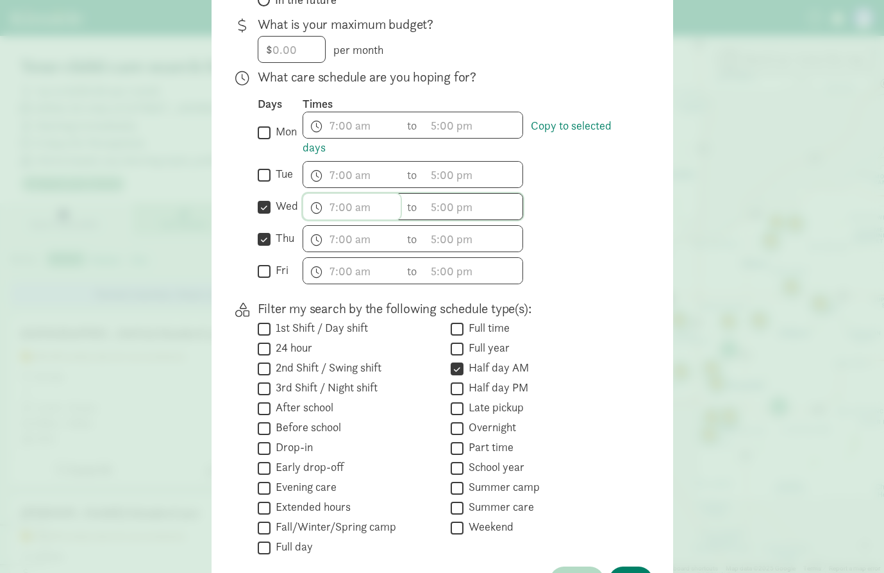
click at [343, 206] on span "h 12 1 2 3 4 5 6 7 8 9 10 11 mm 00 15 30 45 a am pm" at bounding box center [351, 207] width 97 height 26
drag, startPoint x: 328, startPoint y: 314, endPoint x: 331, endPoint y: 268, distance: 46.3
click at [331, 263] on ul "h 12 1 2 3 4 5 6 7 8 9 10 11" at bounding box center [322, 281] width 38 height 121
click at [321, 316] on li "9" at bounding box center [322, 317] width 38 height 24
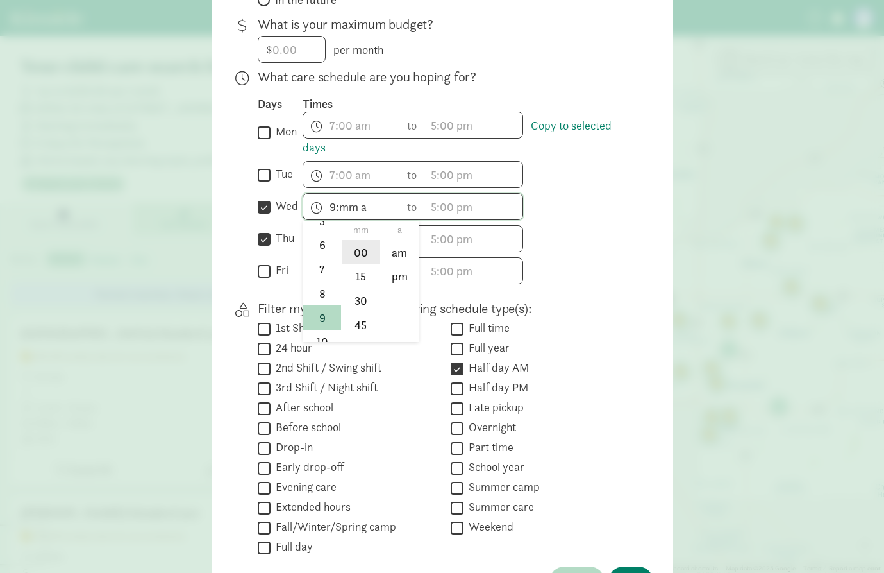
click at [365, 255] on li "00" at bounding box center [361, 252] width 38 height 24
click at [394, 251] on li "am" at bounding box center [400, 252] width 38 height 24
type input "9:00 am"
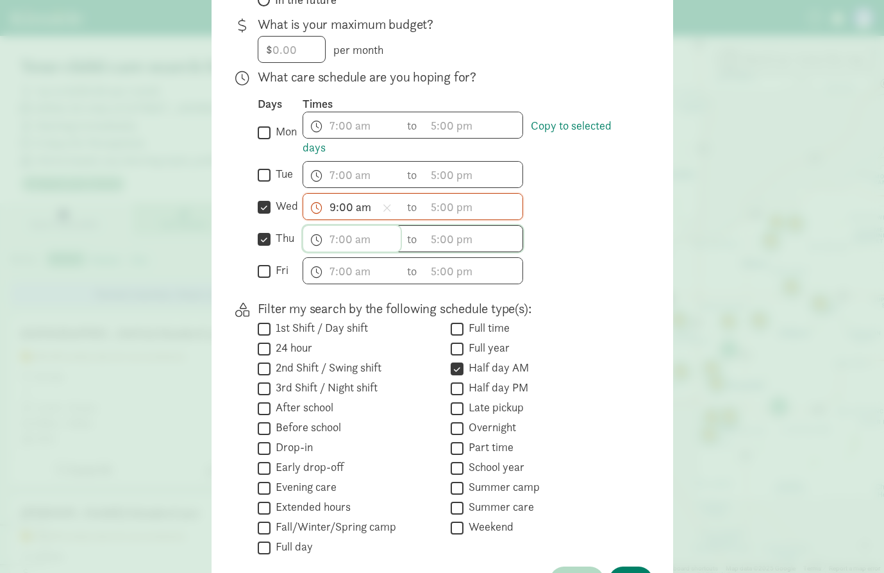
click at [334, 235] on span "h 12 1 2 3 4 5 6 7 8 9 10 11 mm 00 15 30 45 a am pm" at bounding box center [351, 239] width 97 height 26
click at [319, 321] on li "9" at bounding box center [322, 313] width 38 height 24
click at [362, 288] on li "00" at bounding box center [361, 284] width 38 height 24
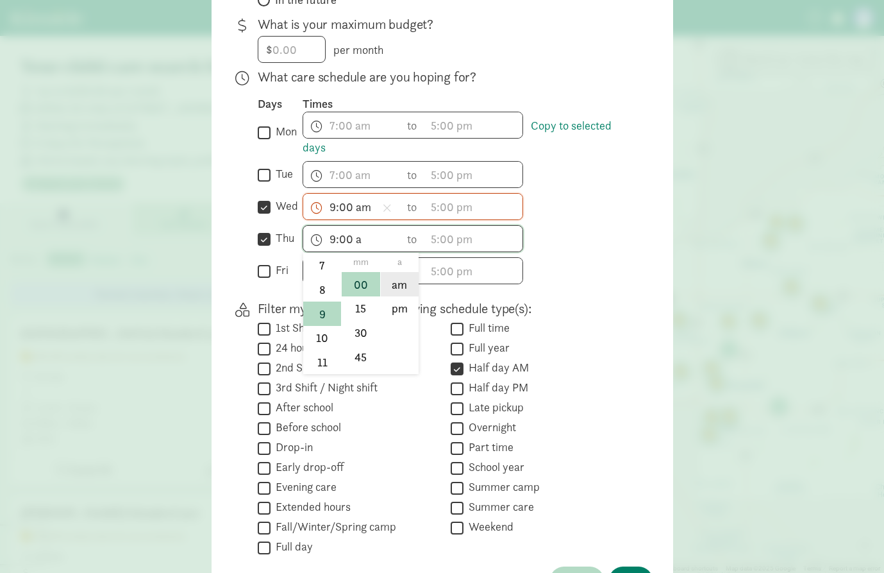
click at [391, 288] on li "am" at bounding box center [400, 284] width 38 height 24
type input "9:00 am"
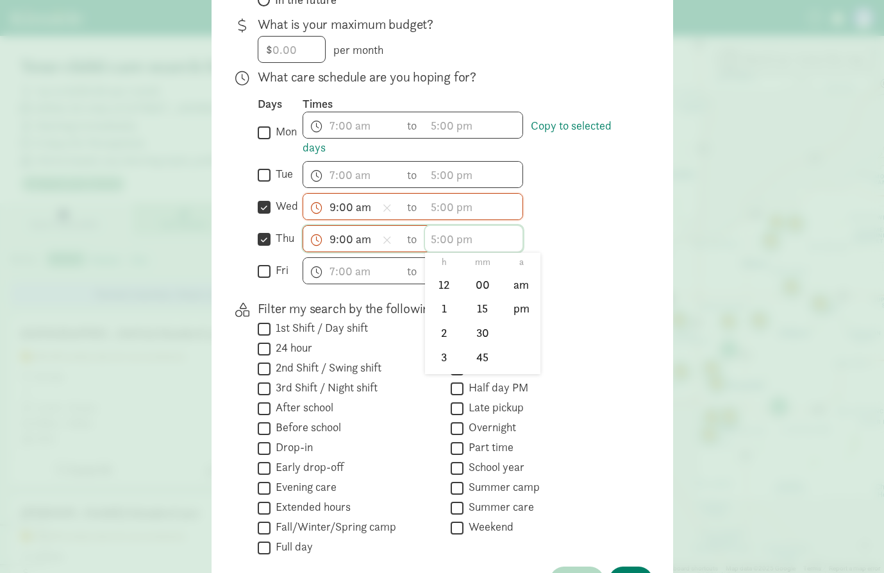
click at [473, 246] on span "h 12 1 2 3 4 5 6 7 8 9 10 11 mm 00 15 30 45 a am pm" at bounding box center [473, 239] width 97 height 26
click at [446, 309] on li "1" at bounding box center [444, 308] width 38 height 24
click at [480, 283] on li "00" at bounding box center [483, 284] width 38 height 24
click at [516, 307] on li "pm" at bounding box center [522, 308] width 38 height 24
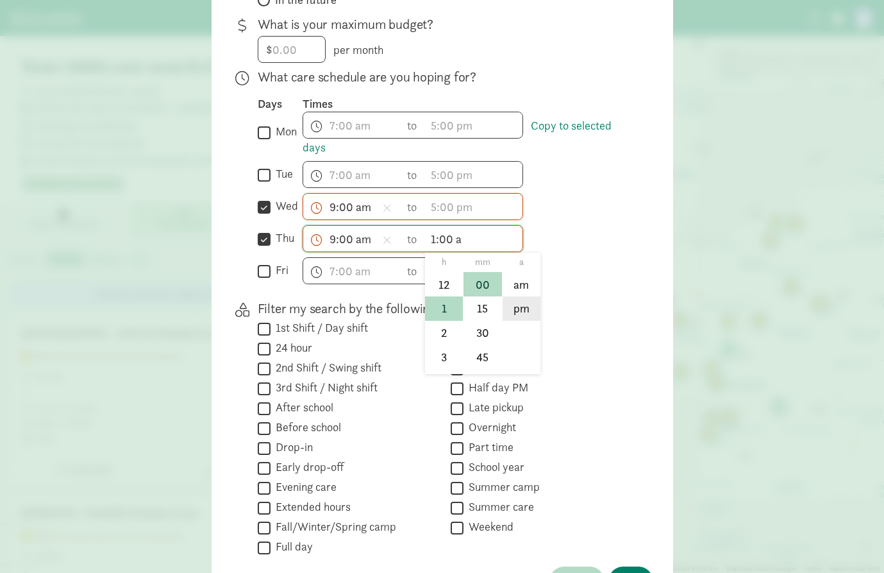
type input "1:00 pm"
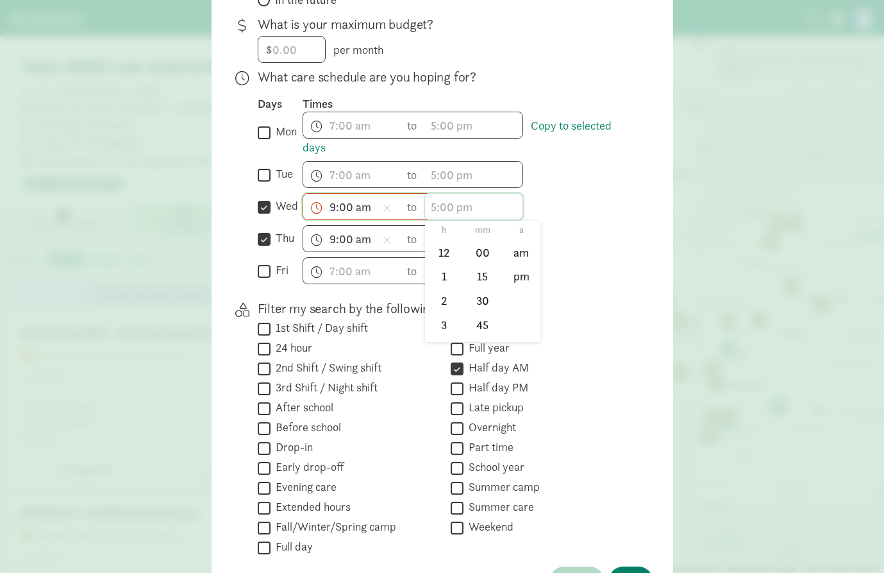
click at [446, 203] on span "h 12 1 2 3 4 5 6 7 8 9 10 11 mm 00 15 30 45 a am pm" at bounding box center [473, 207] width 97 height 26
click at [450, 280] on li "1" at bounding box center [444, 276] width 38 height 24
click at [485, 251] on li "00" at bounding box center [483, 252] width 38 height 24
click at [525, 276] on li "pm" at bounding box center [522, 276] width 38 height 24
type input "1:00 pm"
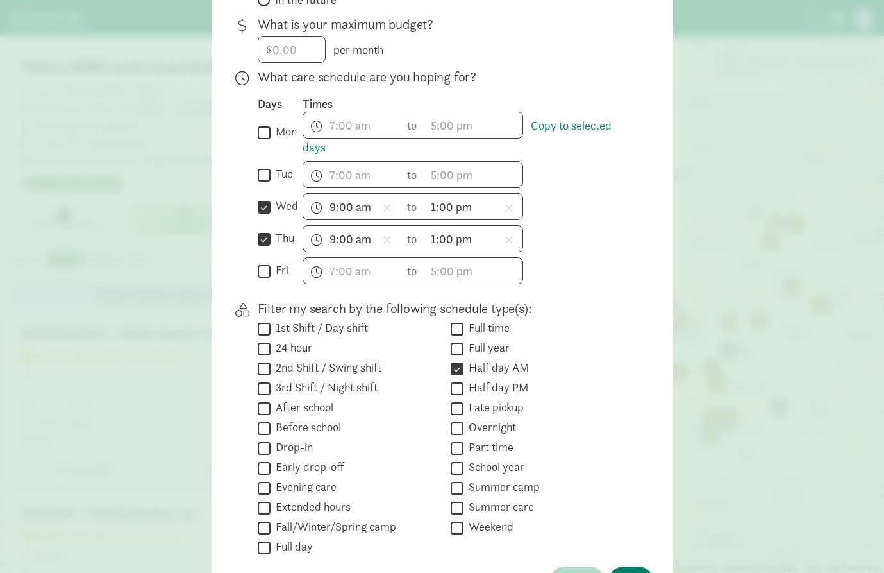
click at [556, 257] on div "h 12 1 2 3 4 5 6 7 8 9 10 11 mm 00 15 30 45 a am pm to h 12 1 2 3 4 5 6 7 8 9 1…" at bounding box center [468, 270] width 330 height 27
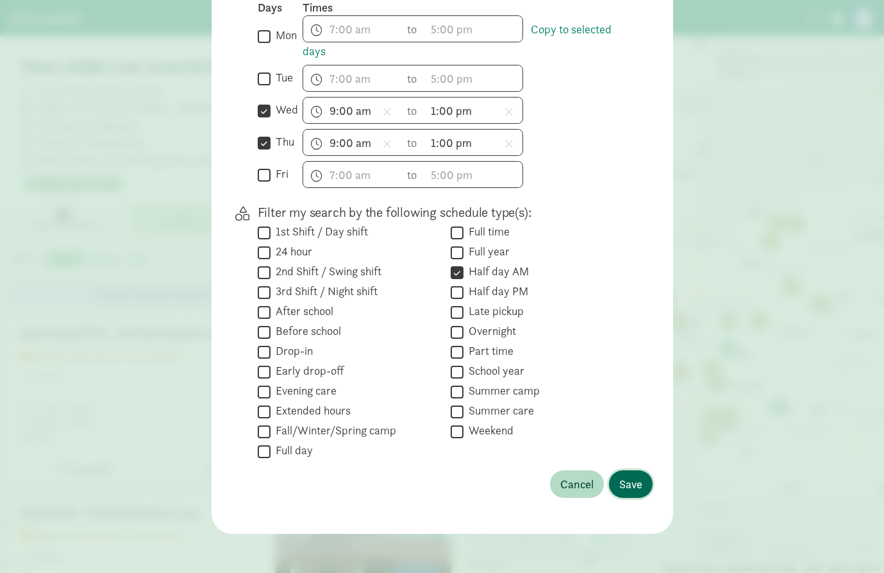
click at [648, 489] on button "Save" at bounding box center [631, 484] width 44 height 28
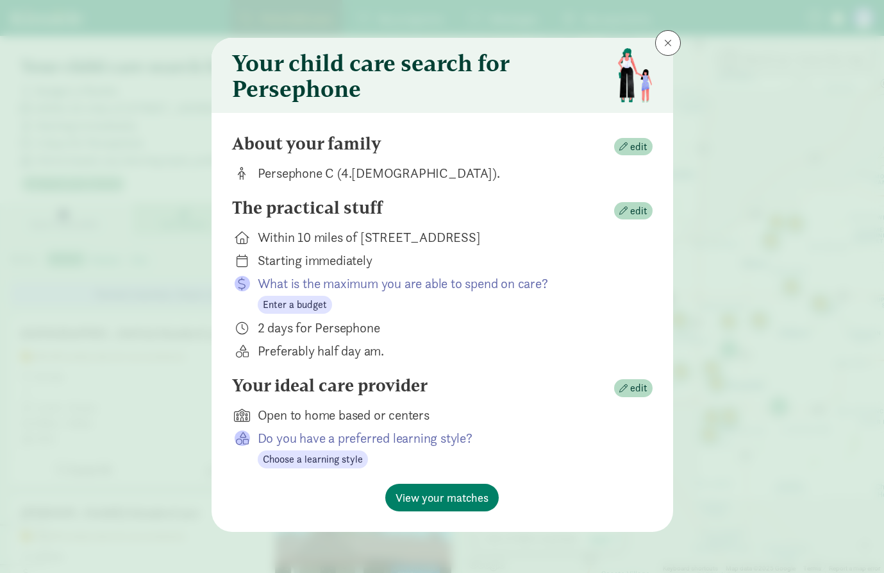
scroll to position [2, 0]
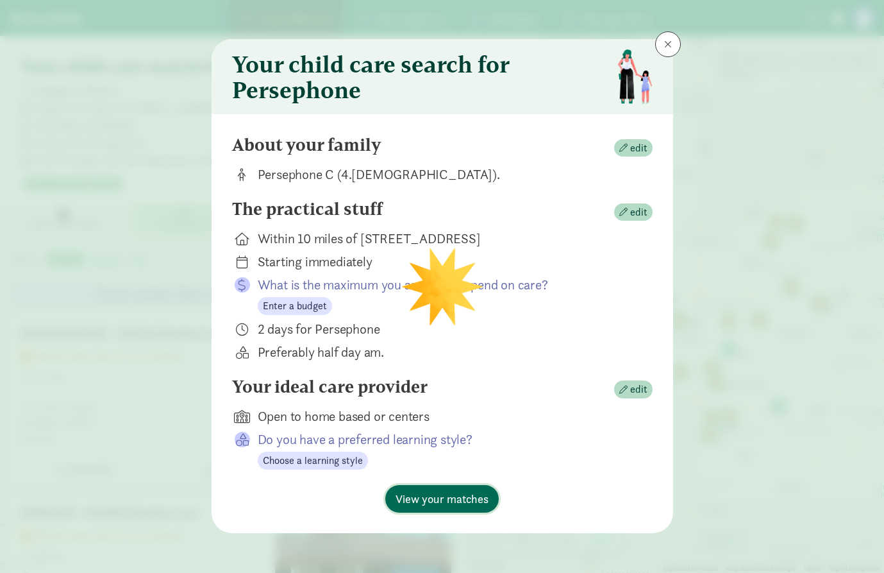
click at [471, 502] on span "View your matches" at bounding box center [442, 498] width 93 height 17
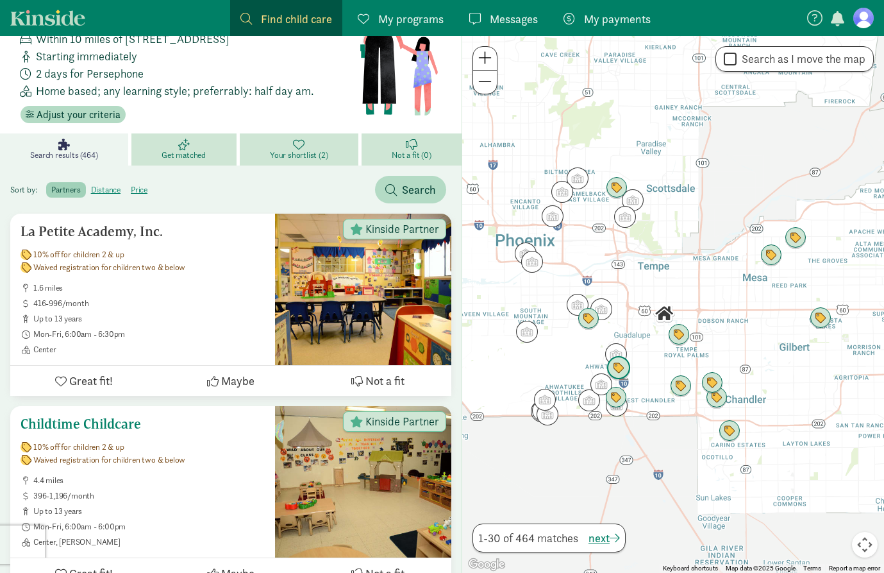
scroll to position [20, 0]
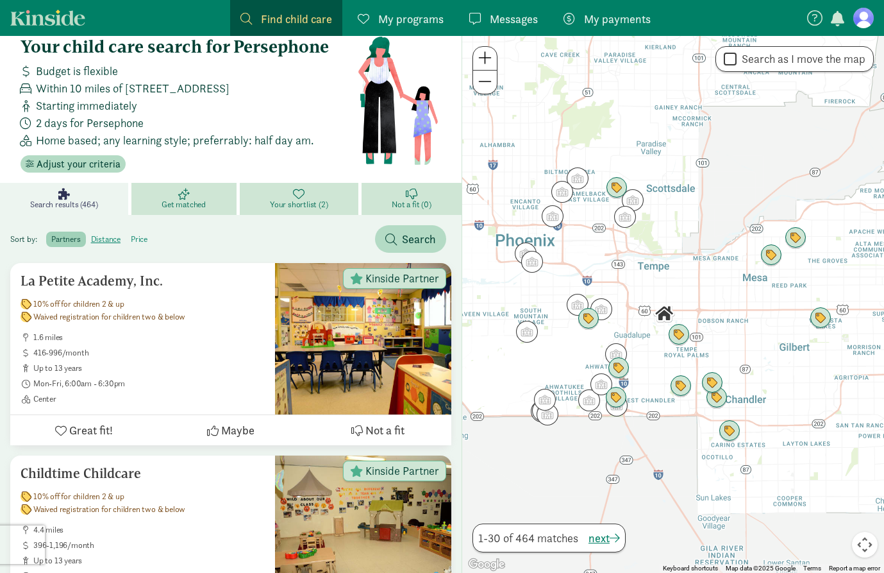
click at [135, 243] on label "price" at bounding box center [139, 239] width 27 height 15
click at [131, 234] on input "price" at bounding box center [131, 234] width 0 height 0
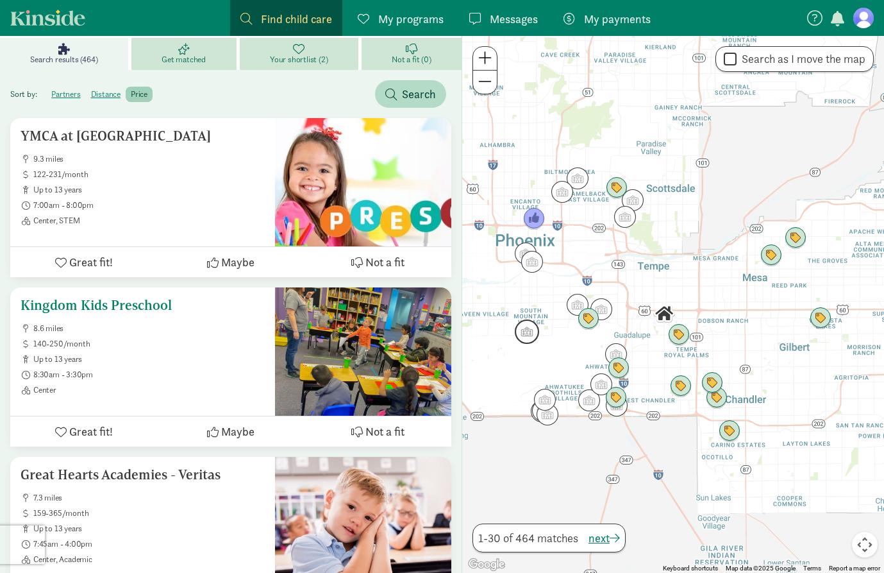
scroll to position [166, 0]
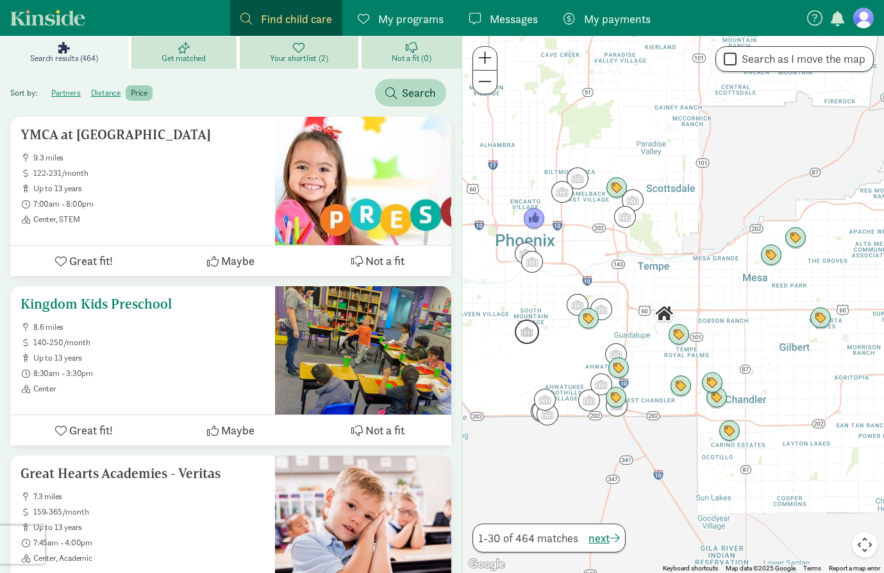
click at [169, 351] on ul "8.6 miles 140-250/month up to 13 years 8:30am - 3:30pm Center" at bounding box center [143, 358] width 244 height 72
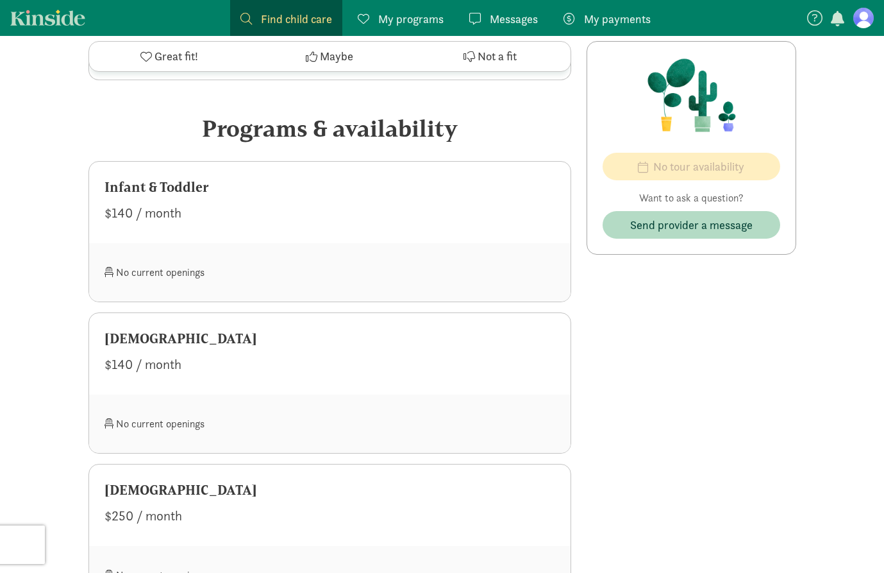
scroll to position [471, 0]
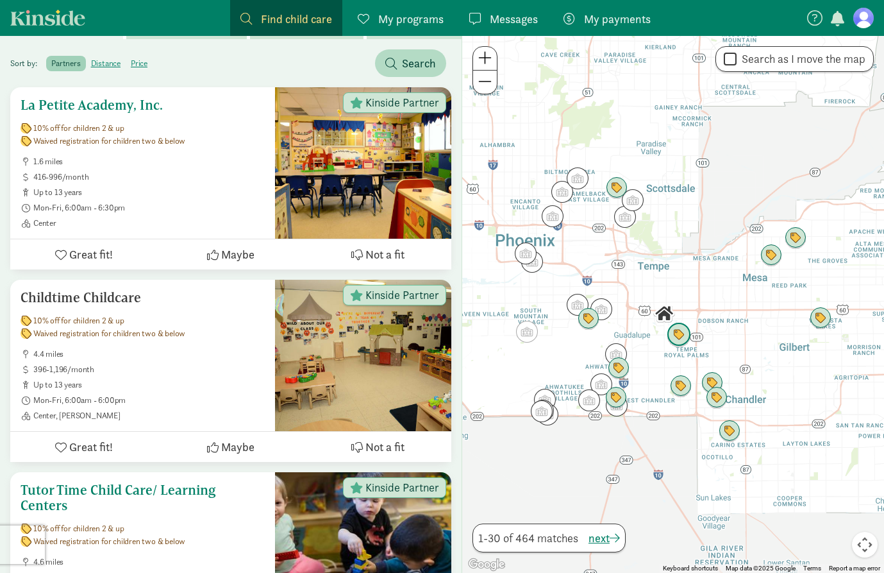
scroll to position [38, 0]
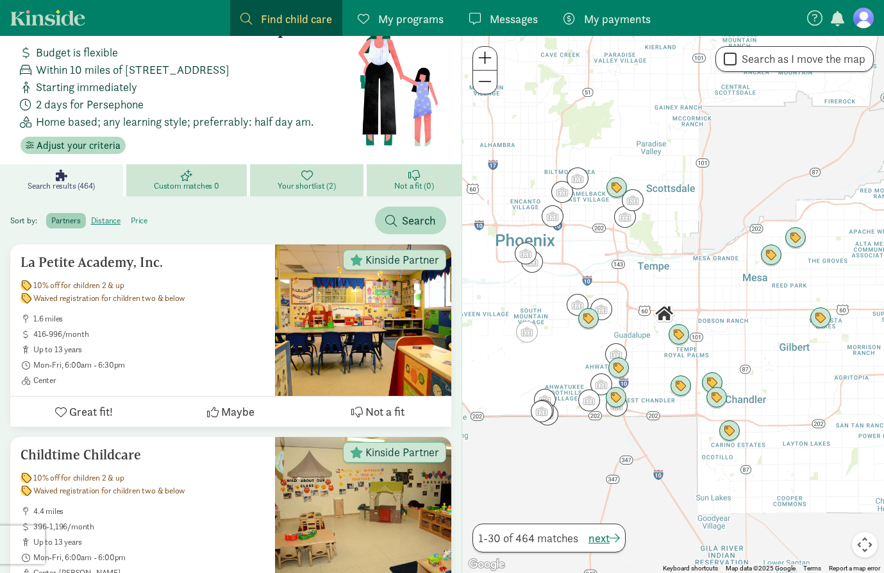
click at [140, 221] on label "price" at bounding box center [139, 220] width 27 height 15
click at [131, 216] on input "price" at bounding box center [131, 216] width 0 height 0
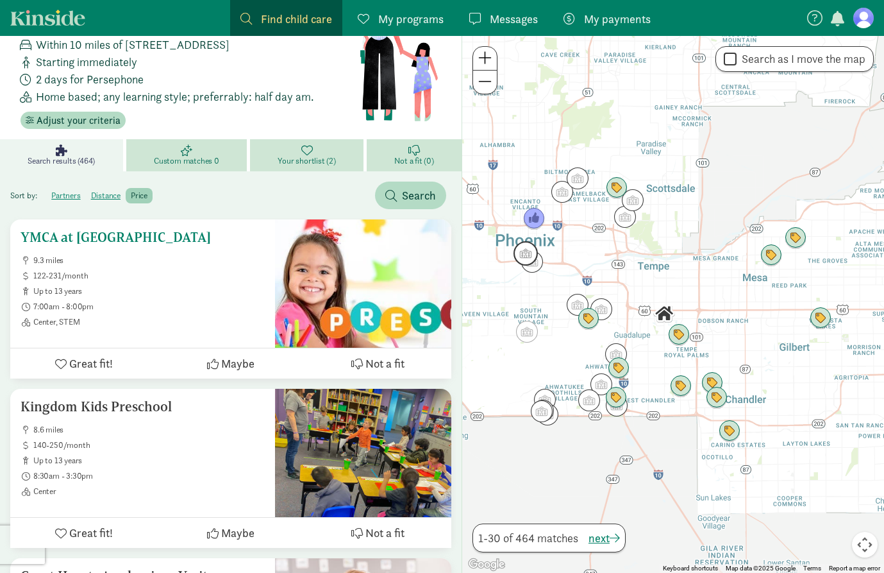
scroll to position [82, 0]
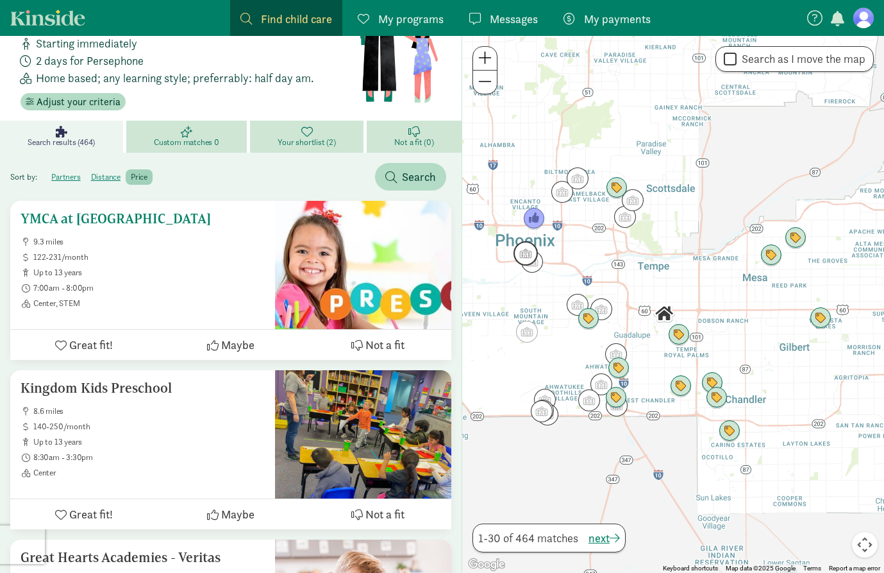
click at [217, 260] on span "122-231/month" at bounding box center [149, 257] width 232 height 10
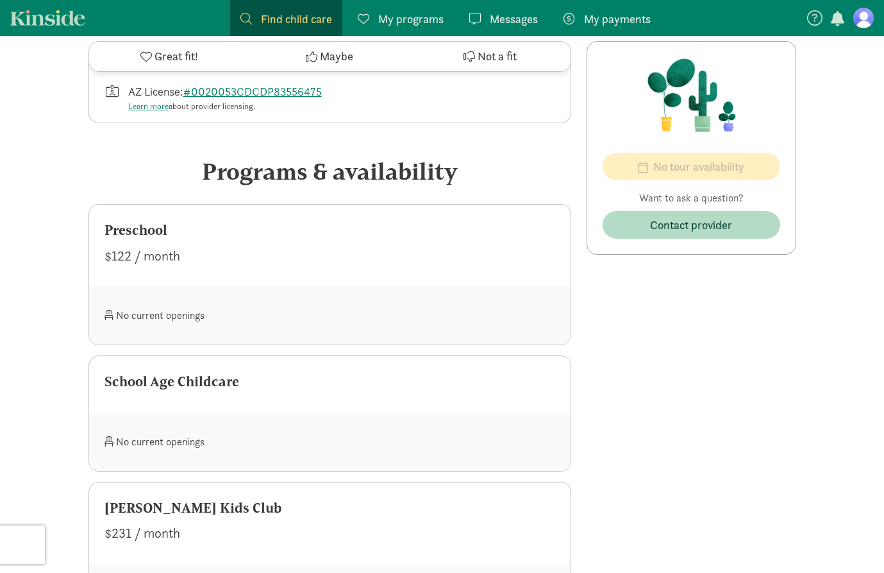
scroll to position [525, 0]
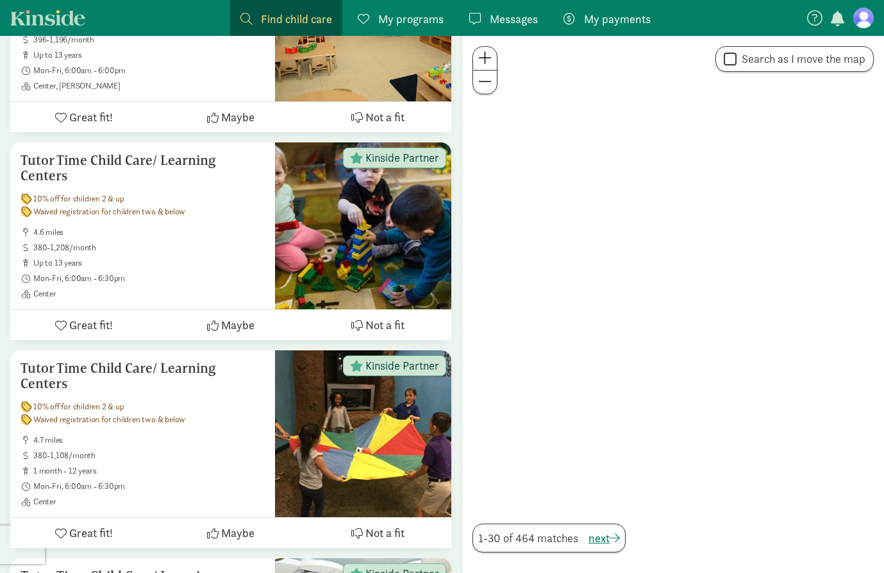
scroll to position [82, 0]
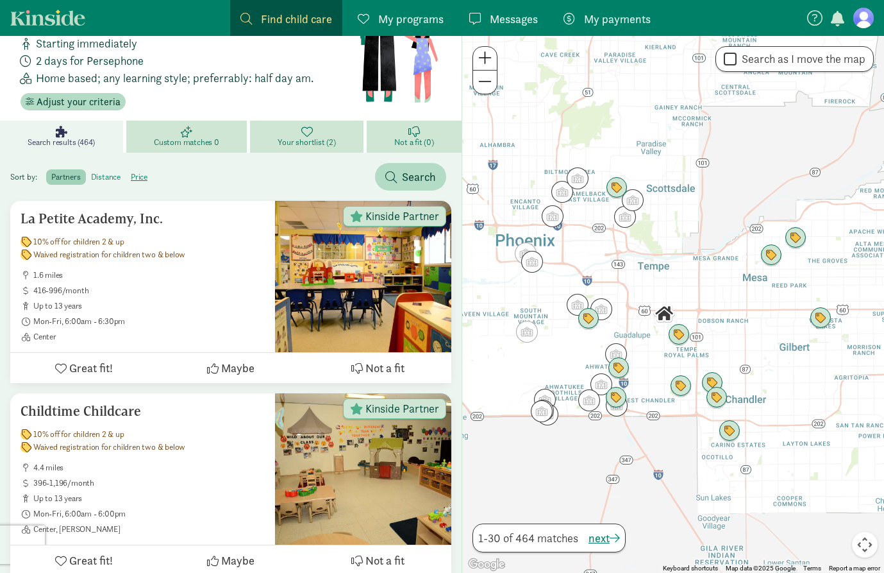
click at [108, 179] on label "distance" at bounding box center [106, 176] width 40 height 15
click at [91, 172] on input "distance" at bounding box center [91, 172] width 0 height 0
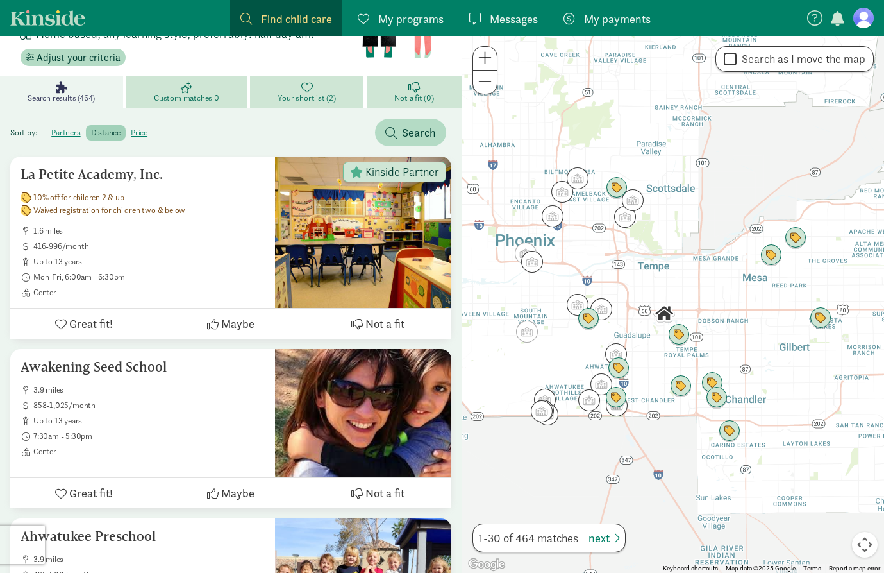
scroll to position [128, 0]
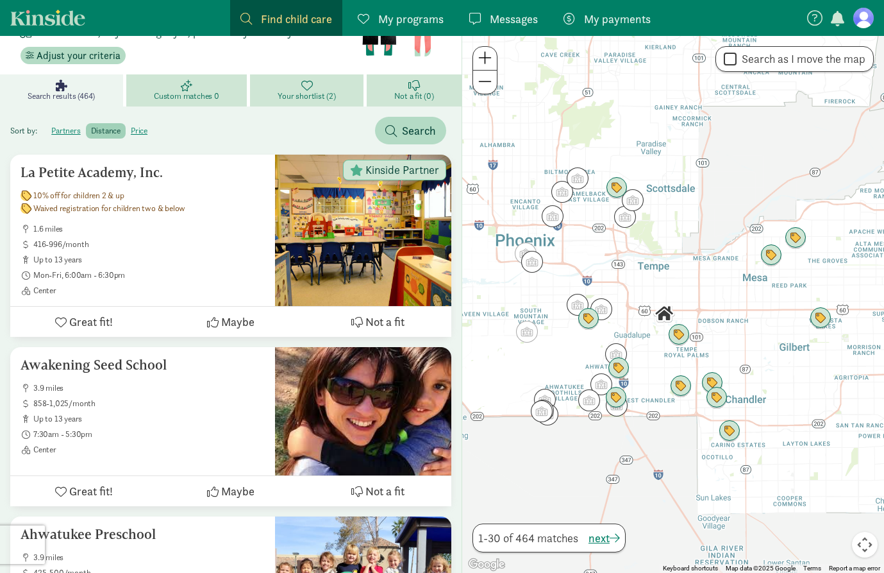
click at [63, 131] on label "partners" at bounding box center [65, 130] width 39 height 15
click at [51, 126] on input "partners" at bounding box center [51, 126] width 0 height 0
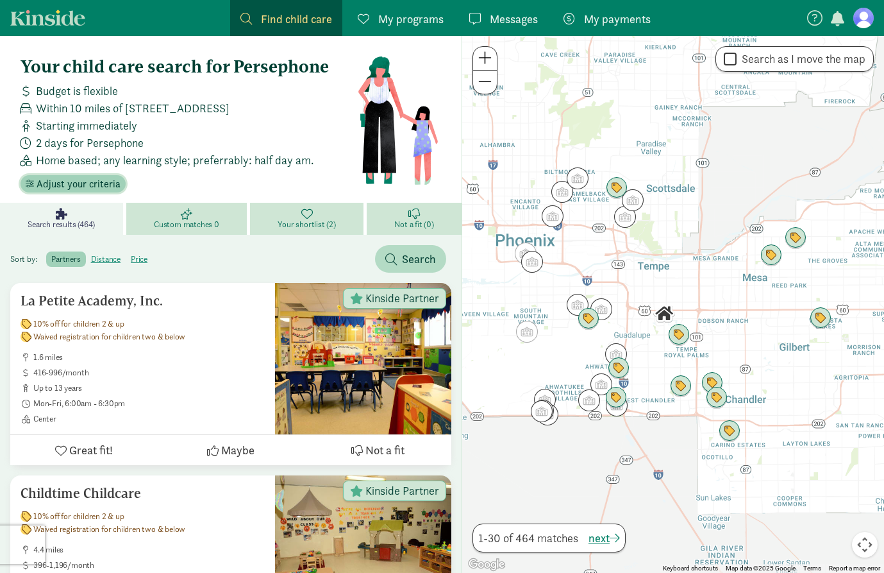
click at [99, 188] on span "Adjust your criteria" at bounding box center [79, 183] width 84 height 15
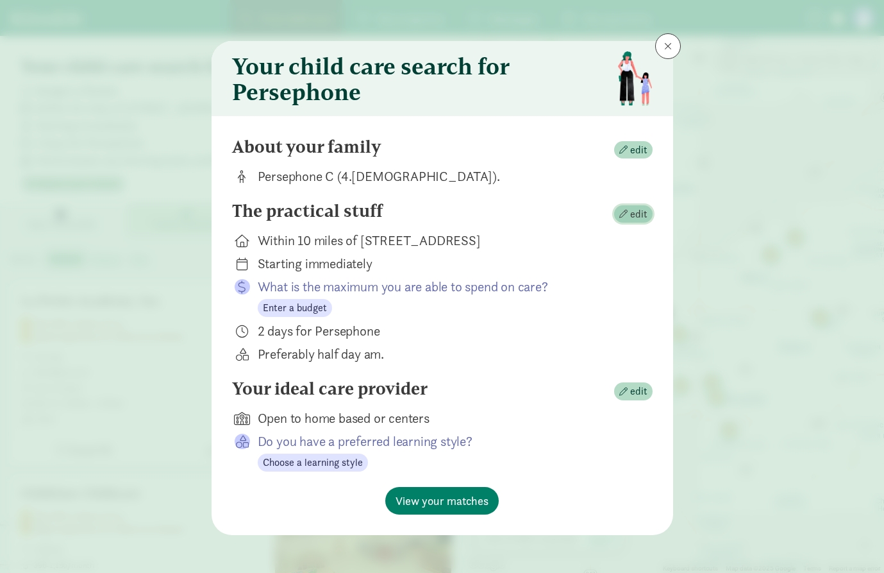
click at [635, 207] on span "edit" at bounding box center [638, 214] width 17 height 15
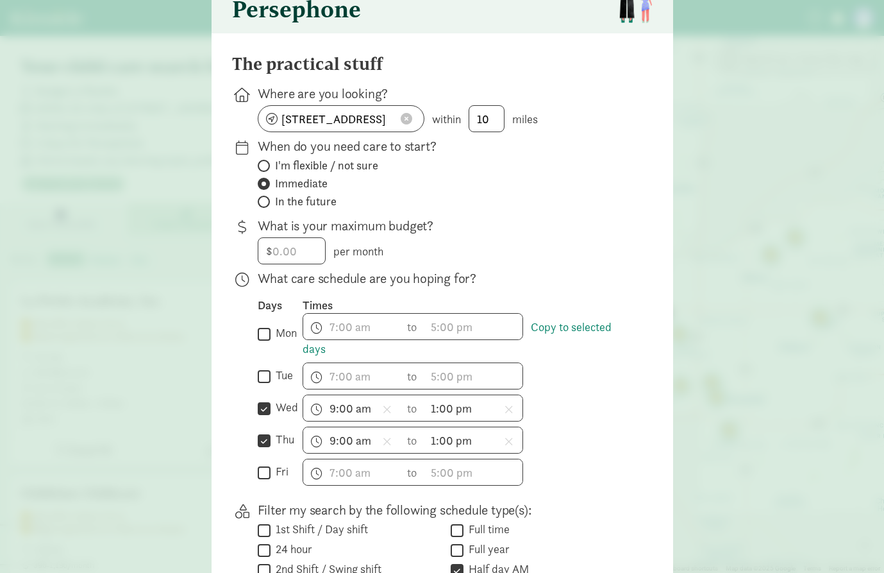
scroll to position [83, 0]
click at [263, 410] on input "wed" at bounding box center [264, 407] width 13 height 17
checkbox input "false"
click at [263, 435] on input "thu" at bounding box center [264, 439] width 13 height 17
checkbox input "false"
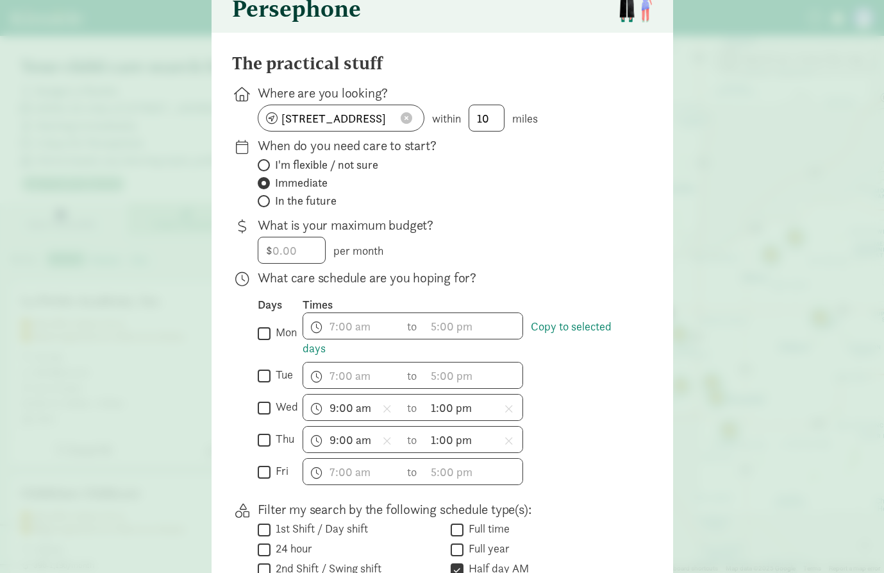
click at [557, 457] on div "Days Times  mon Copy to selected days h 12 1 2 3 4 5 6 7 8 9 10 11 mm 00 15 30…" at bounding box center [445, 391] width 375 height 188
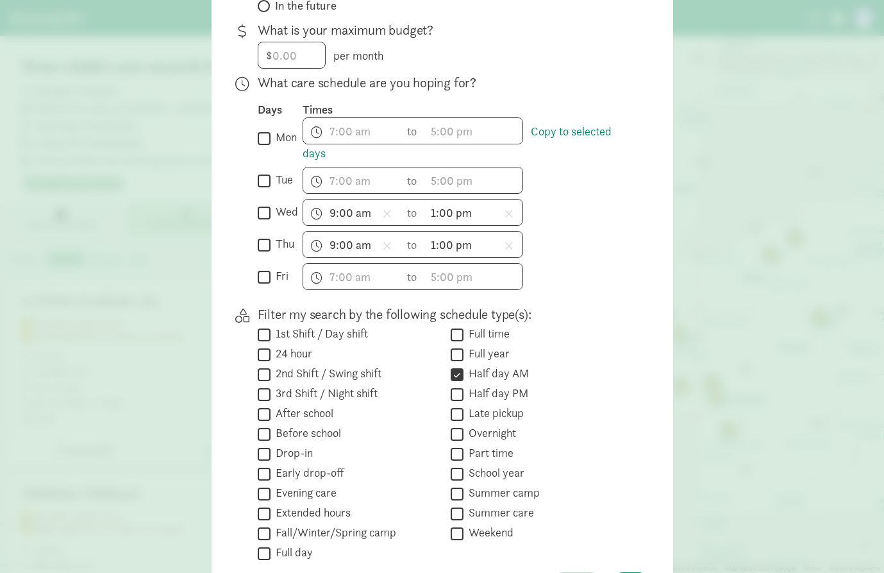
scroll to position [282, 0]
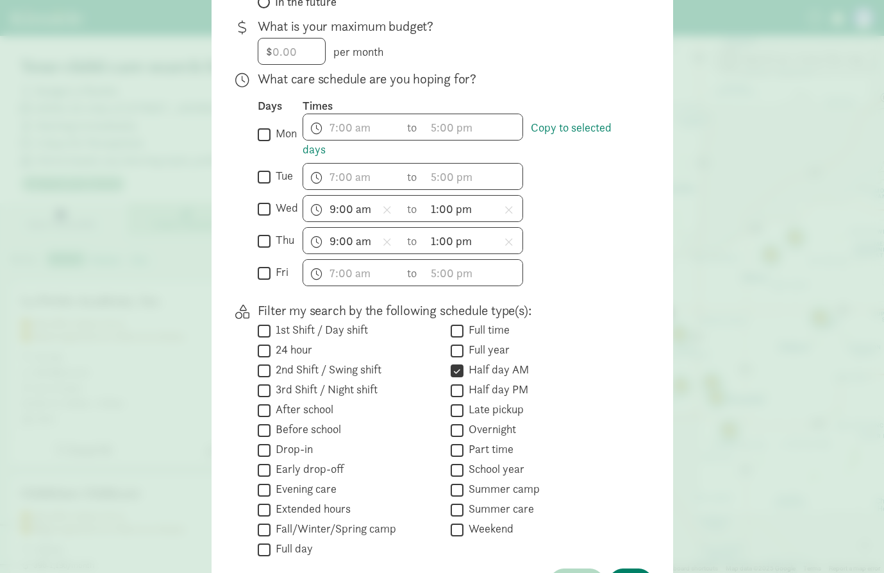
click at [459, 371] on input "Half day AM" at bounding box center [457, 370] width 13 height 17
checkbox input "false"
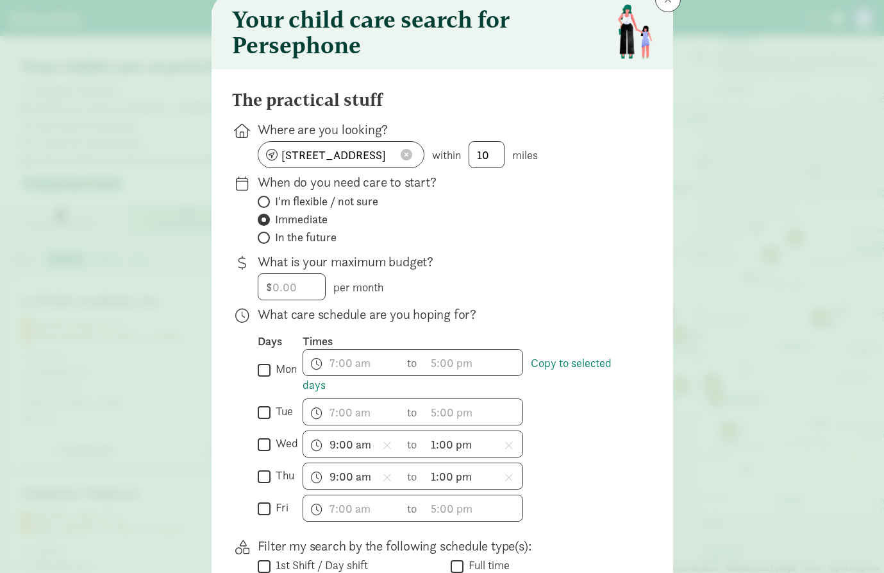
scroll to position [44, 0]
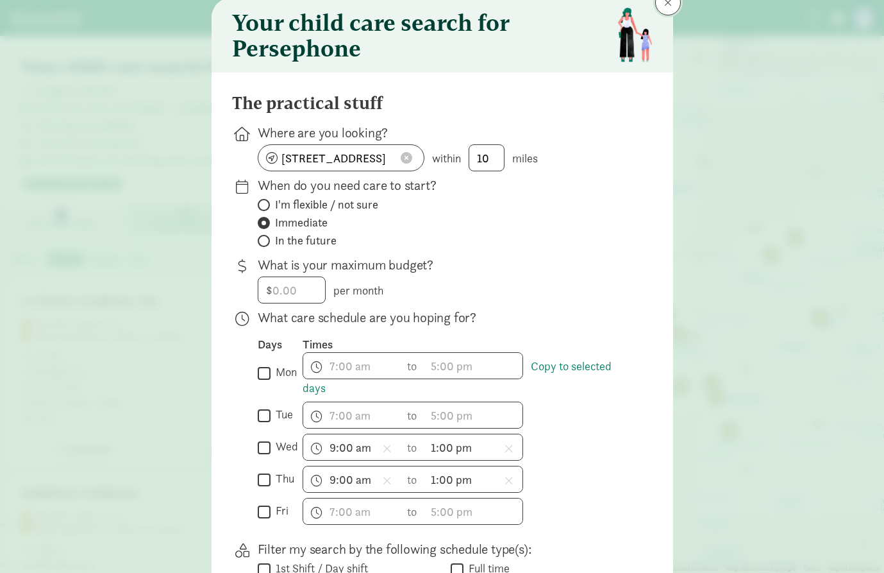
click at [661, 9] on button at bounding box center [668, 3] width 26 height 26
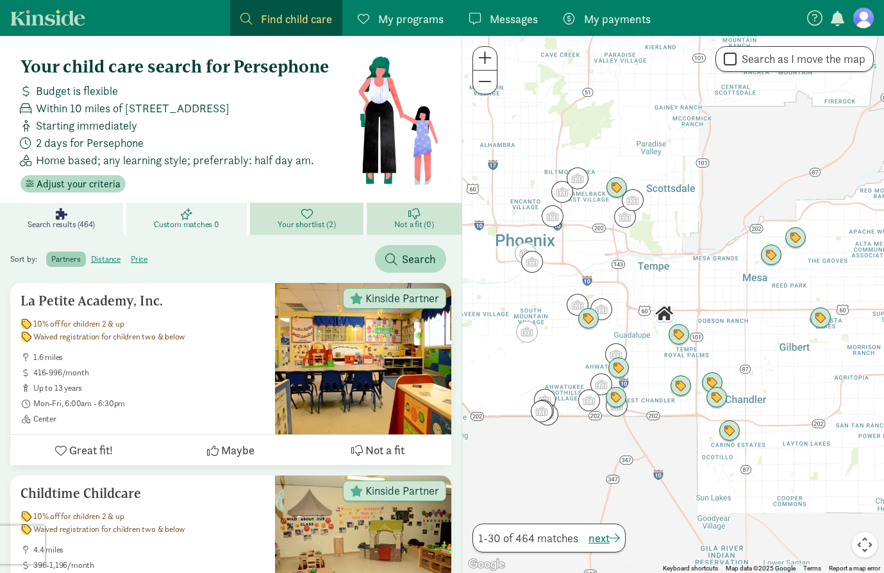
click at [198, 209] on link "Custom matches 0" at bounding box center [188, 219] width 124 height 32
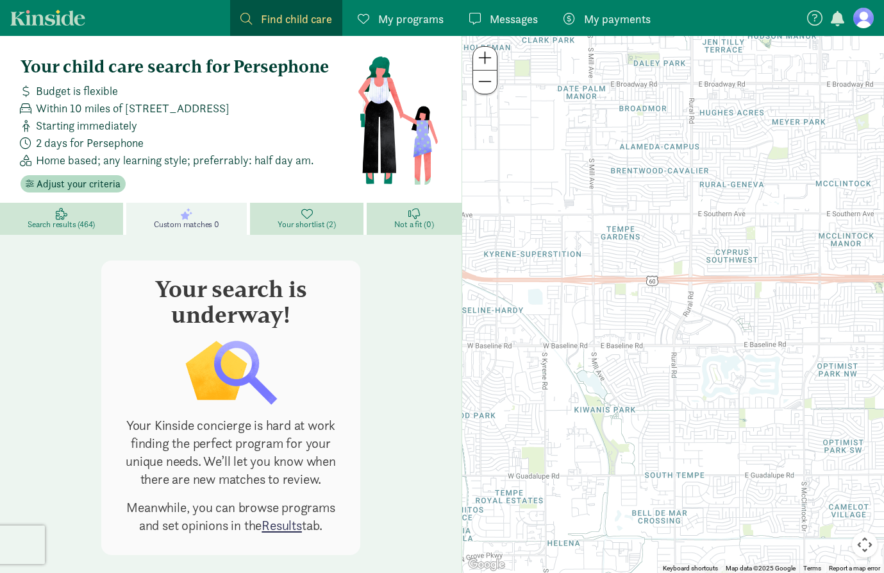
scroll to position [17, 0]
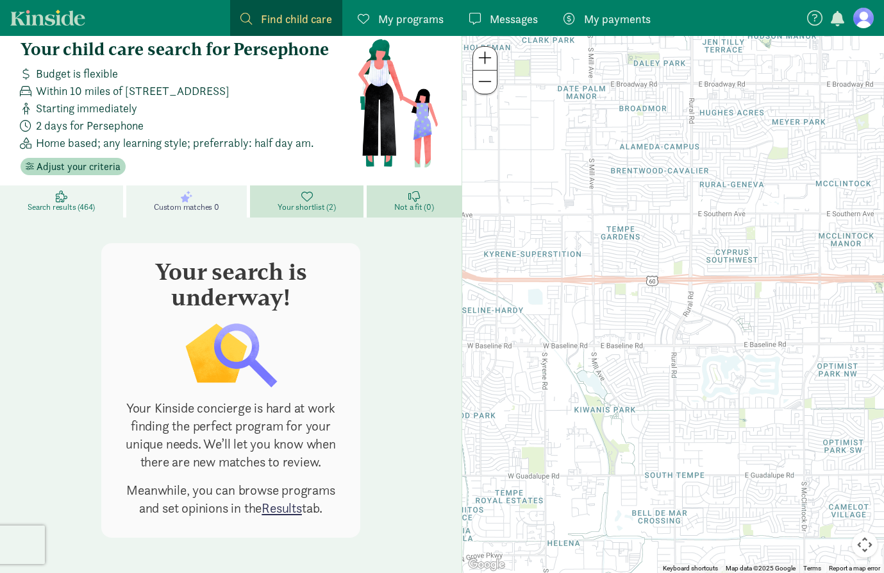
click at [80, 206] on span "Search results (464)" at bounding box center [61, 207] width 67 height 10
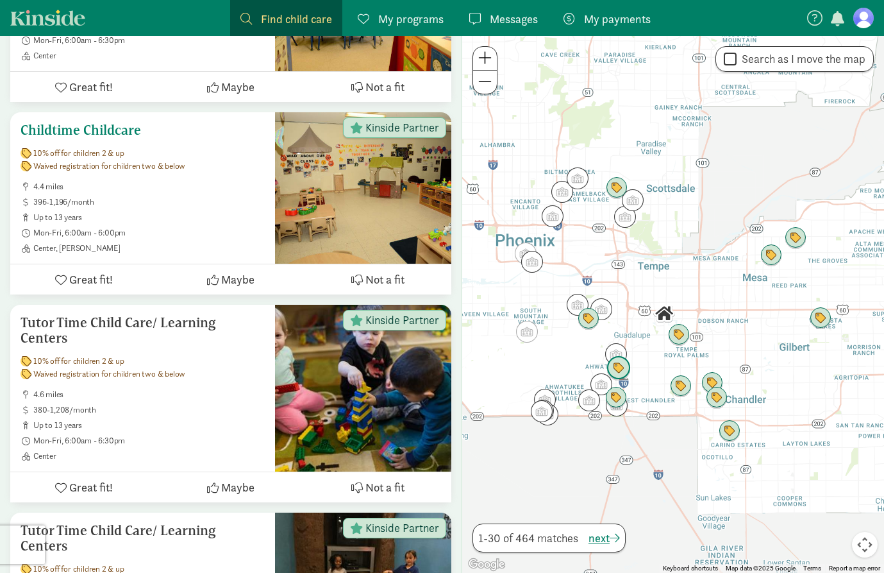
scroll to position [366, 0]
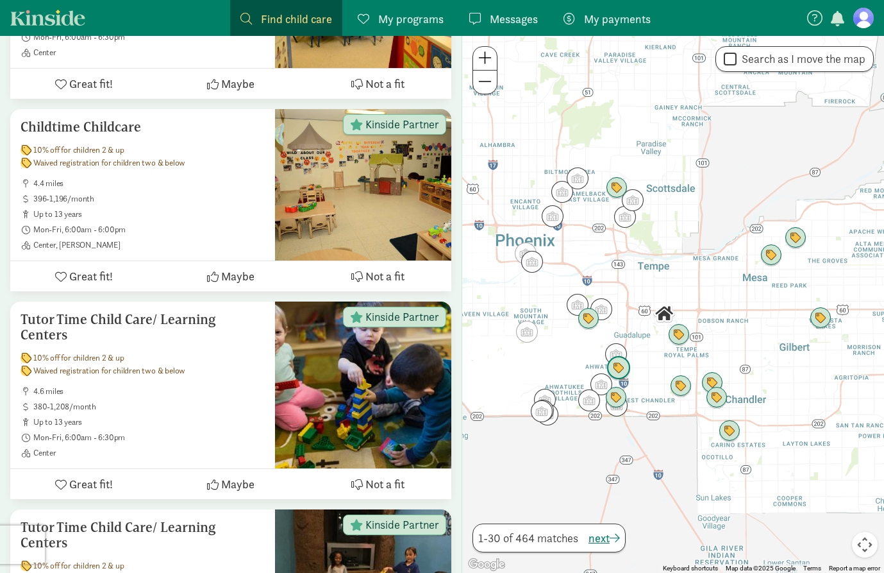
click at [614, 355] on img "Click to see details" at bounding box center [616, 354] width 22 height 22
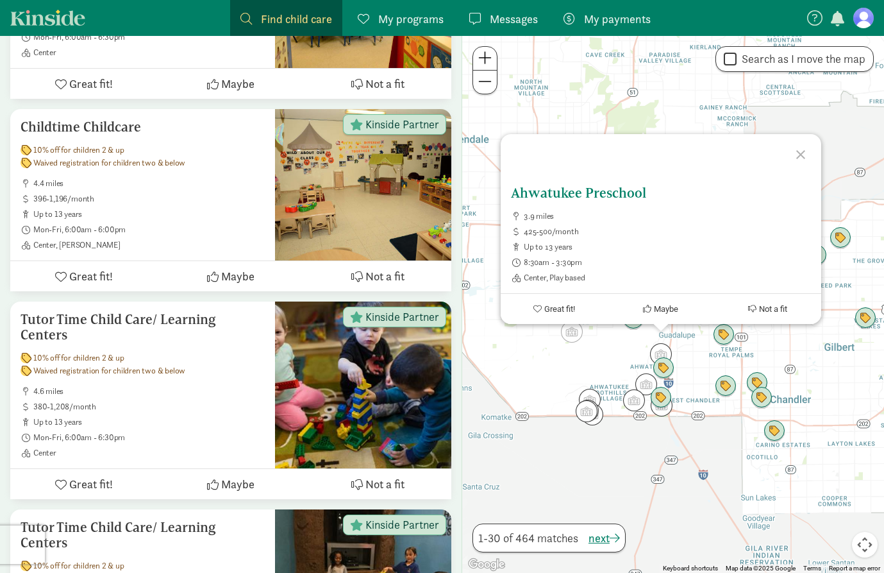
click at [608, 250] on span "up to 13 years" at bounding box center [667, 247] width 287 height 10
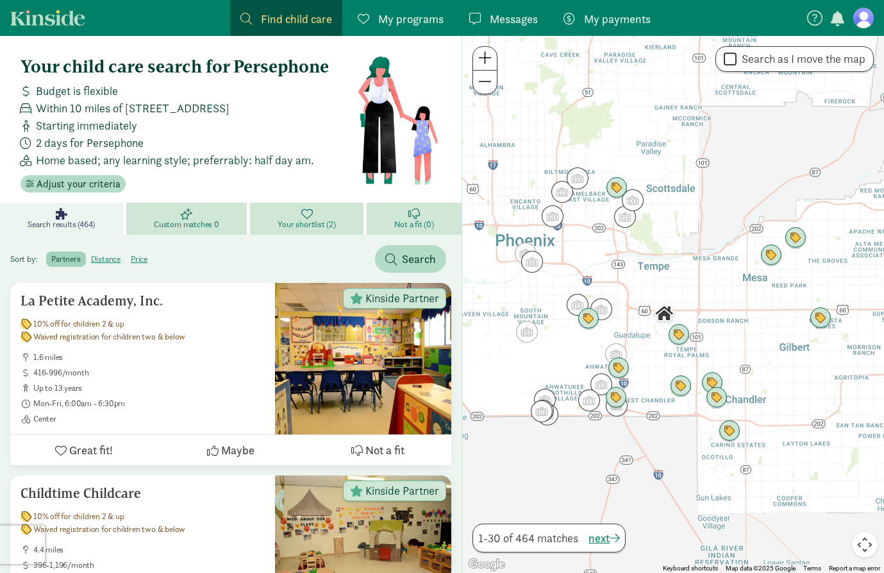
click at [620, 25] on span "My payments" at bounding box center [617, 18] width 67 height 17
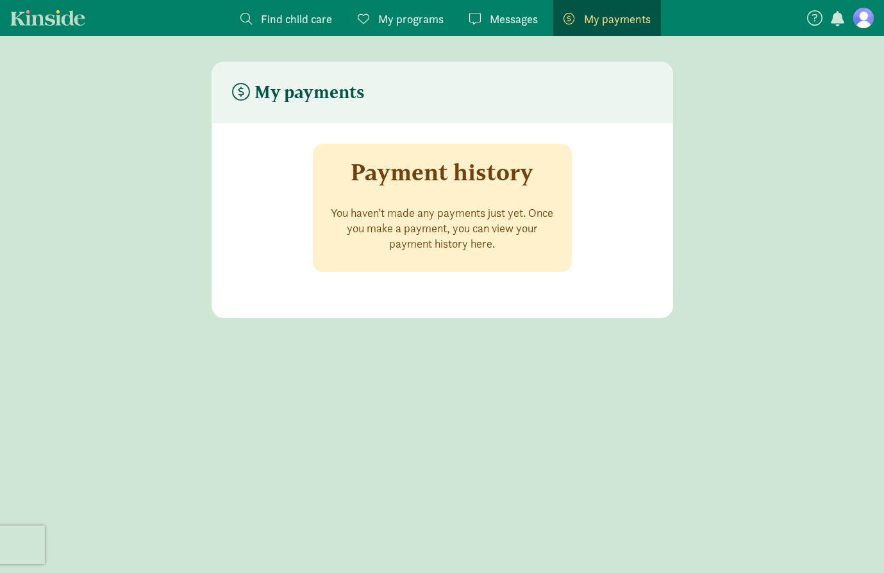
click at [301, 20] on span "Find child care" at bounding box center [296, 18] width 71 height 17
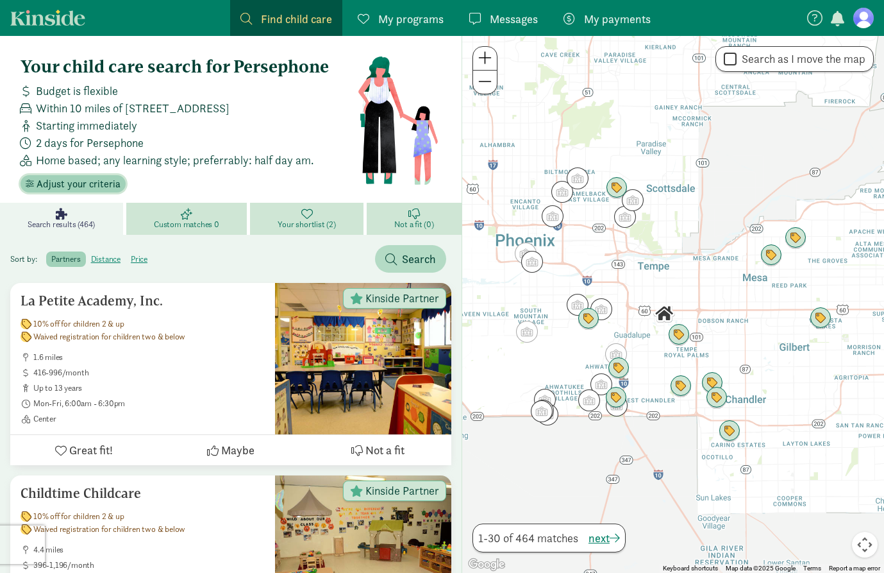
click at [101, 183] on span "Adjust your criteria" at bounding box center [79, 183] width 84 height 15
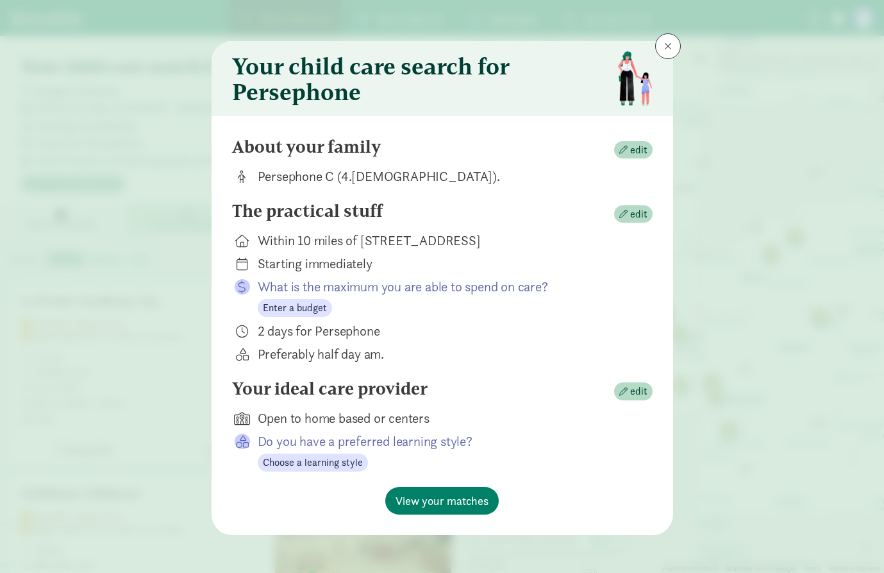
scroll to position [2, 0]
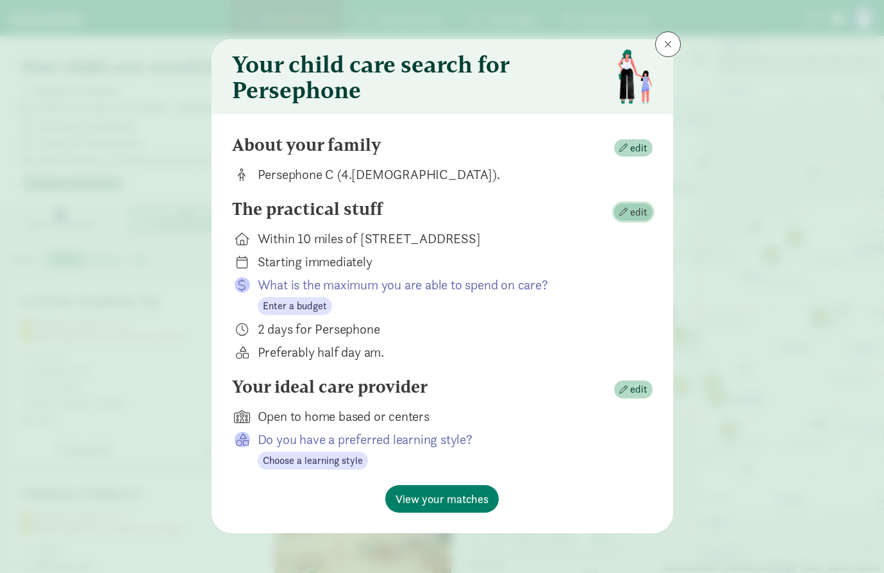
click at [632, 212] on span "edit" at bounding box center [638, 212] width 17 height 15
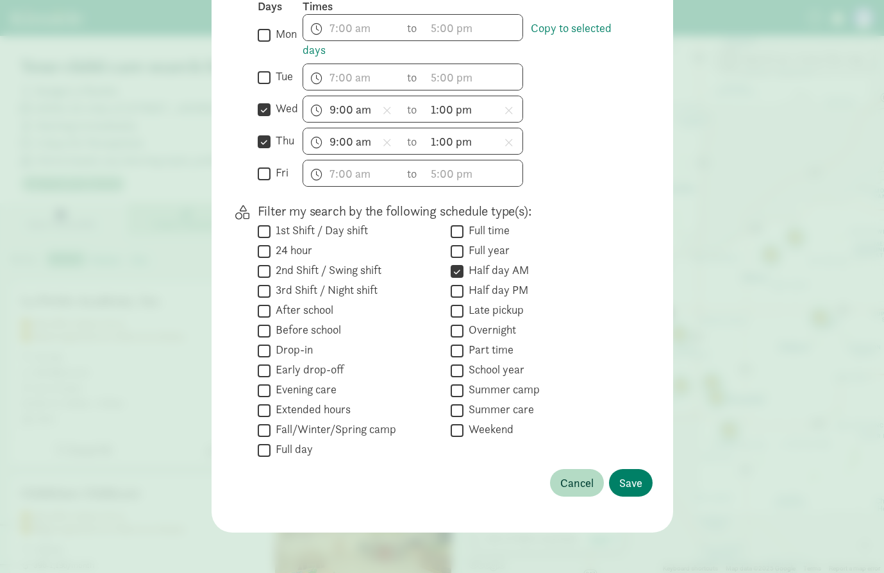
scroll to position [382, 0]
click at [457, 271] on input "Half day AM" at bounding box center [457, 270] width 13 height 17
checkbox input "false"
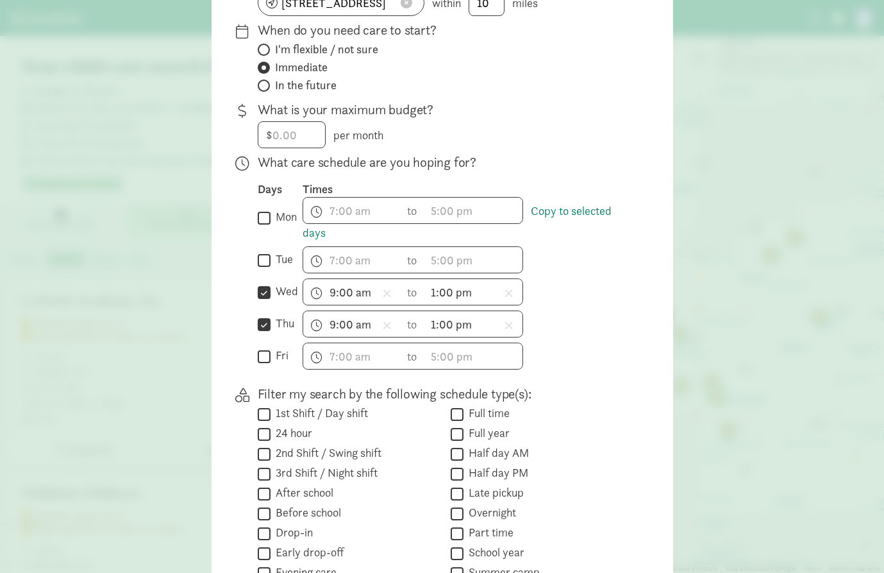
scroll to position [192, 0]
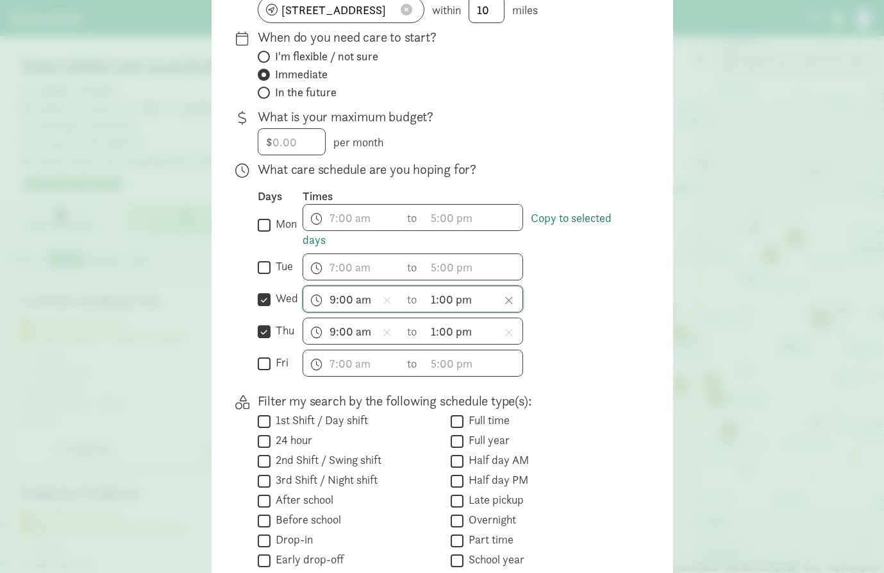
click at [509, 300] on icon at bounding box center [509, 300] width 9 height 12
click at [509, 328] on icon at bounding box center [509, 332] width 9 height 12
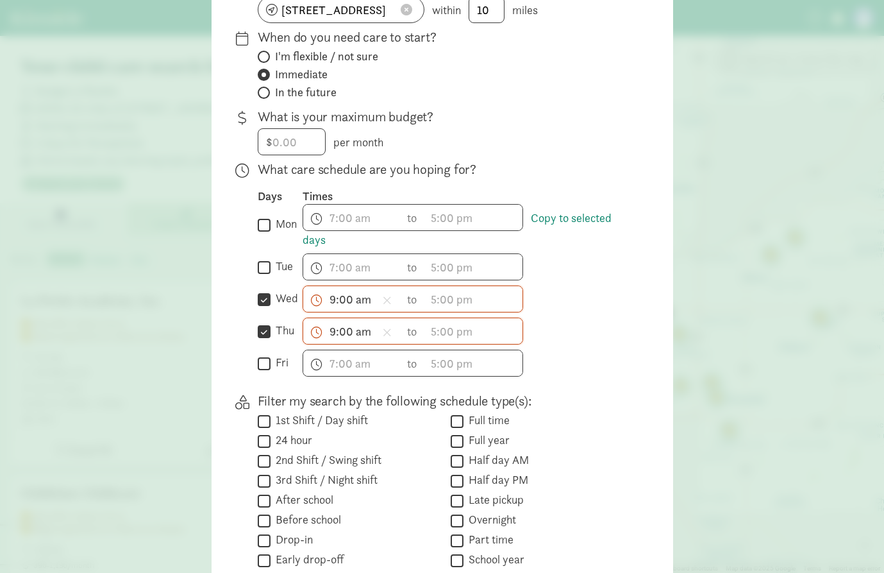
click at [260, 301] on input "wed" at bounding box center [264, 299] width 13 height 17
checkbox input "false"
click at [262, 326] on input "thu" at bounding box center [264, 331] width 13 height 17
checkbox input "false"
click at [384, 301] on icon at bounding box center [387, 300] width 9 height 12
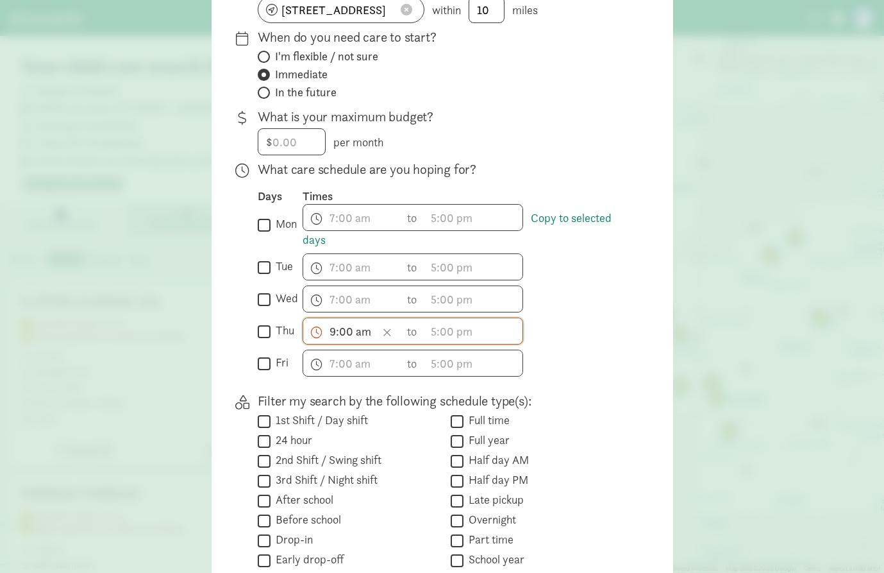
click at [384, 332] on icon at bounding box center [387, 332] width 9 height 12
click at [586, 328] on div "h 12 1 2 3 4 5 6 7 8 9 10 11 mm 00 15 30 45 a am pm to h 12 1 2 3 4 5 6 7 8 9 1…" at bounding box center [468, 330] width 330 height 27
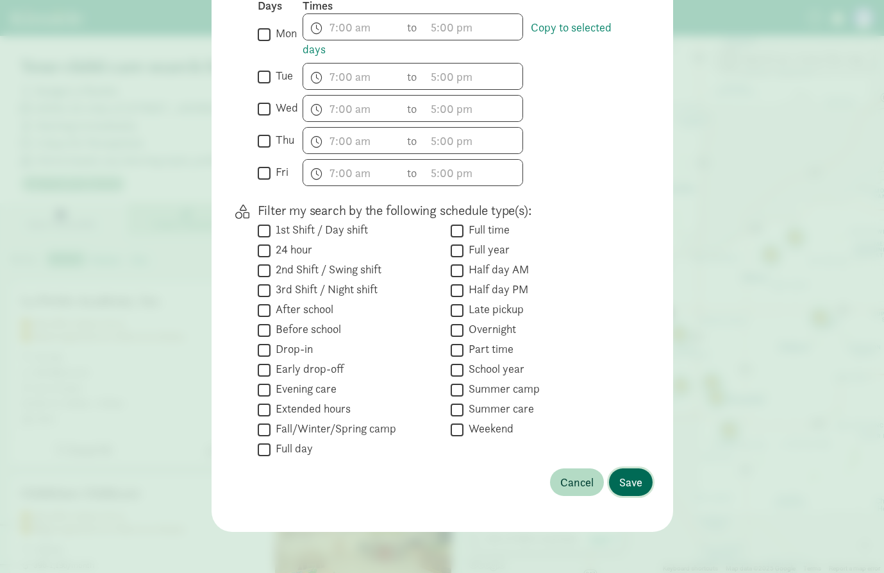
click at [627, 488] on span "Save" at bounding box center [631, 481] width 23 height 17
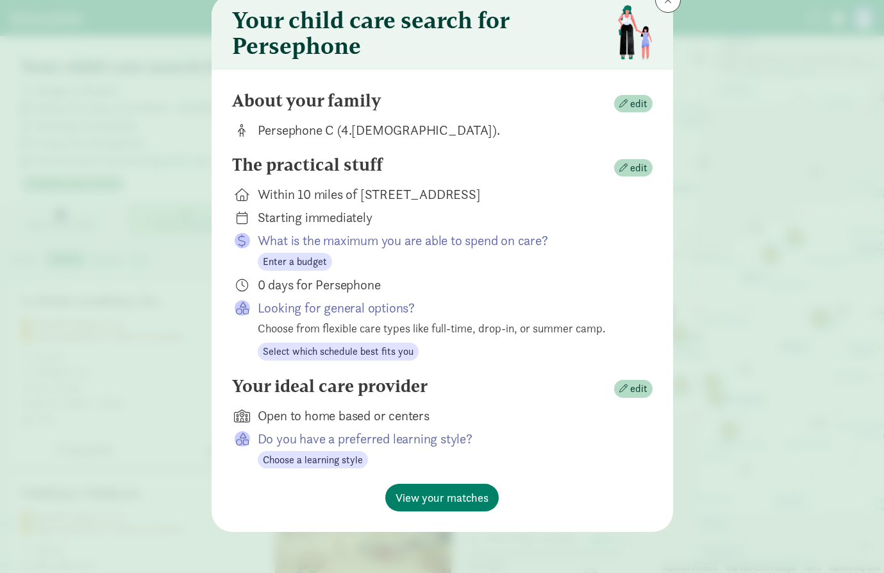
scroll to position [45, 0]
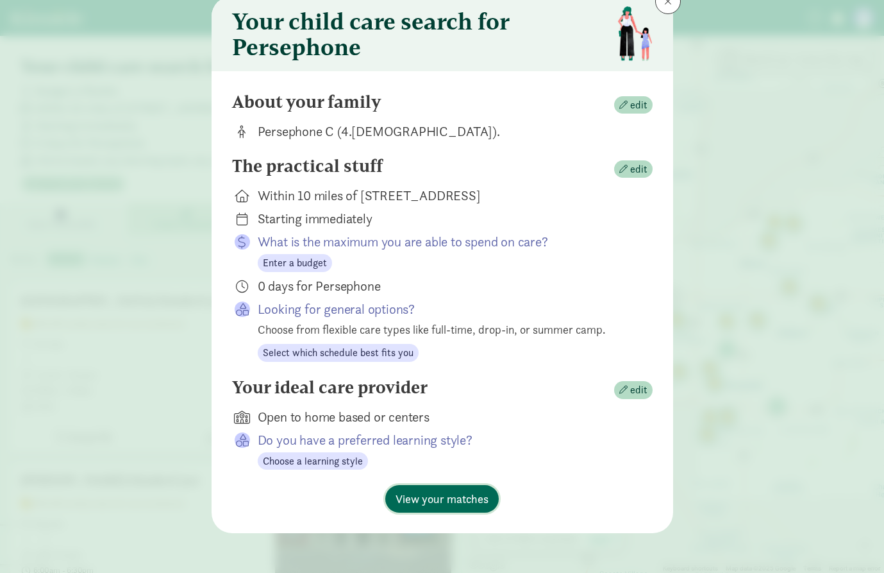
click at [458, 498] on span "View your matches" at bounding box center [442, 498] width 93 height 17
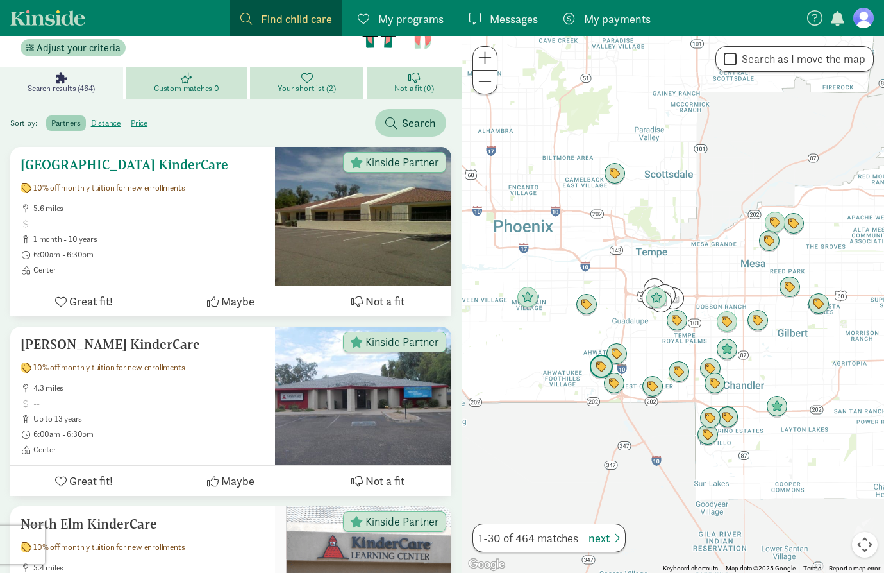
scroll to position [135, 0]
click at [208, 210] on span "5.6 miles" at bounding box center [149, 209] width 232 height 10
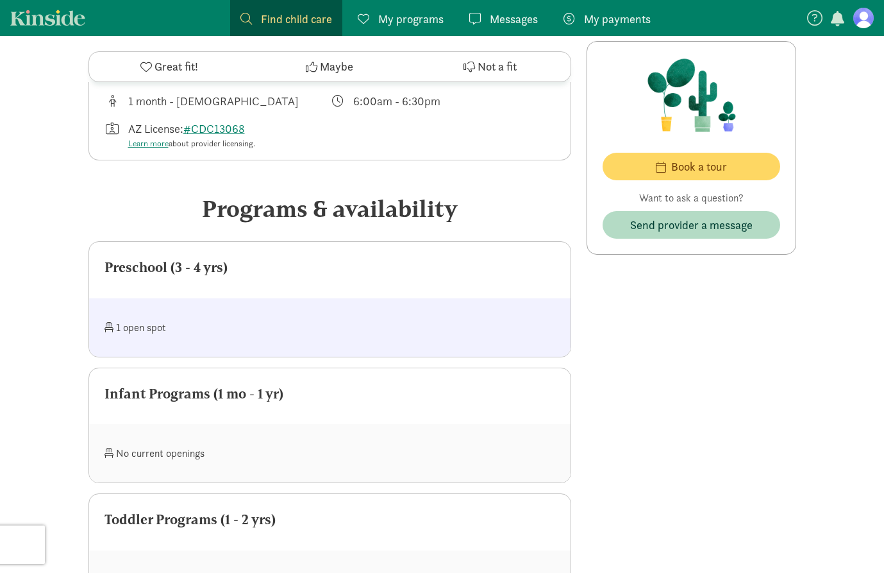
scroll to position [595, 0]
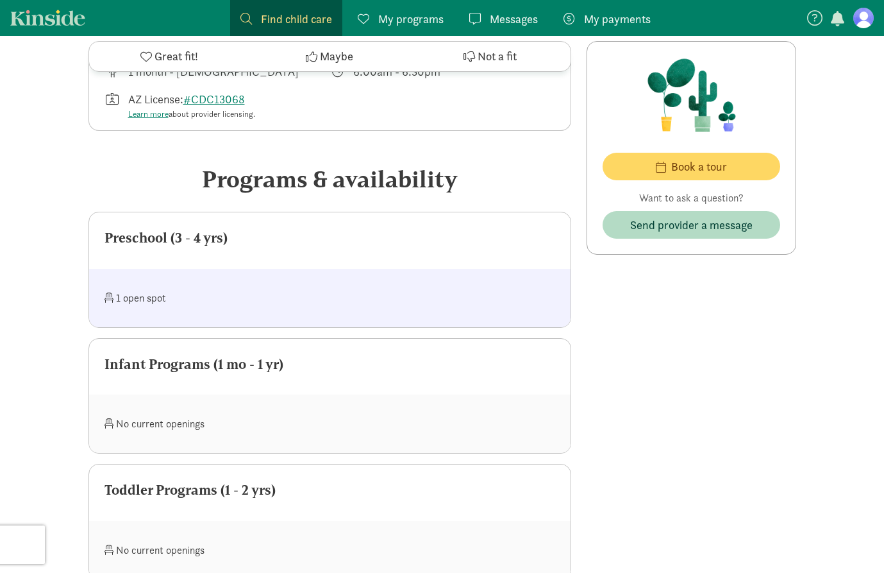
drag, startPoint x: 107, startPoint y: 217, endPoint x: 267, endPoint y: 219, distance: 159.7
click at [267, 228] on div "Preschool (3 - 4 yrs)" at bounding box center [330, 238] width 451 height 21
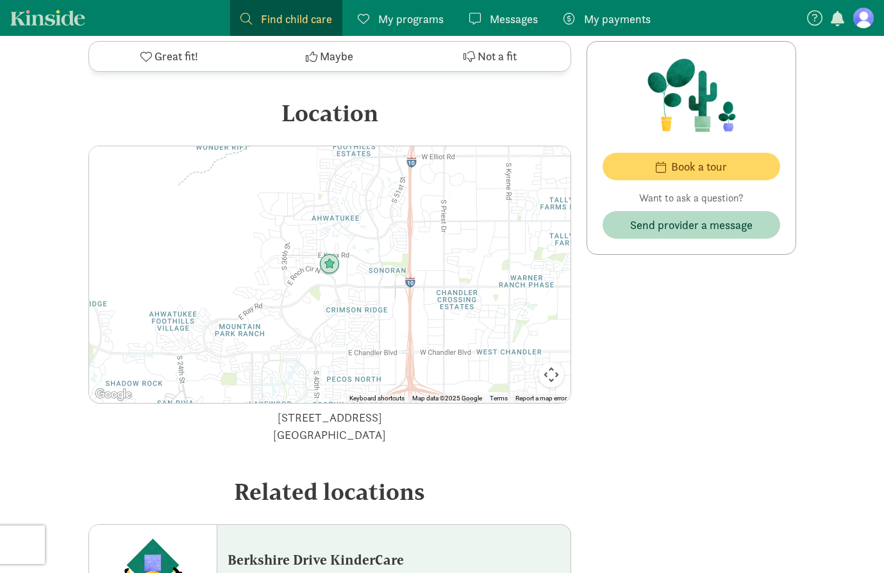
scroll to position [1736, 0]
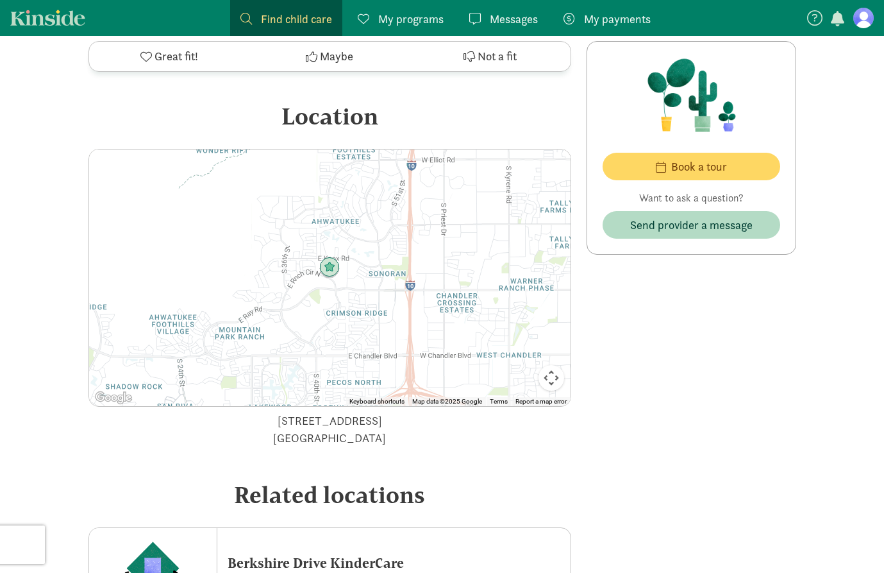
click at [548, 365] on button "Map camera controls" at bounding box center [552, 378] width 26 height 26
click at [513, 365] on button "Zoom out" at bounding box center [520, 378] width 26 height 26
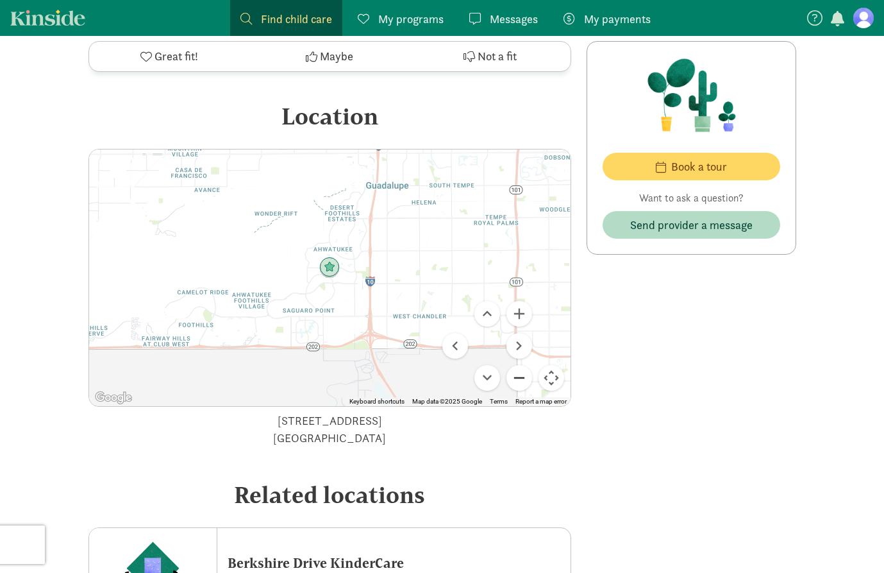
click at [513, 365] on button "Zoom out" at bounding box center [520, 378] width 26 height 26
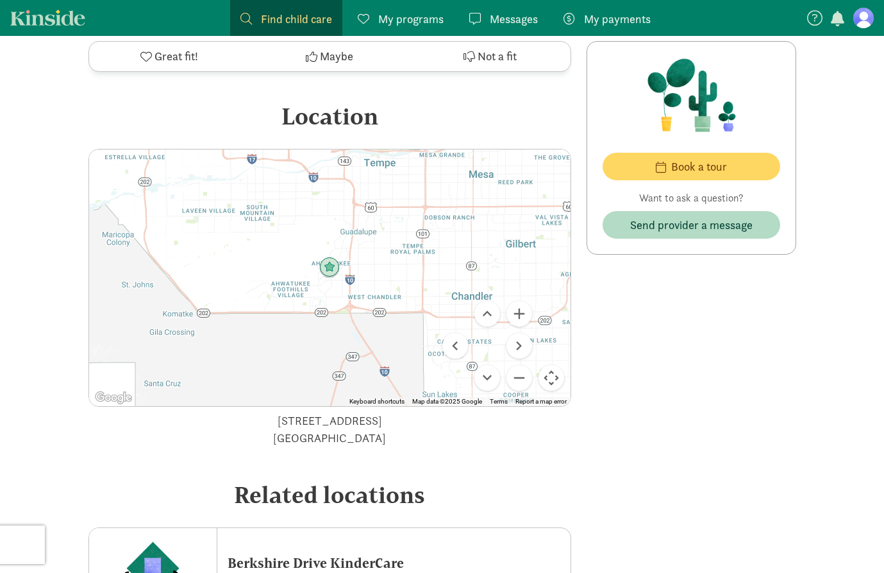
drag, startPoint x: 443, startPoint y: 239, endPoint x: 441, endPoint y: 327, distance: 88.5
click at [441, 328] on div at bounding box center [330, 277] width 482 height 257
click at [517, 301] on button "Zoom in" at bounding box center [520, 314] width 26 height 26
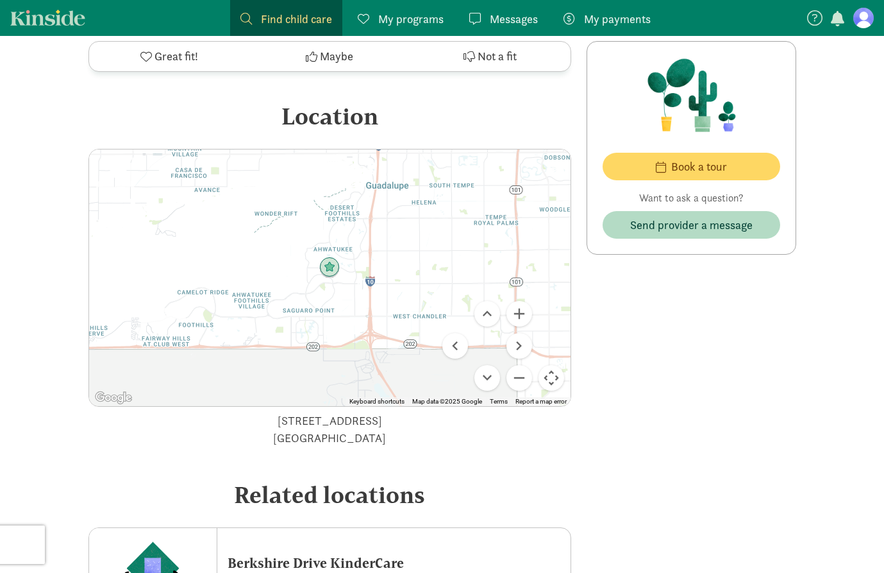
click at [546, 365] on button "Map camera controls" at bounding box center [552, 378] width 26 height 26
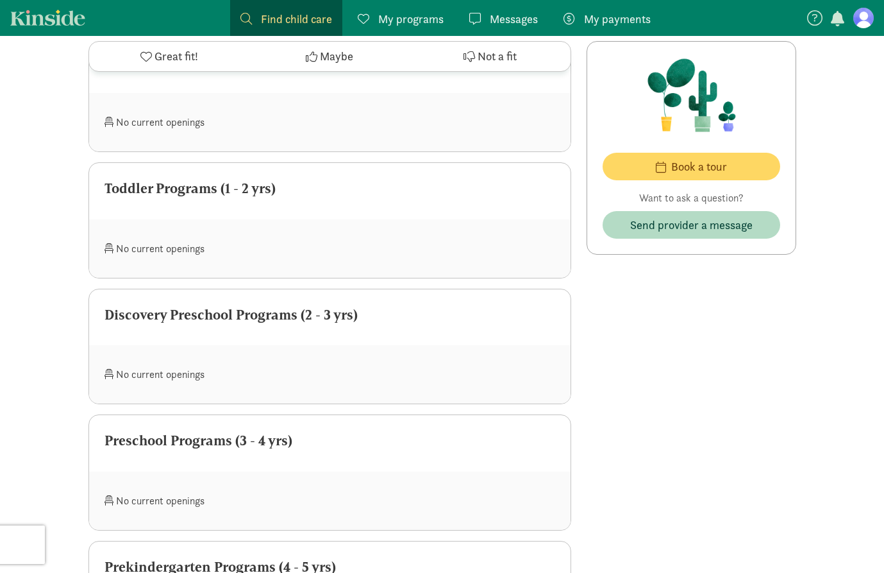
scroll to position [759, 0]
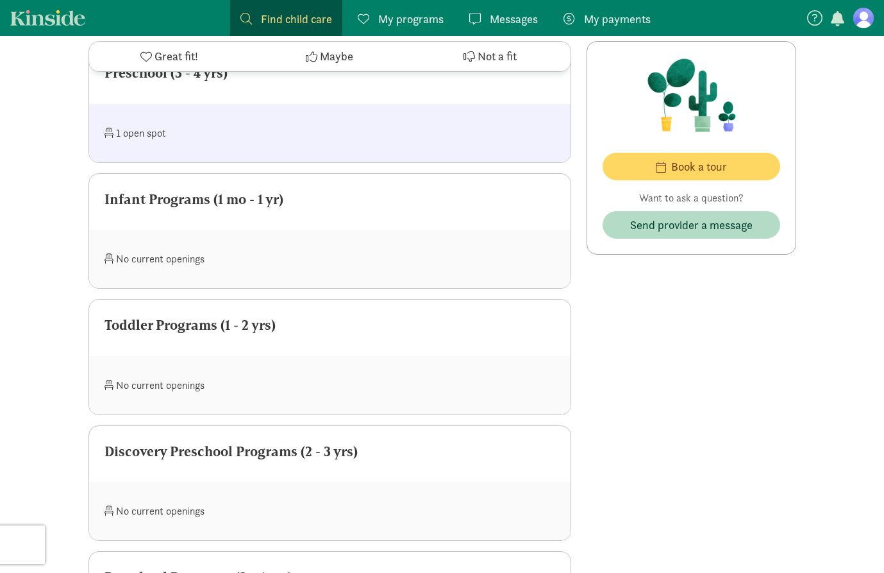
click at [334, 56] on span "Maybe" at bounding box center [336, 56] width 33 height 17
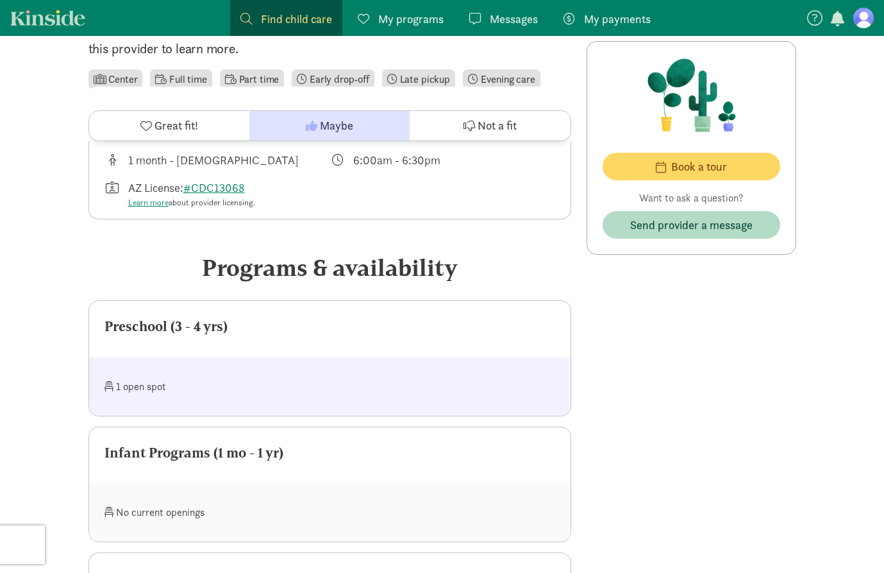
scroll to position [455, 0]
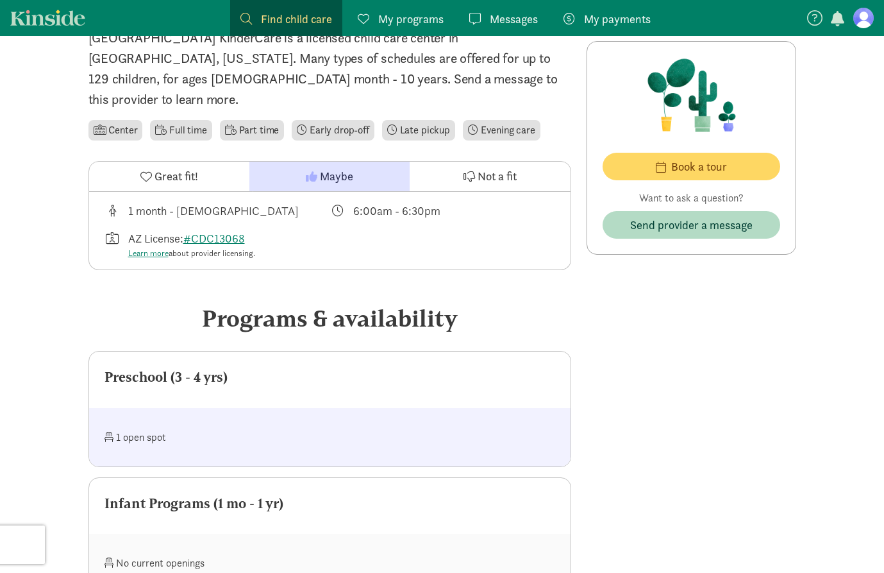
click at [256, 367] on div "Preschool (3 - 4 yrs)" at bounding box center [330, 377] width 451 height 21
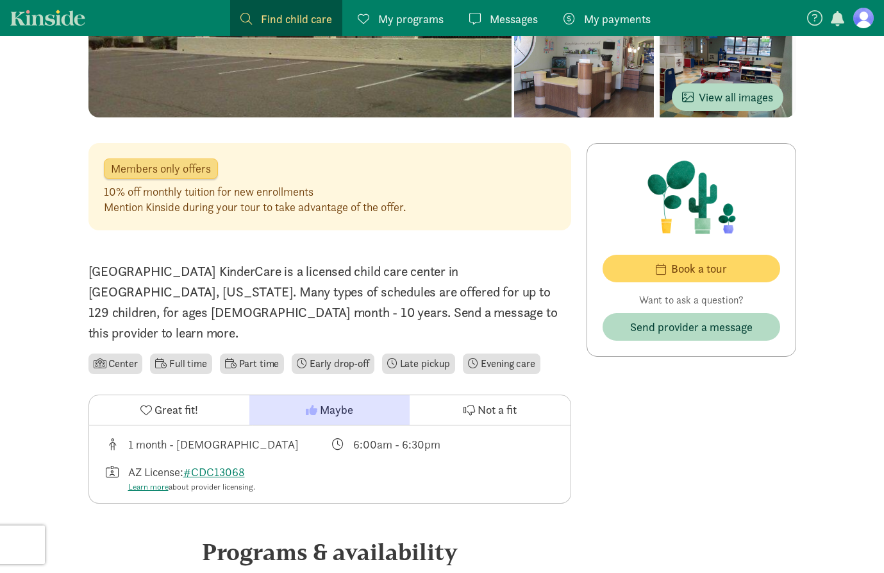
scroll to position [0, 0]
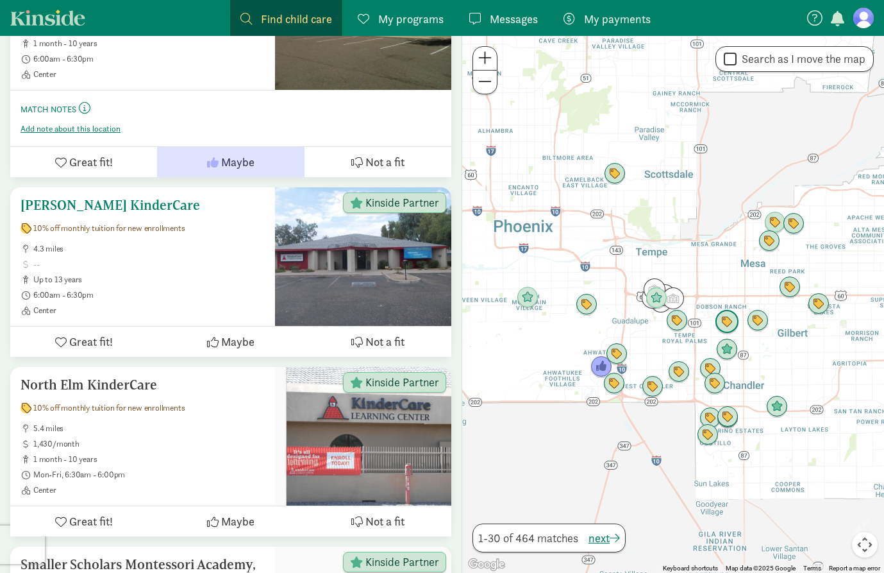
scroll to position [350, 0]
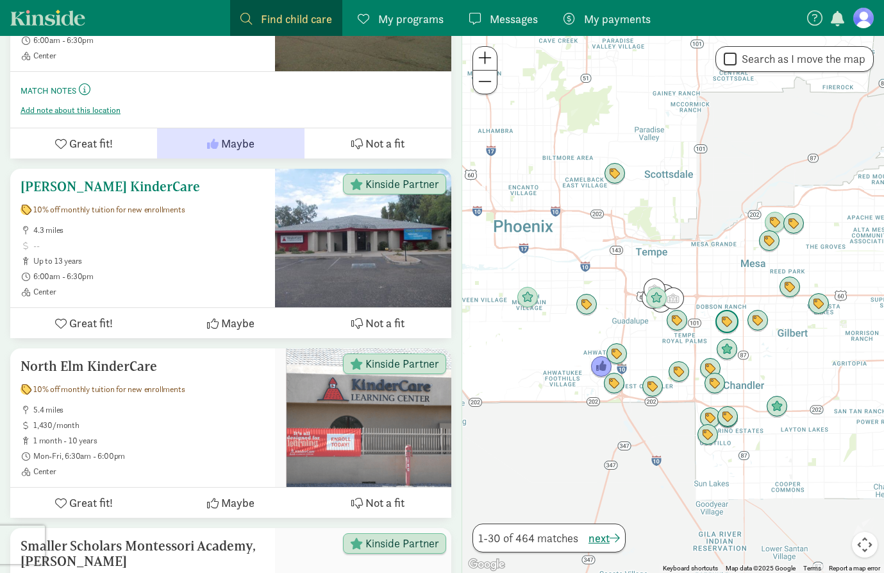
click at [146, 252] on ul "4.3 miles up to 13 years 6:00am - 6:30pm Center" at bounding box center [143, 261] width 244 height 72
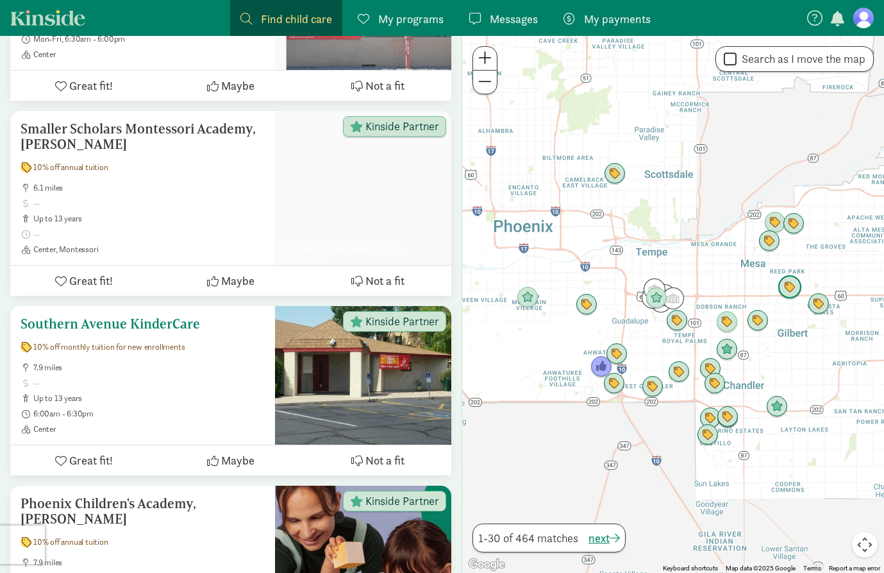
scroll to position [793, 0]
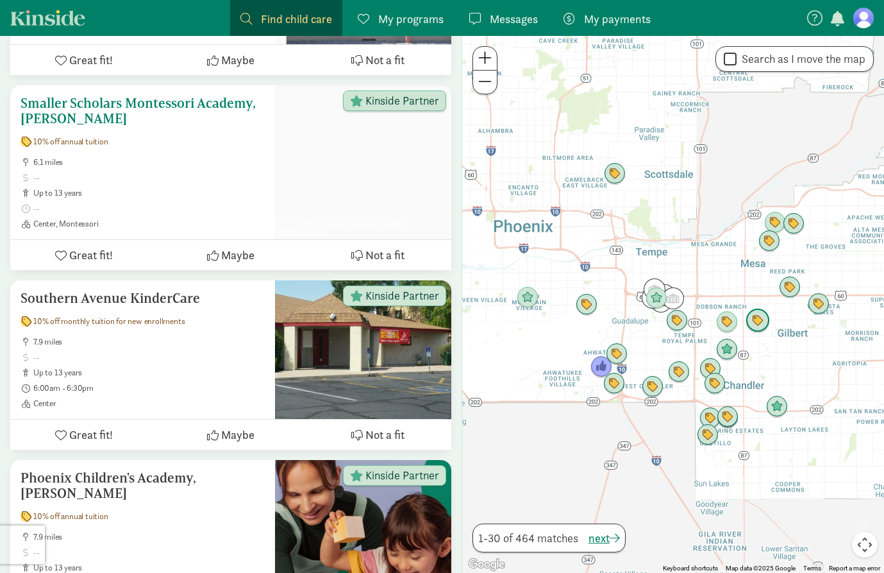
click at [110, 180] on span at bounding box center [149, 178] width 232 height 10
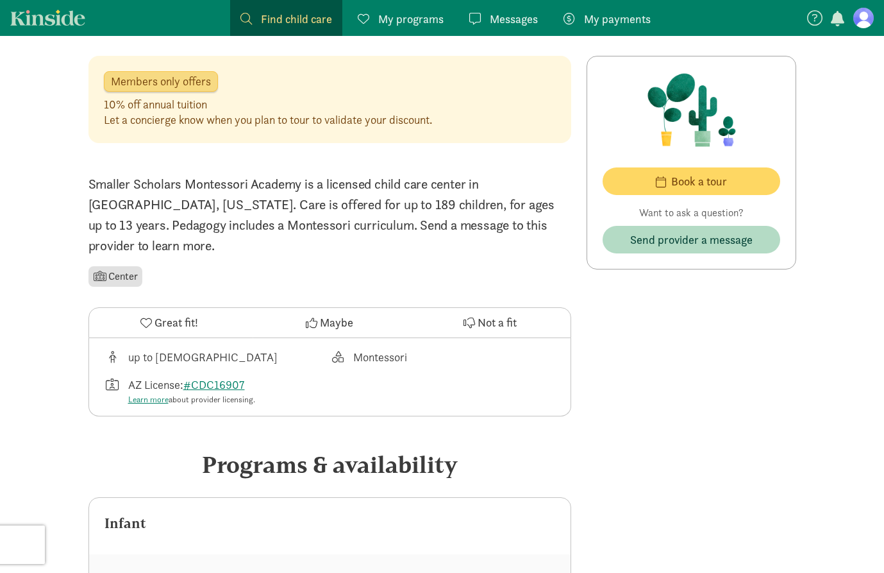
scroll to position [273, 0]
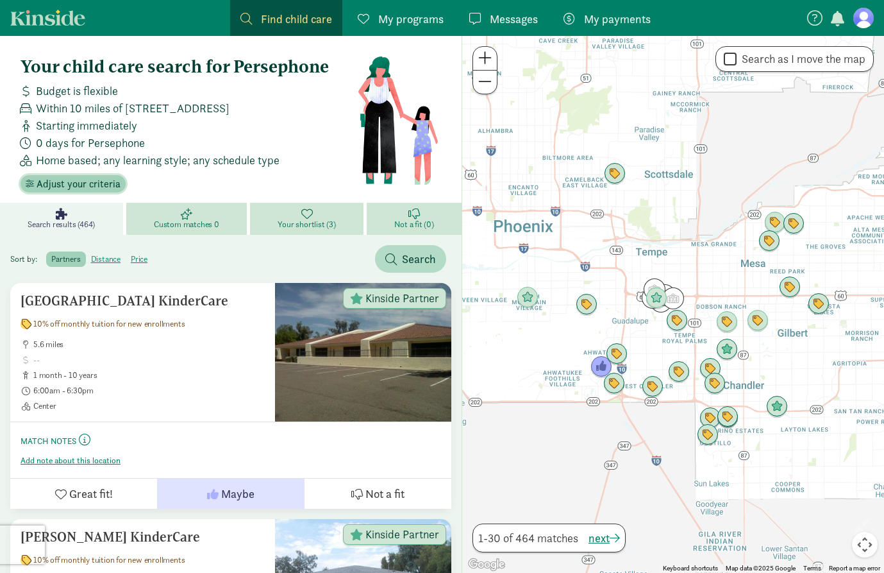
click at [62, 187] on span "Adjust your criteria" at bounding box center [79, 183] width 84 height 15
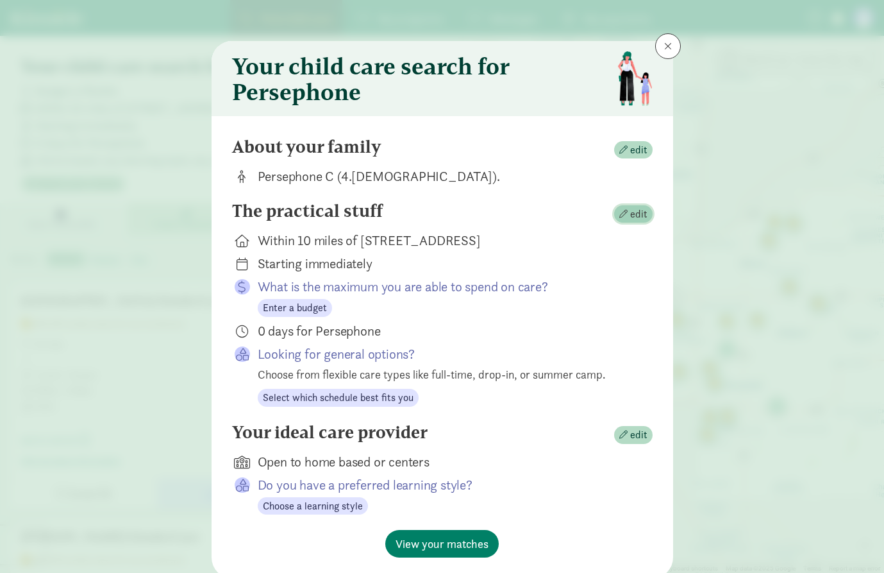
click at [631, 214] on span "edit" at bounding box center [638, 214] width 17 height 15
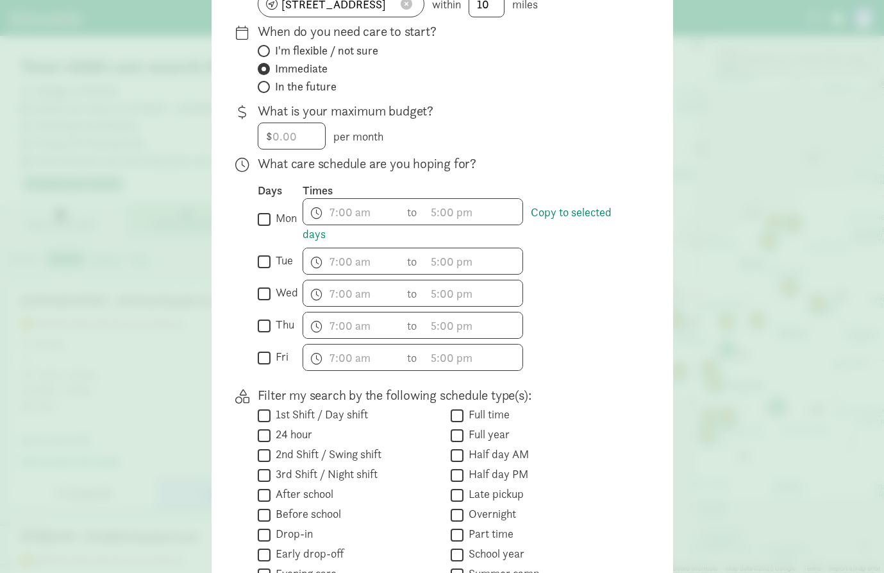
scroll to position [382, 0]
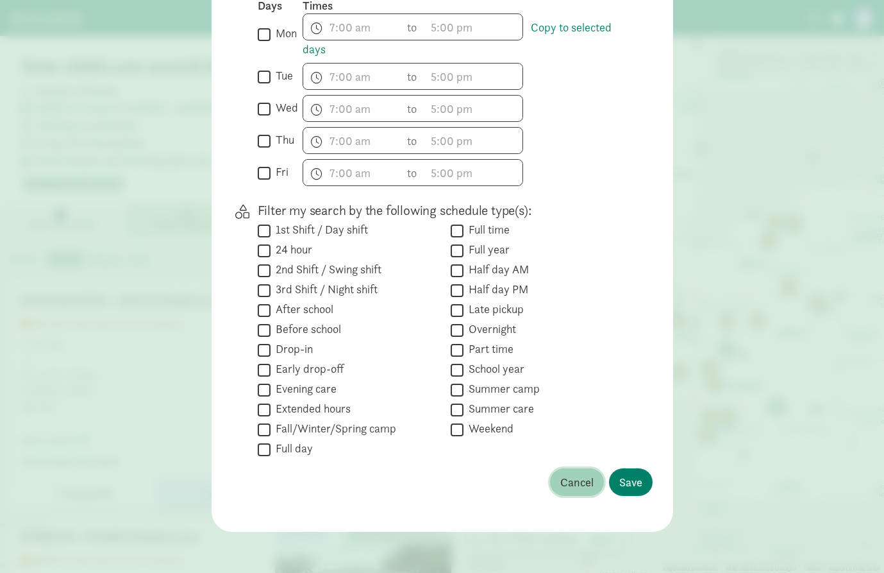
click at [572, 482] on span "Cancel" at bounding box center [577, 481] width 33 height 17
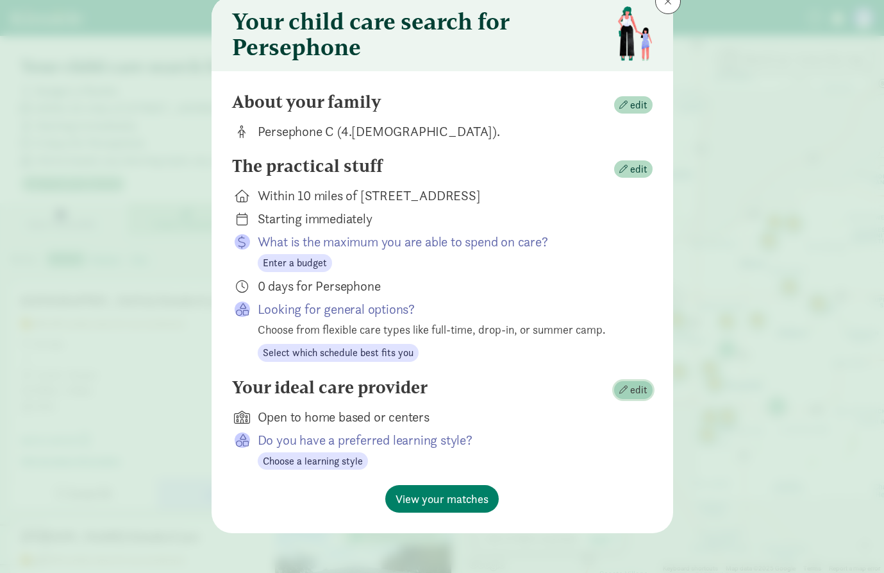
click at [643, 386] on span "edit" at bounding box center [638, 389] width 17 height 15
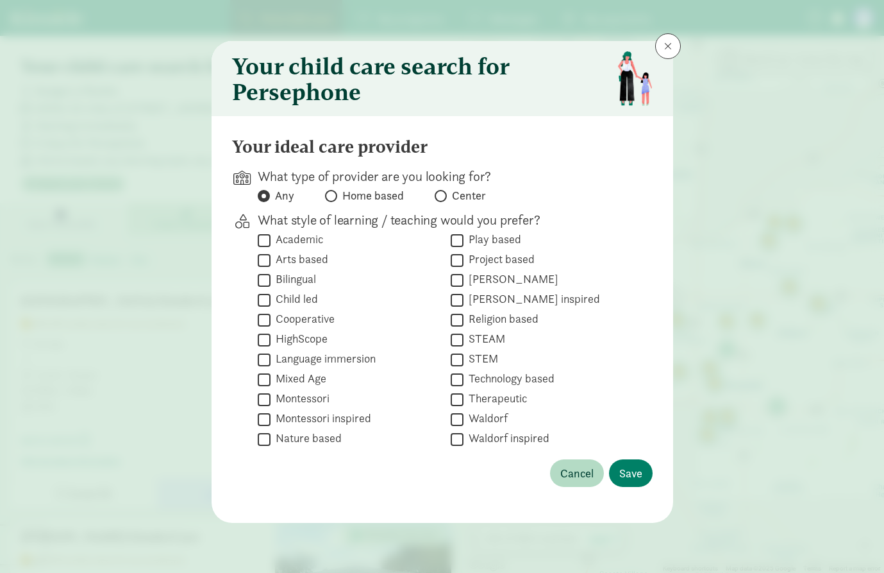
scroll to position [0, 0]
click at [444, 190] on label "Center" at bounding box center [460, 195] width 51 height 15
click at [443, 192] on input "Center" at bounding box center [439, 196] width 8 height 8
radio input "true"
radio input "false"
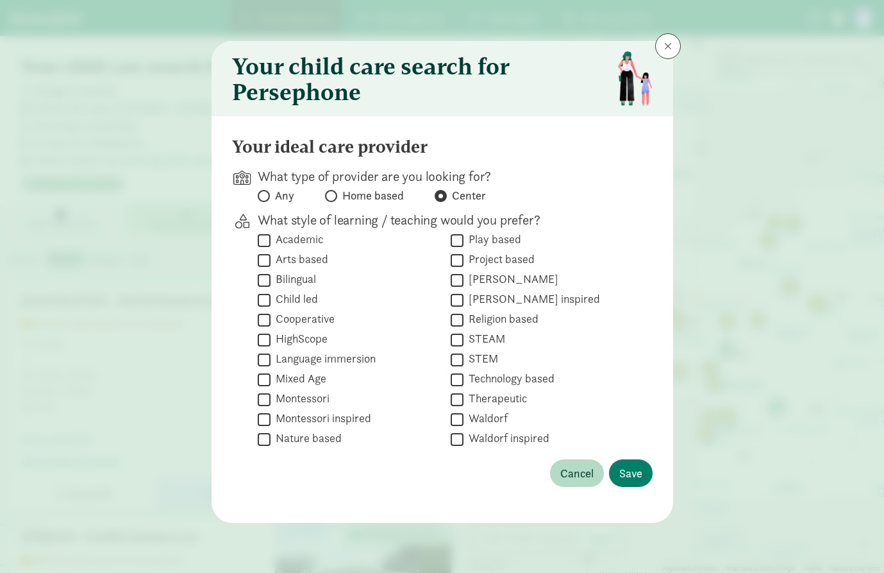
click at [265, 398] on input "Montessori" at bounding box center [264, 399] width 13 height 17
checkbox input "true"
click at [639, 470] on span "Save" at bounding box center [631, 472] width 23 height 17
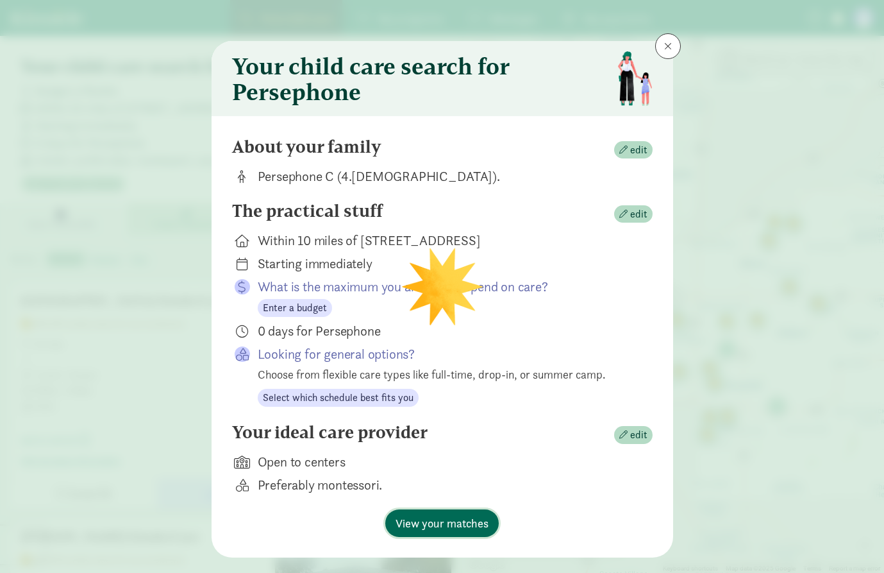
click at [477, 526] on span "View your matches" at bounding box center [442, 522] width 93 height 17
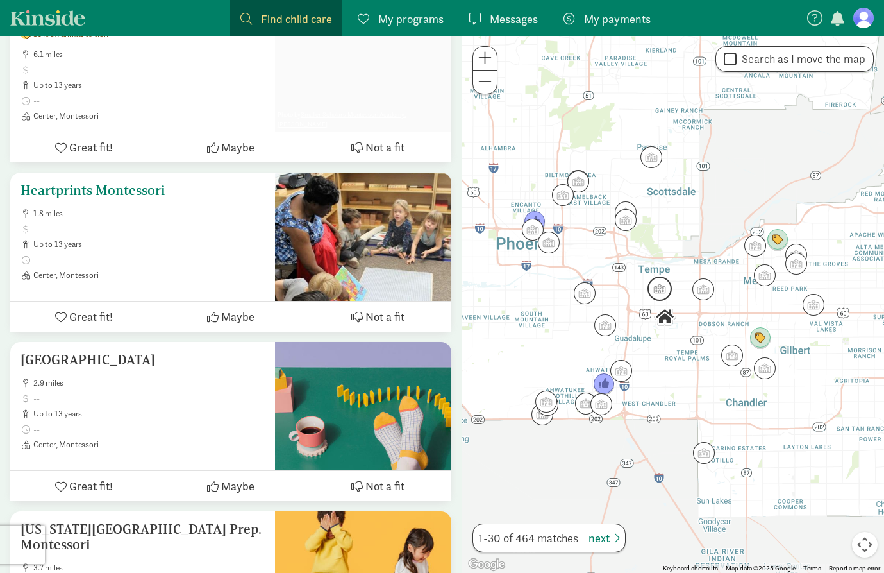
scroll to position [306, 0]
click at [165, 258] on span at bounding box center [149, 259] width 232 height 10
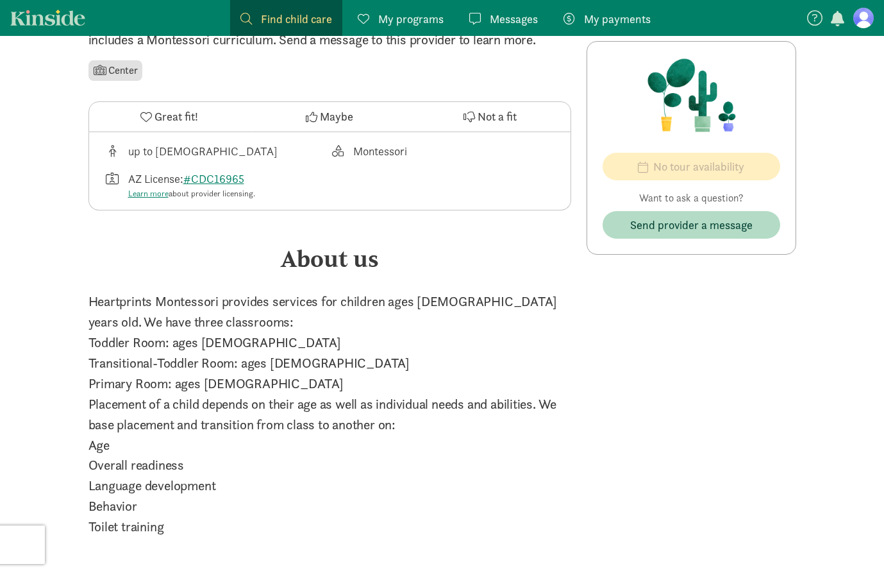
scroll to position [317, 0]
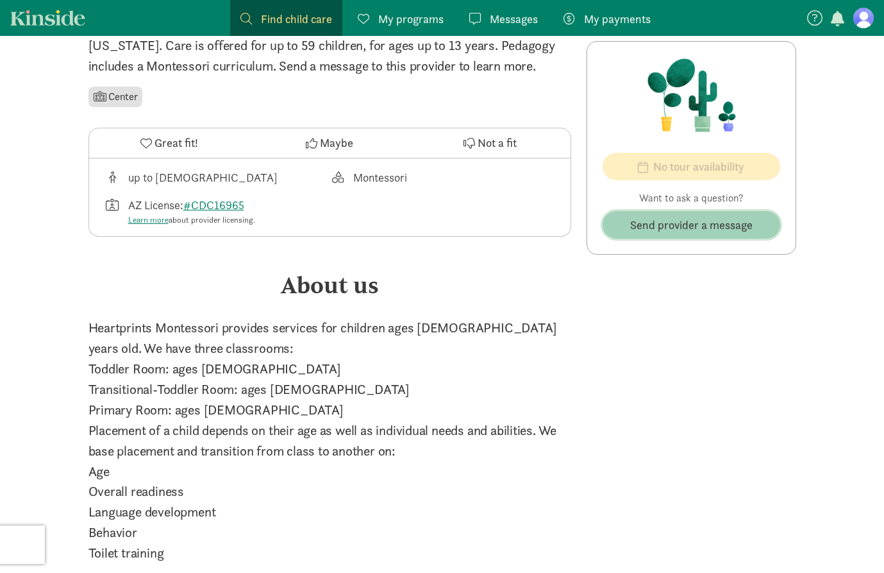
click at [731, 222] on span "Send provider a message" at bounding box center [691, 224] width 123 height 17
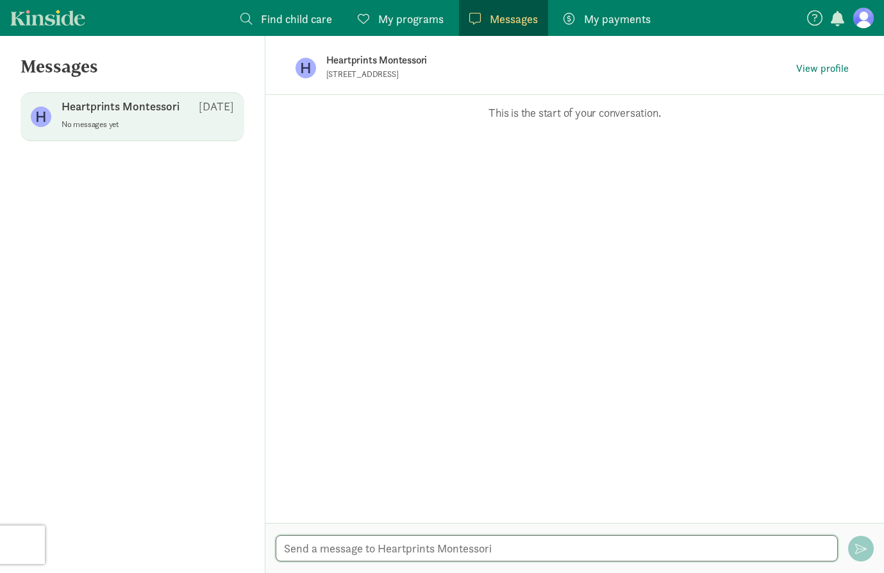
click at [582, 546] on textarea at bounding box center [557, 548] width 562 height 26
click at [582, 545] on textarea "Hello i am interested in your" at bounding box center [557, 548] width 562 height 26
type textarea "Hello, I am interested in sending my child here i was wonder about price and av…"
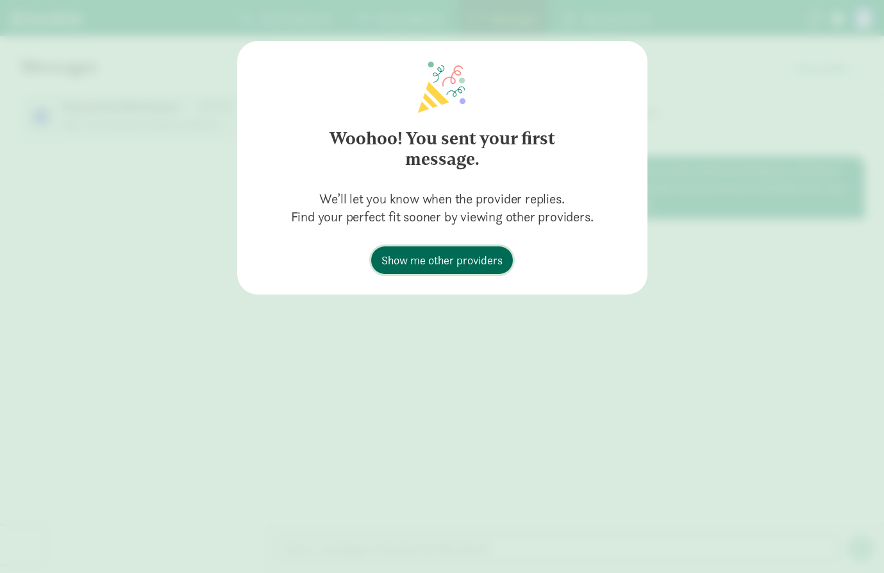
click at [420, 258] on span "Show me other providers" at bounding box center [442, 259] width 121 height 17
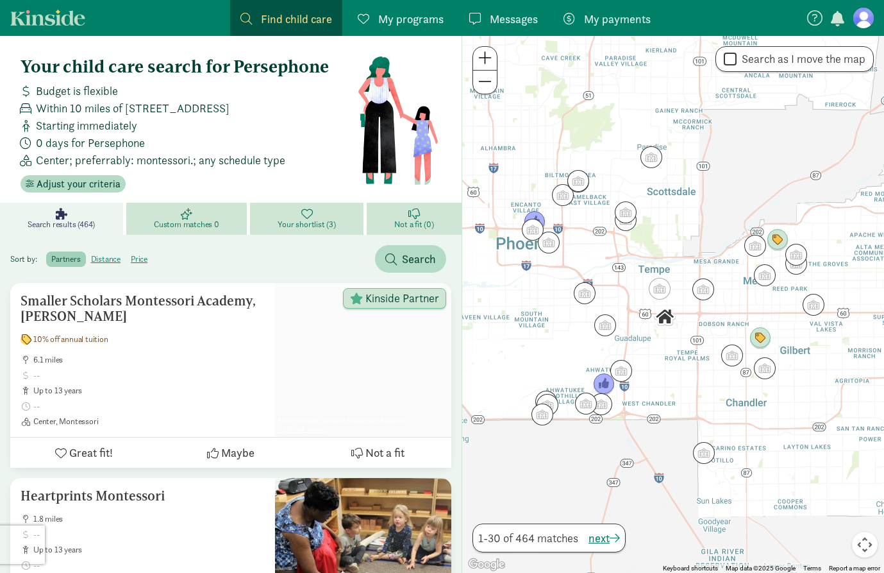
click at [523, 26] on span "Messages" at bounding box center [514, 18] width 48 height 17
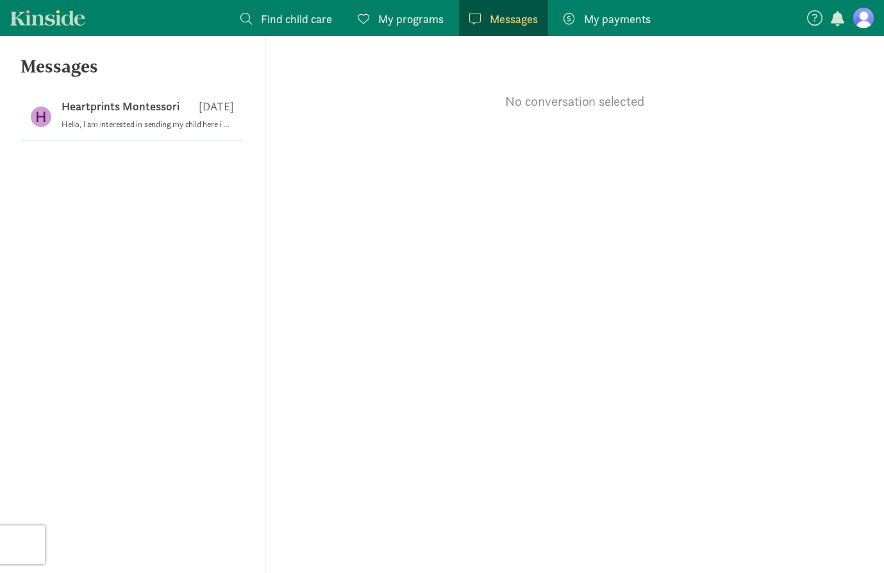
click at [289, 23] on span "Find child care" at bounding box center [296, 18] width 71 height 17
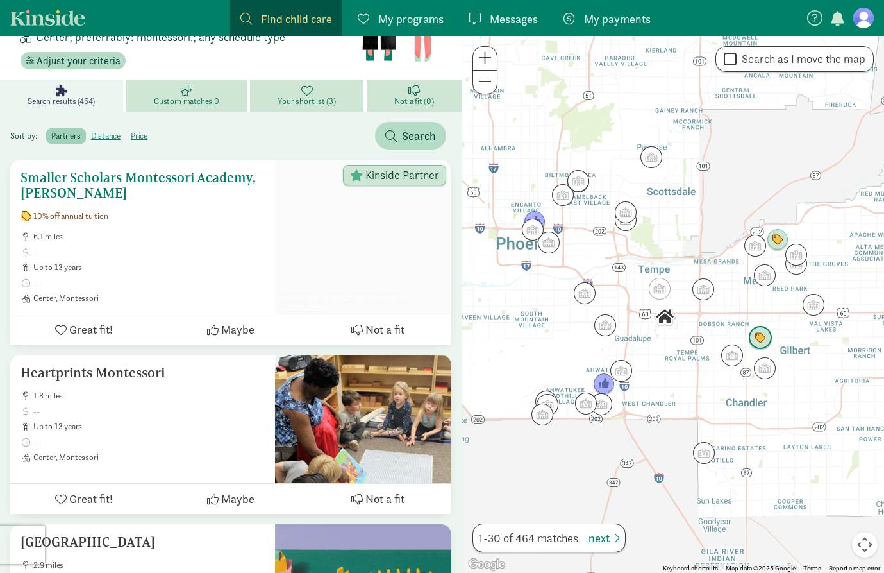
scroll to position [127, 0]
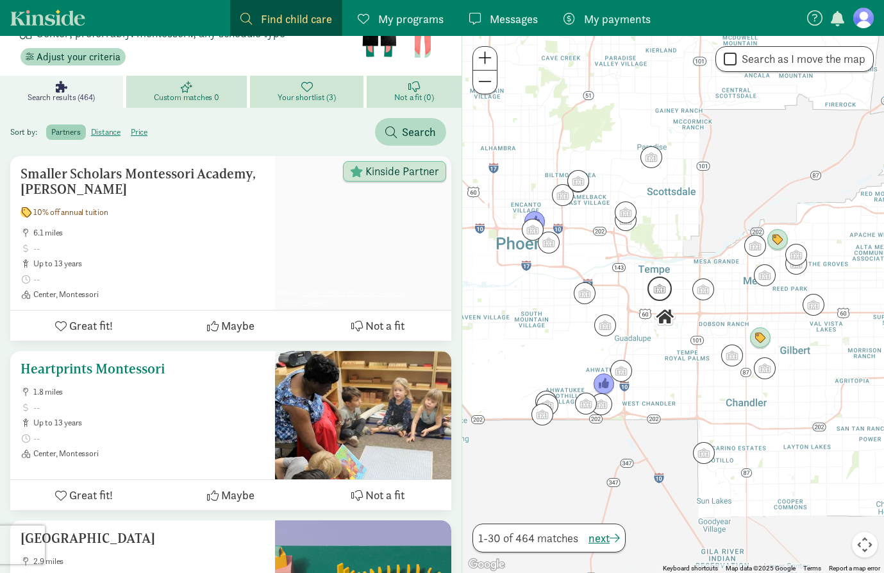
click at [230, 491] on span "Maybe" at bounding box center [237, 494] width 33 height 17
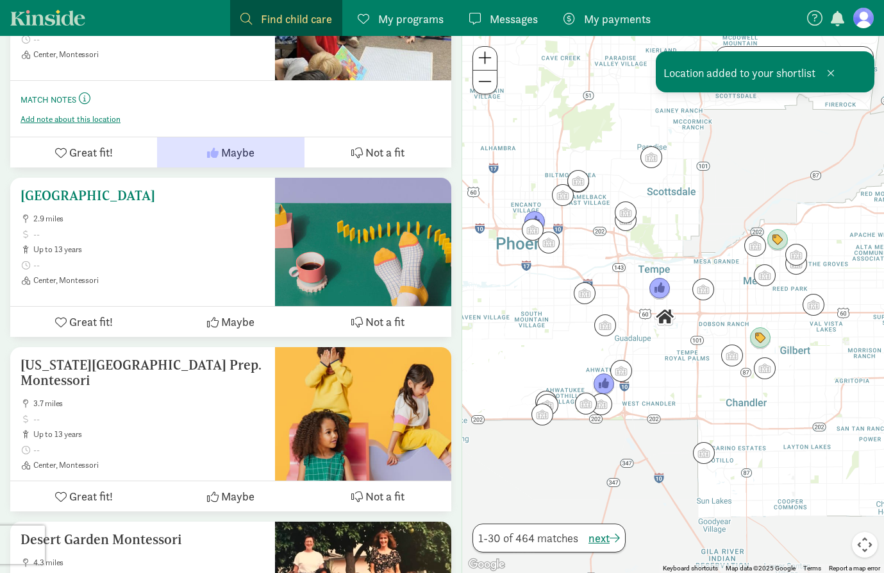
scroll to position [527, 0]
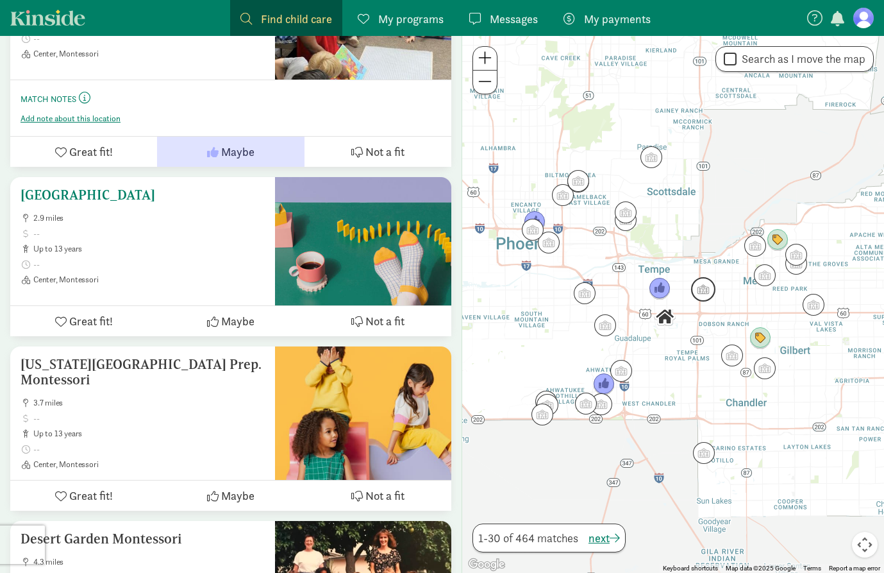
click at [191, 286] on div "Tempe Montessori School 2.9 miles up to 13 years Center, Montessori" at bounding box center [142, 241] width 265 height 128
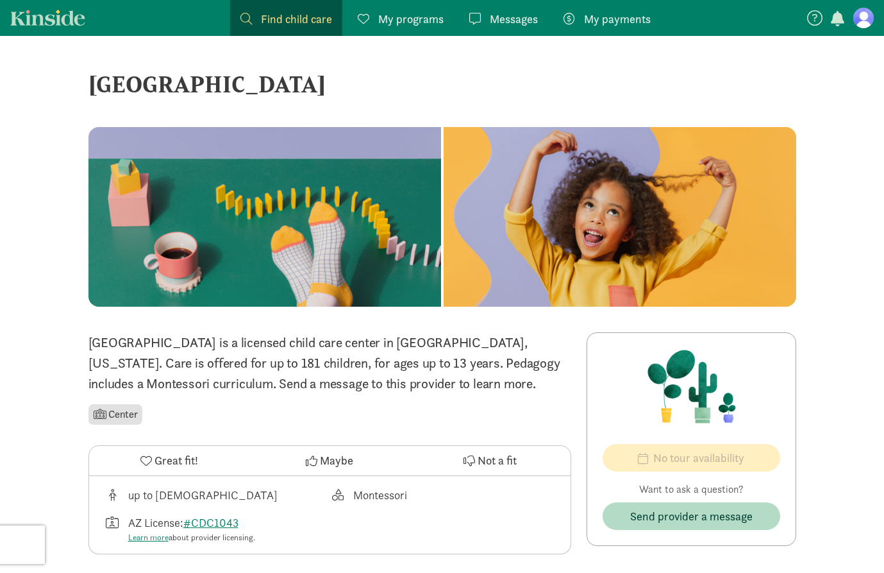
drag, startPoint x: 83, startPoint y: 77, endPoint x: 391, endPoint y: 75, distance: 308.5
click at [391, 75] on div "‹ › × Tempe Montessori School ‹ › × [GEOGRAPHIC_DATA] is a licensed child care …" at bounding box center [442, 491] width 729 height 910
copy div "[GEOGRAPHIC_DATA]"
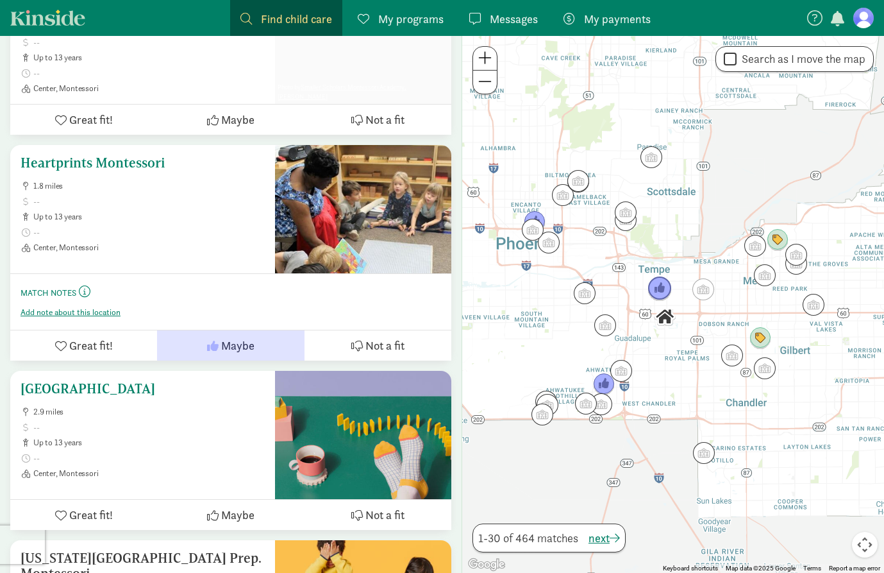
scroll to position [305, 0]
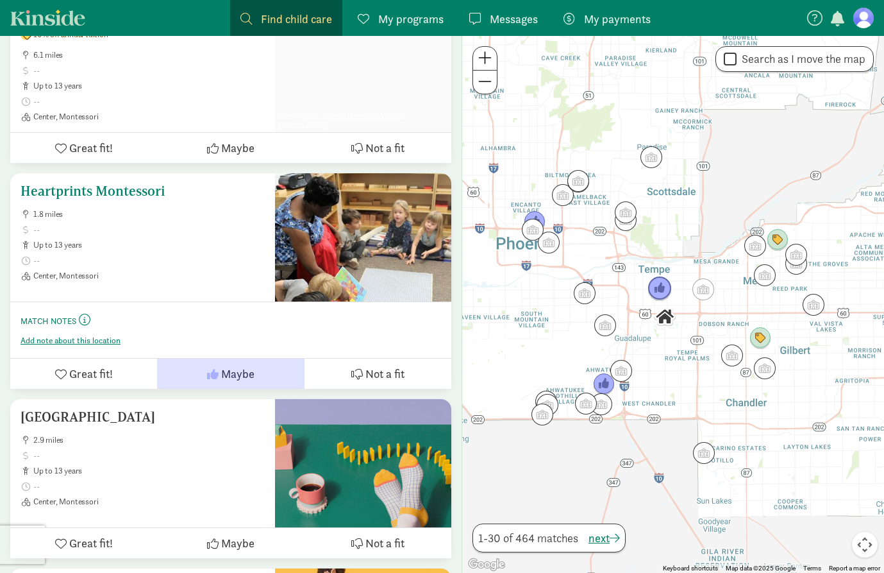
drag, startPoint x: 178, startPoint y: 190, endPoint x: 24, endPoint y: 185, distance: 154.0
click at [24, 185] on h5 "Heartprints Montessori" at bounding box center [143, 190] width 244 height 15
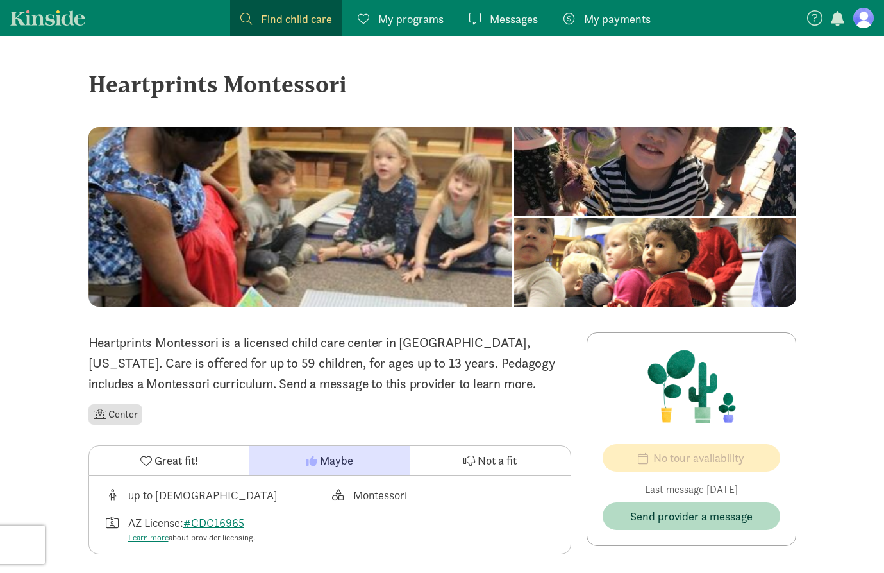
drag, startPoint x: 350, startPoint y: 85, endPoint x: 91, endPoint y: 81, distance: 258.5
click at [91, 81] on div "Heartprints Montessori" at bounding box center [443, 84] width 708 height 35
copy div "Heartprints Montessori"
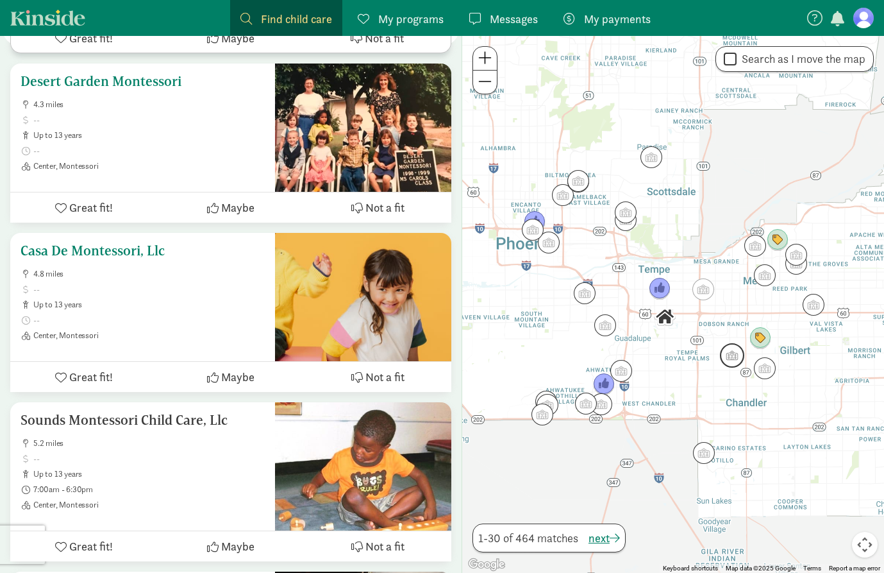
scroll to position [986, 0]
